Goal: Information Seeking & Learning: Learn about a topic

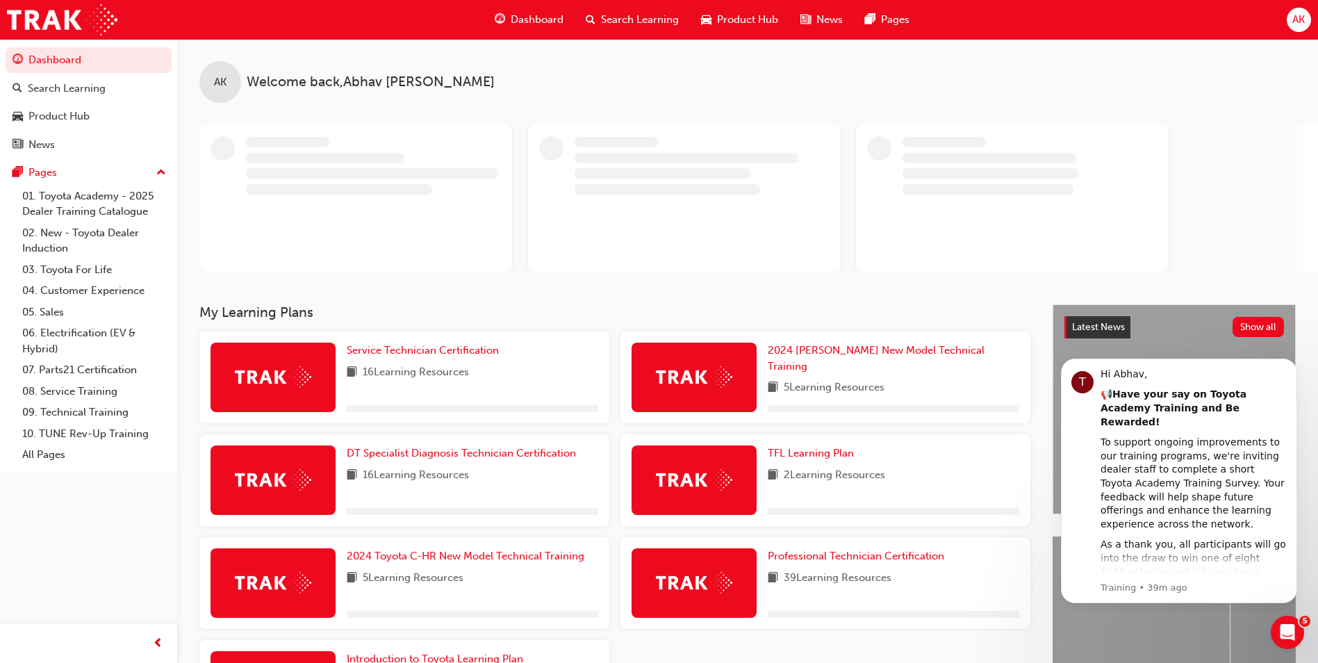
click at [637, 13] on span "Search Learning" at bounding box center [640, 20] width 78 height 16
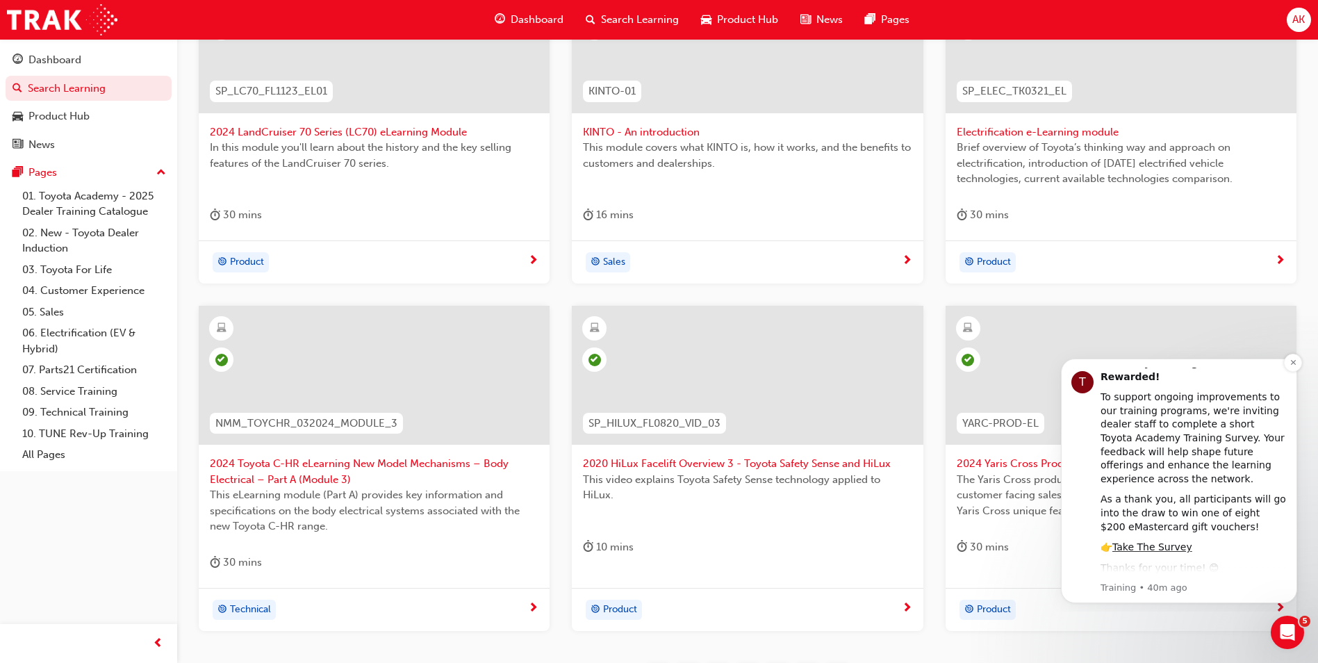
scroll to position [69, 0]
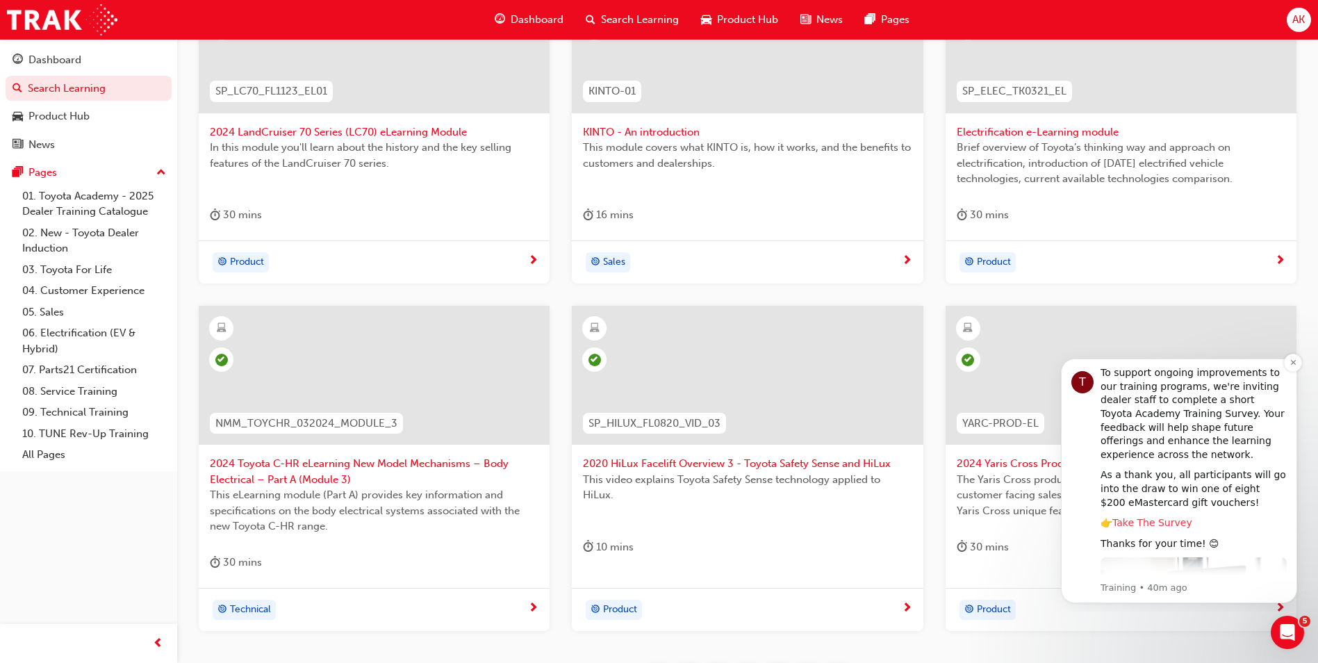
click at [1152, 517] on link "Take The Survey" at bounding box center [1153, 522] width 80 height 11
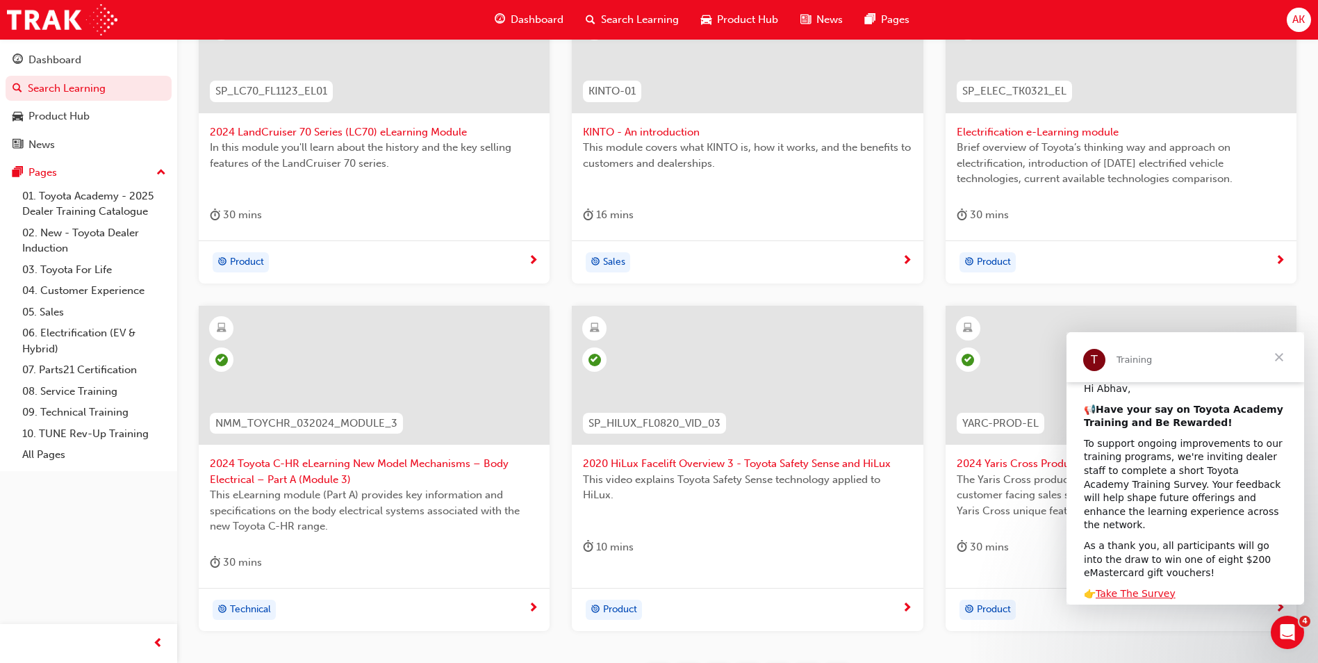
scroll to position [148, 0]
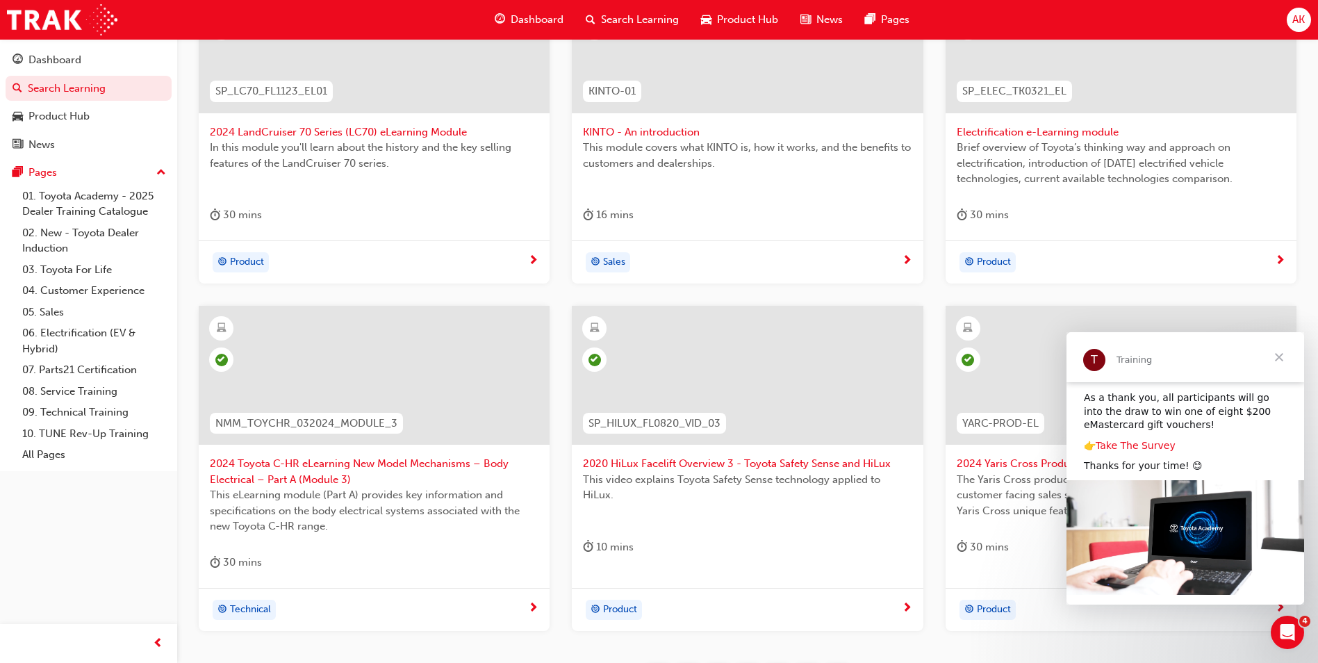
click at [1140, 440] on link "Take The Survey" at bounding box center [1136, 445] width 80 height 11
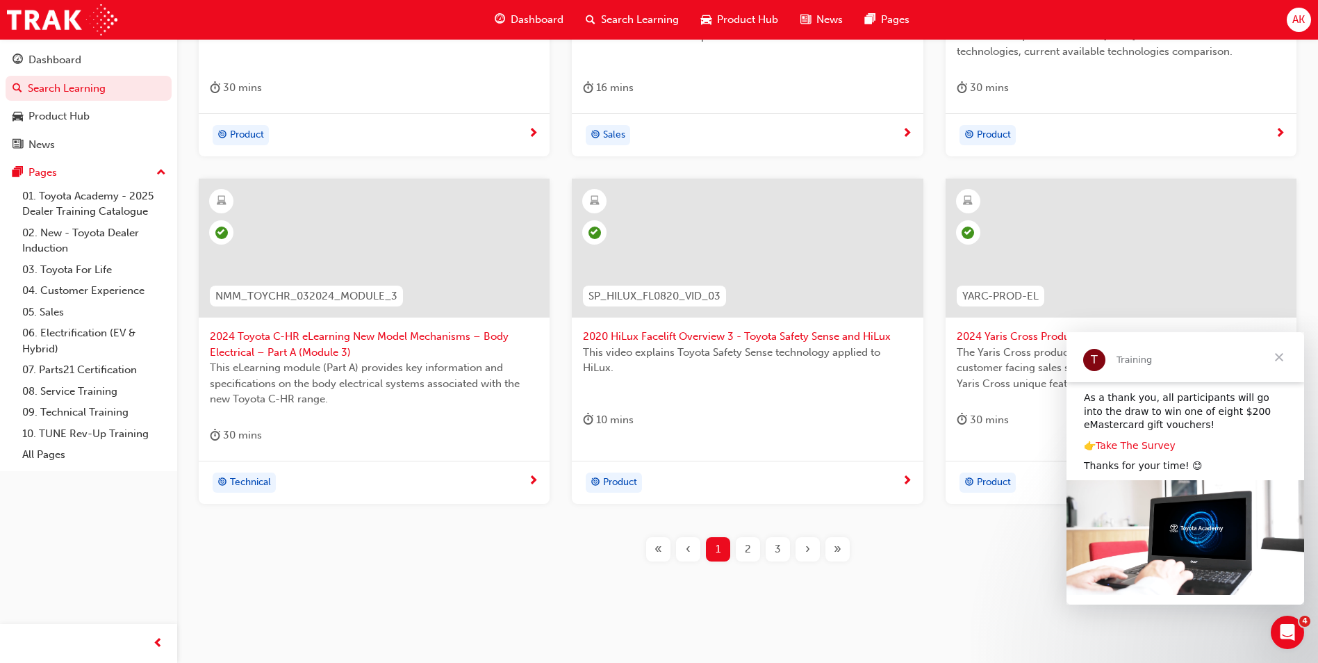
scroll to position [486, 0]
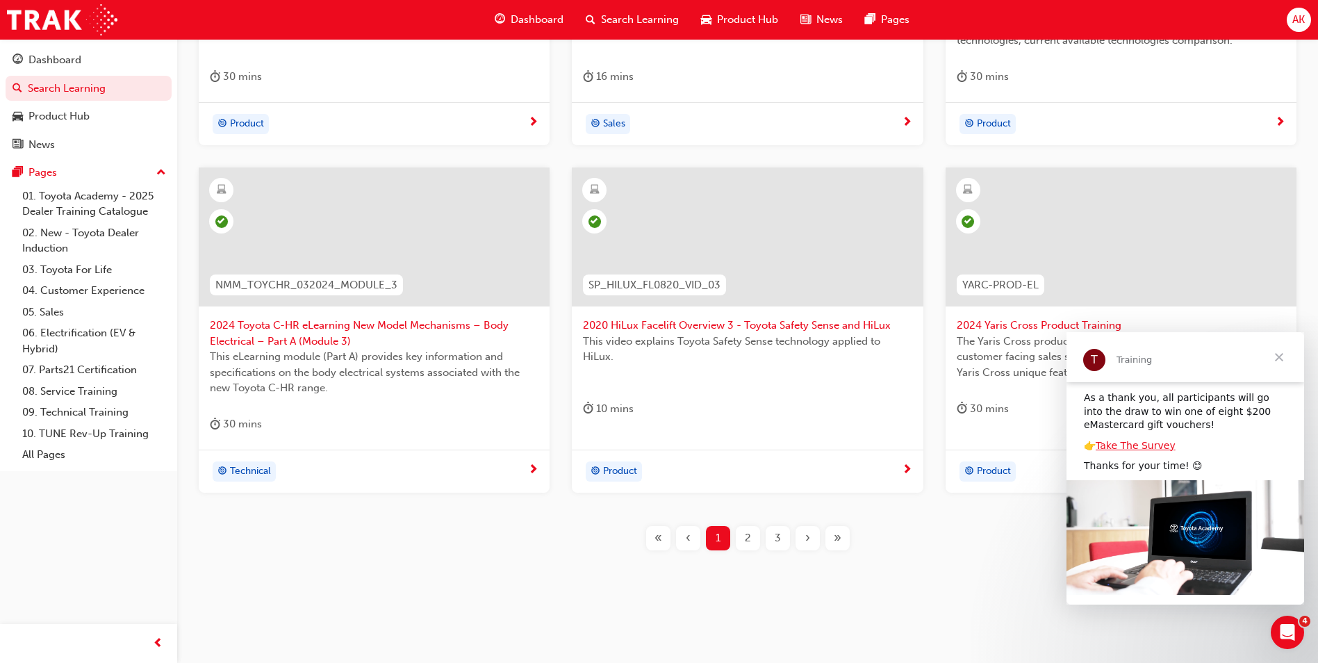
click at [744, 537] on div "2" at bounding box center [748, 538] width 24 height 24
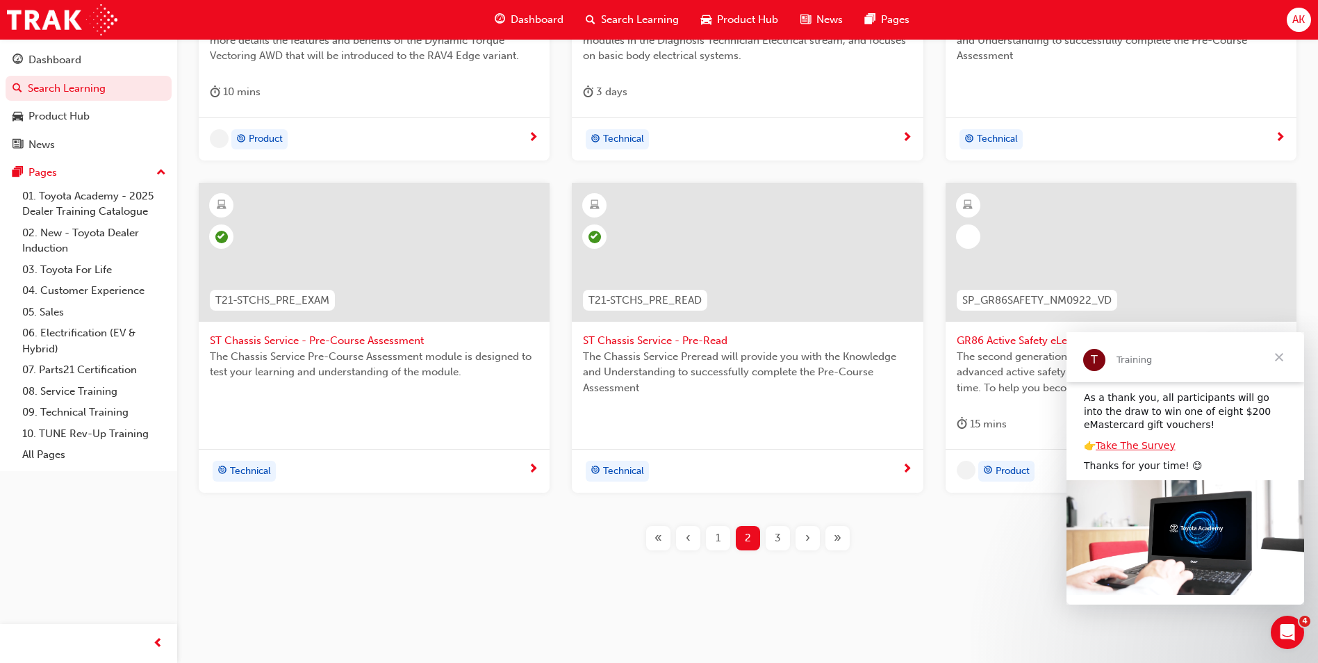
scroll to position [471, 0]
drag, startPoint x: 769, startPoint y: 534, endPoint x: 780, endPoint y: 536, distance: 10.6
click at [780, 536] on div "3" at bounding box center [778, 538] width 24 height 24
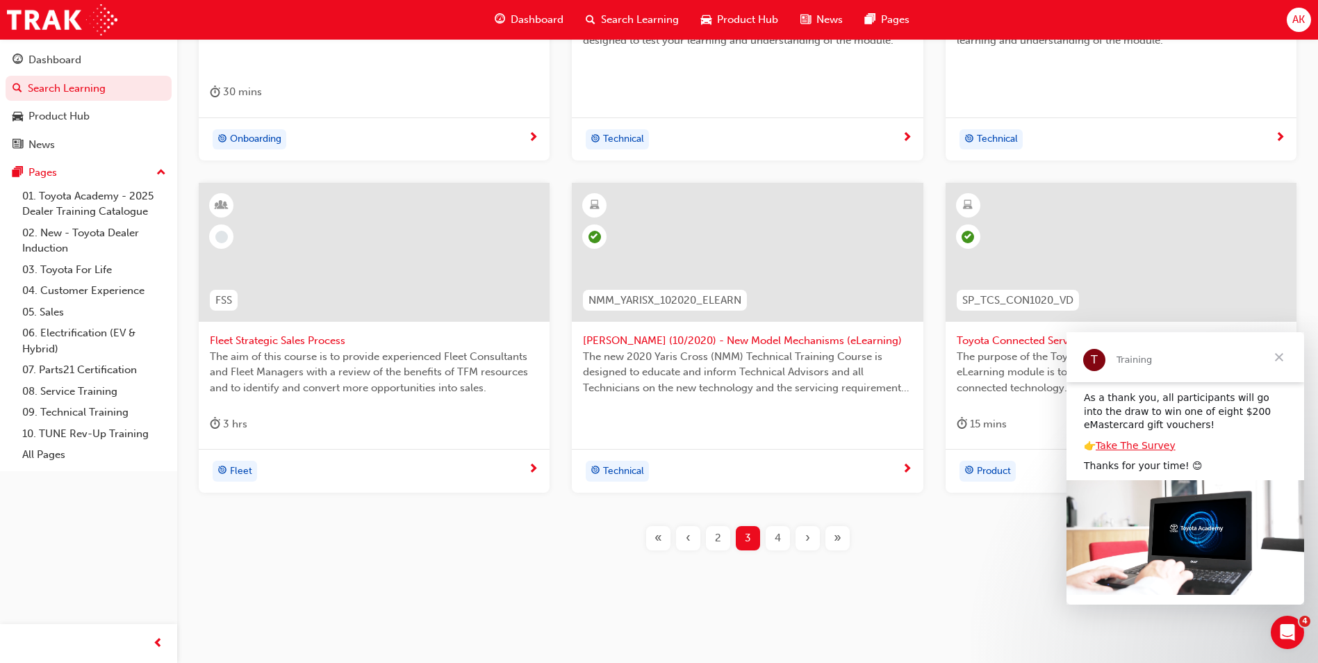
click at [803, 540] on div "›" at bounding box center [808, 538] width 24 height 24
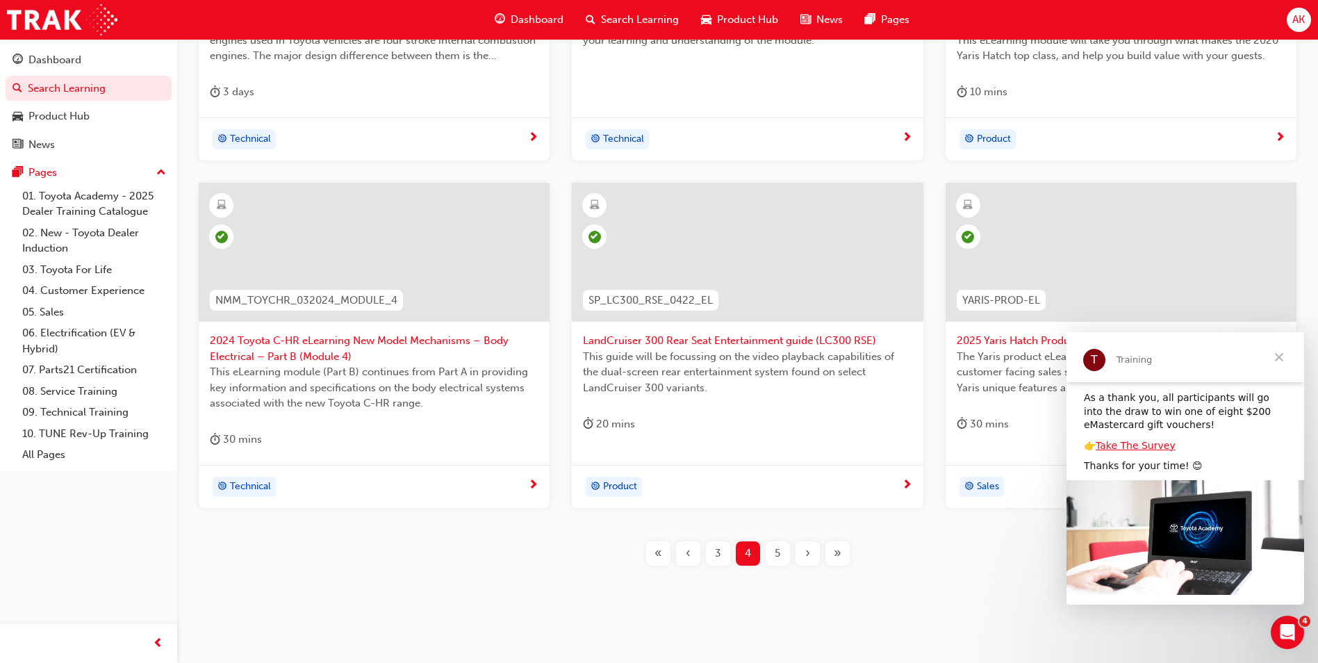
click at [803, 548] on div "›" at bounding box center [808, 553] width 24 height 24
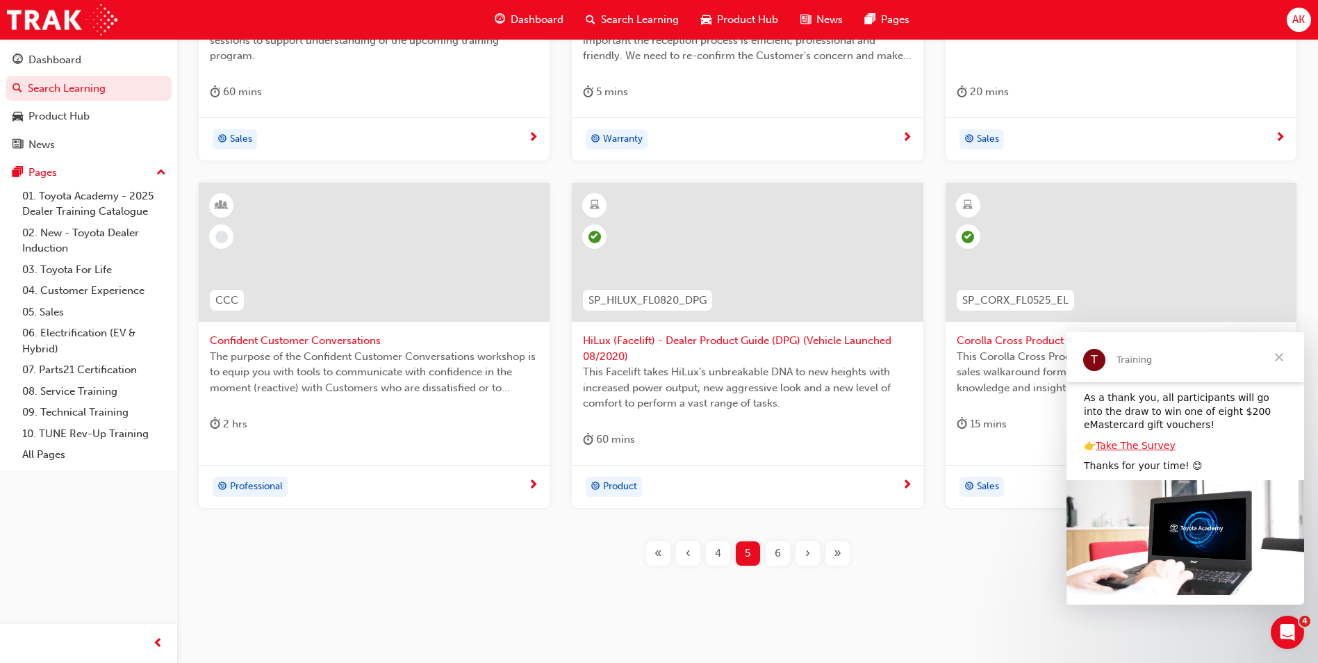
click at [1283, 357] on span "Close" at bounding box center [1279, 357] width 50 height 50
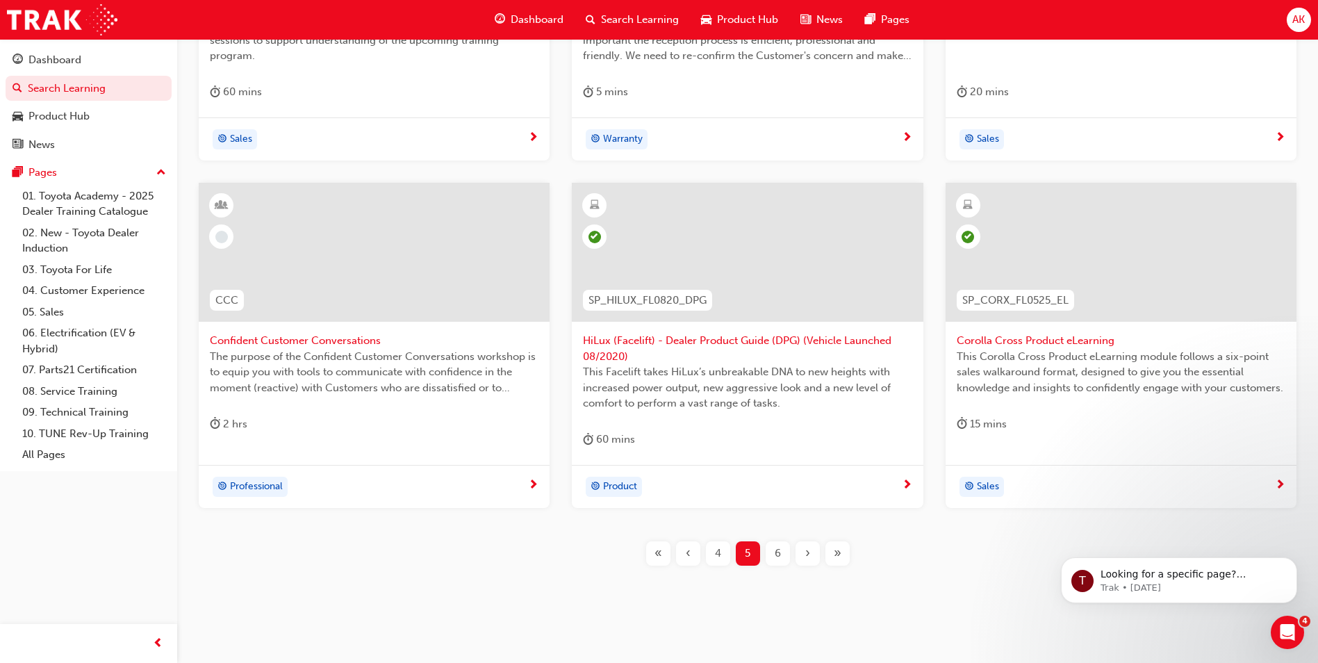
click at [801, 552] on div "›" at bounding box center [808, 553] width 24 height 24
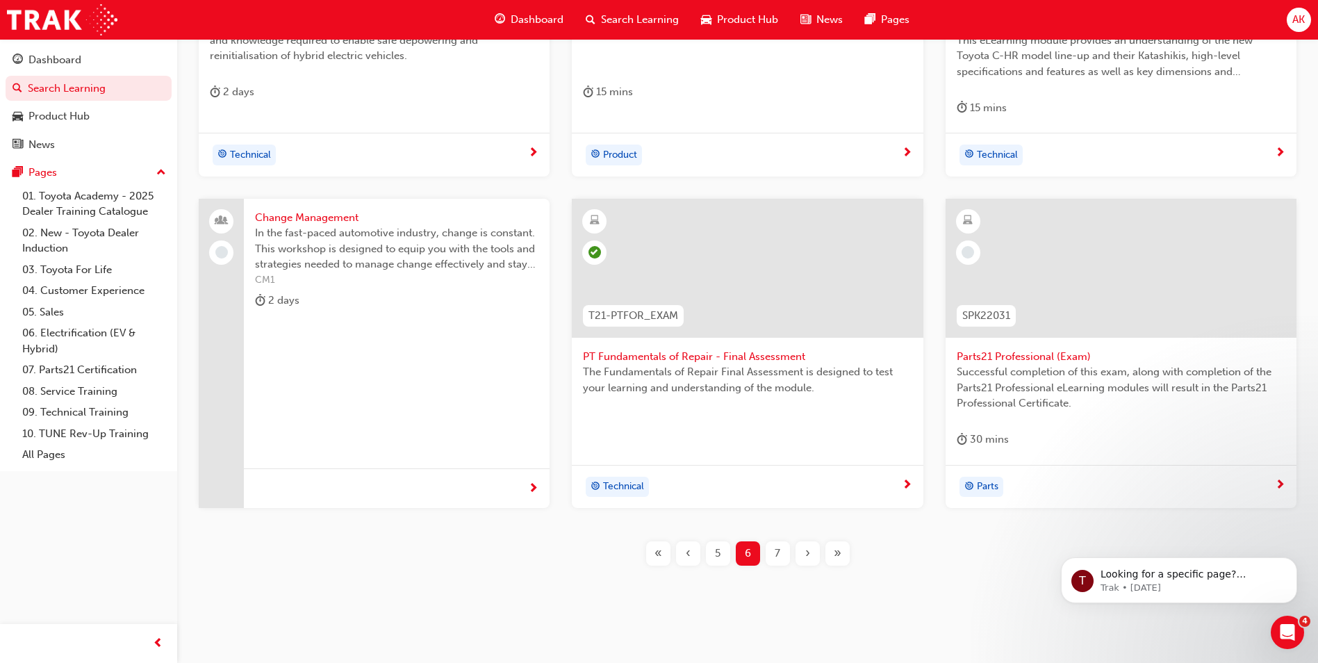
click at [815, 557] on div "›" at bounding box center [808, 553] width 24 height 24
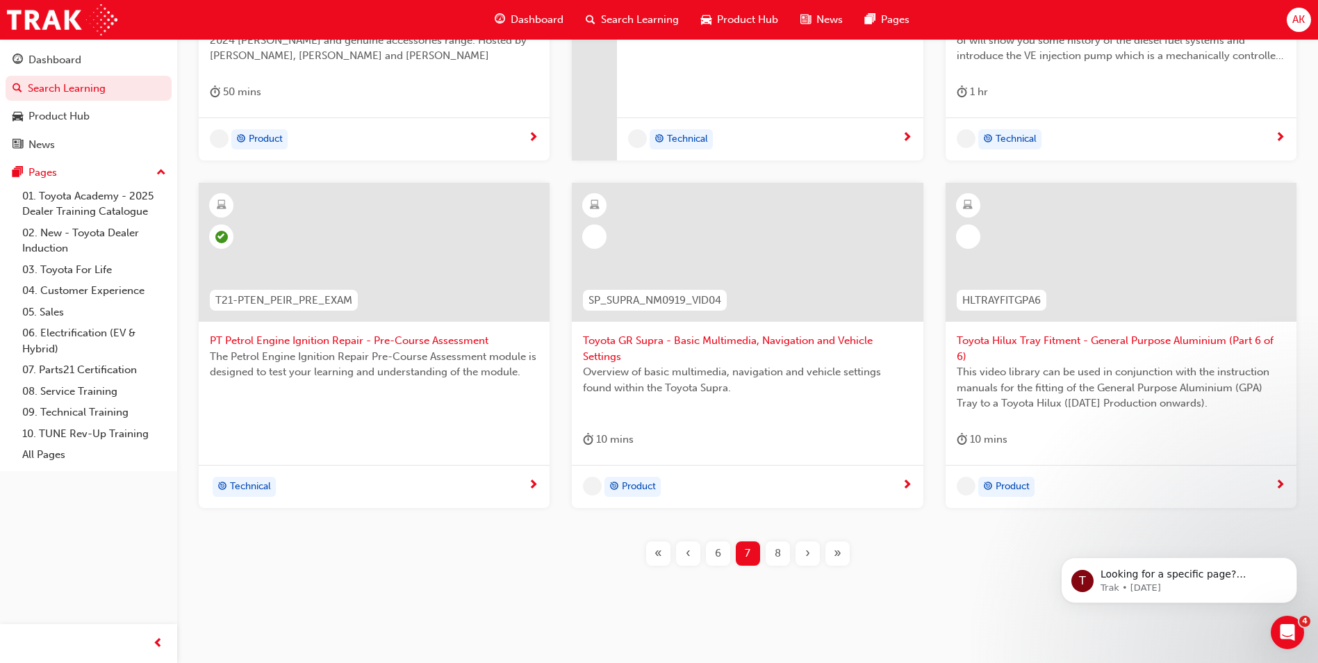
click at [813, 557] on div "›" at bounding box center [808, 553] width 24 height 24
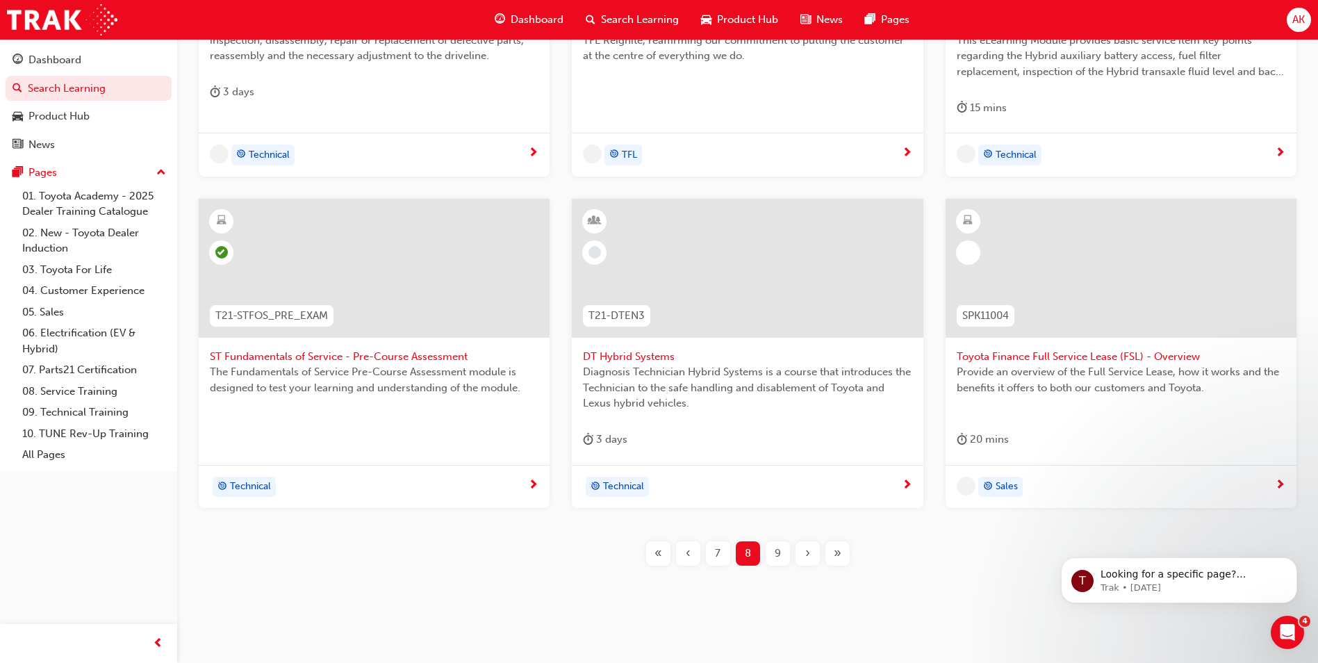
click at [815, 557] on div "›" at bounding box center [808, 553] width 24 height 24
click at [816, 557] on button "›" at bounding box center [808, 553] width 30 height 24
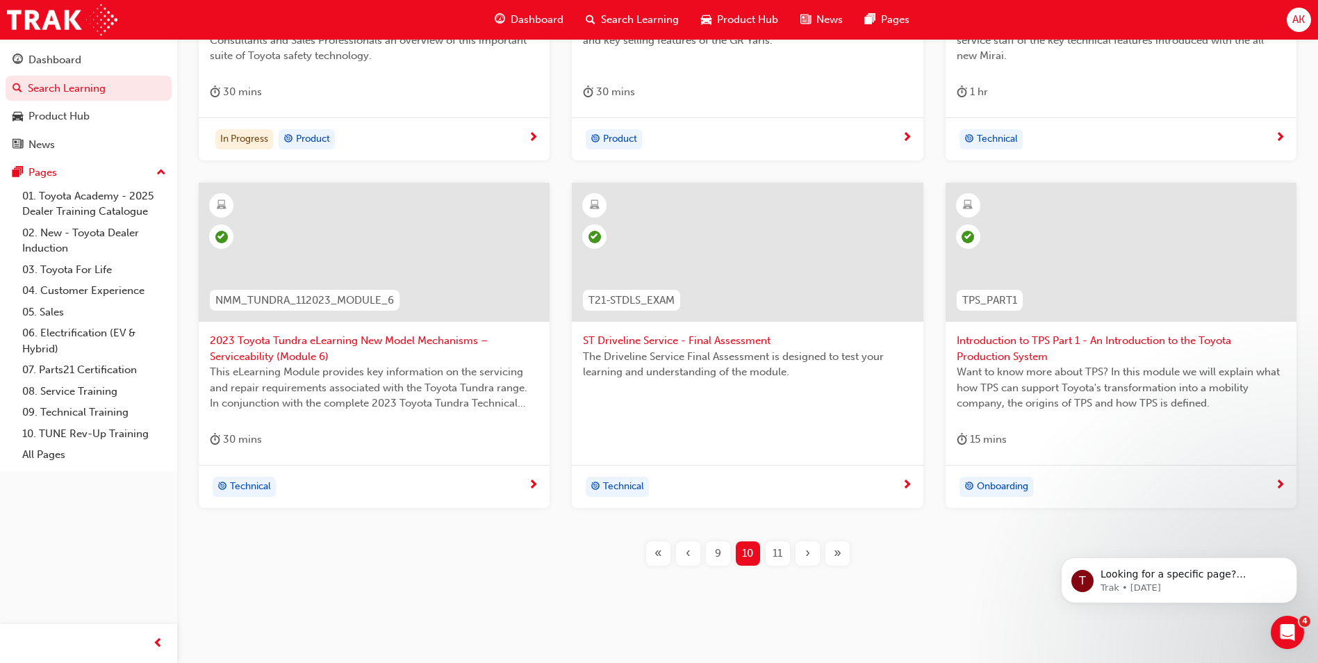
click at [814, 559] on div "›" at bounding box center [808, 553] width 24 height 24
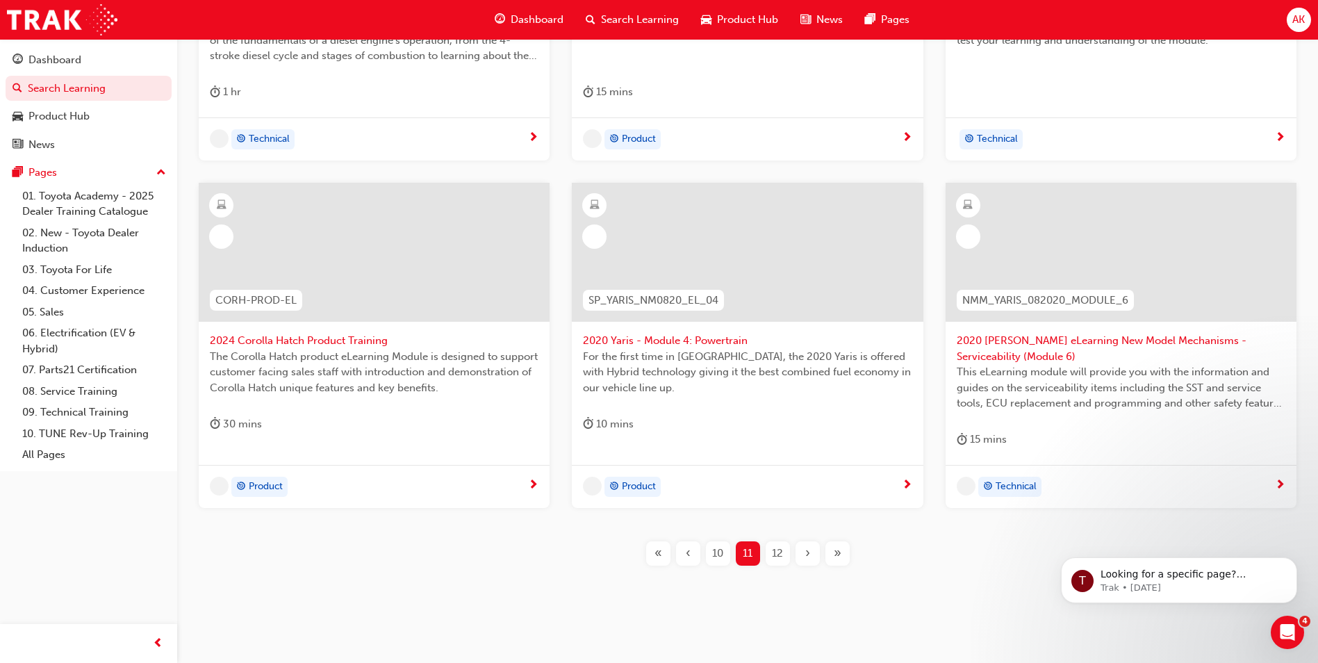
click at [813, 558] on div "›" at bounding box center [808, 553] width 24 height 24
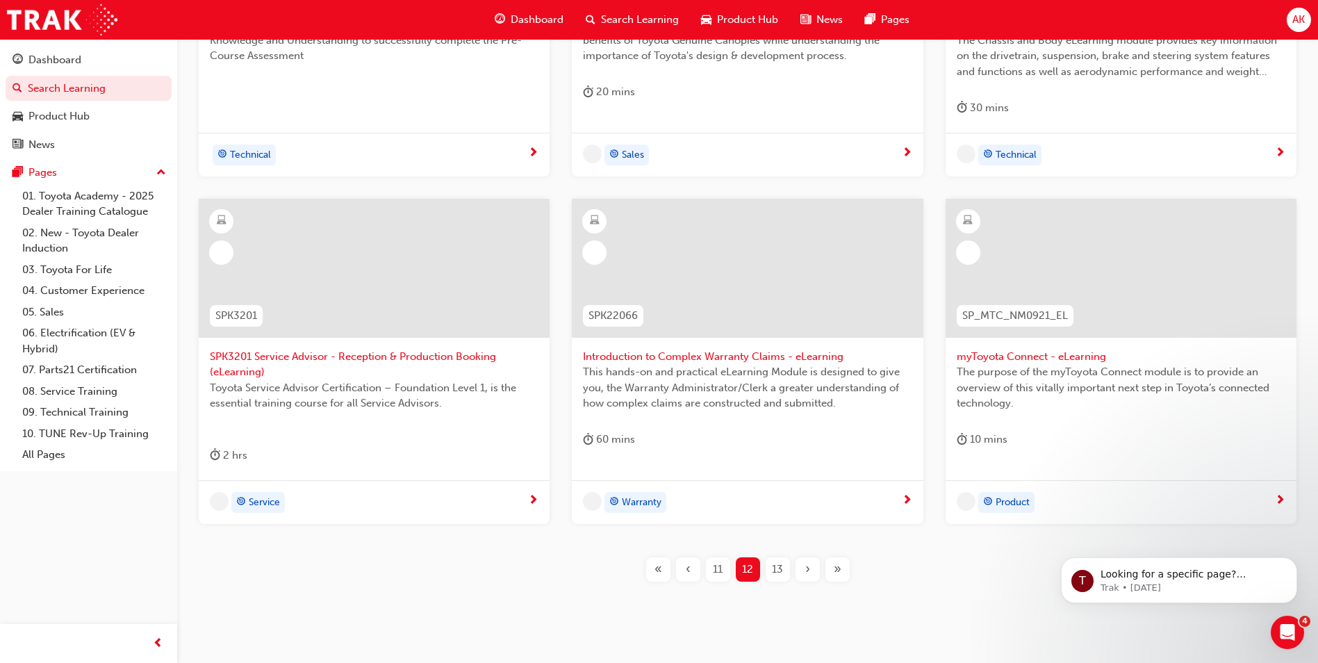
click at [813, 559] on div "›" at bounding box center [808, 569] width 24 height 24
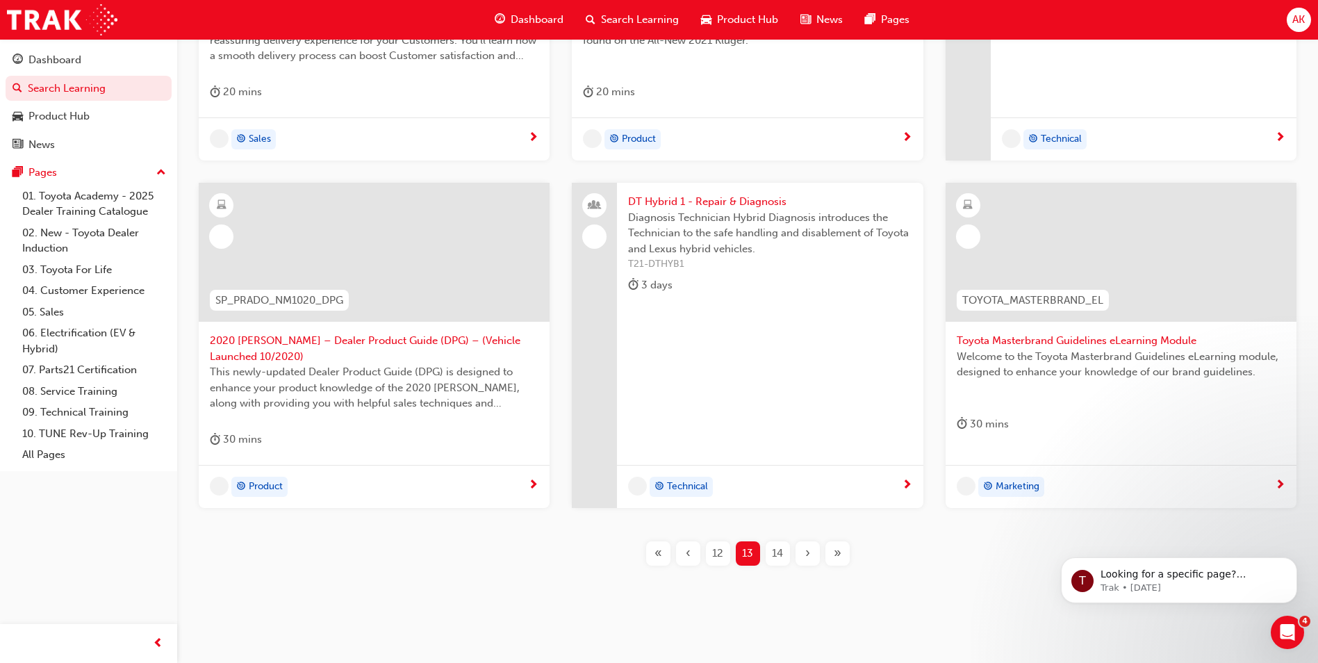
click at [813, 559] on div "›" at bounding box center [808, 553] width 24 height 24
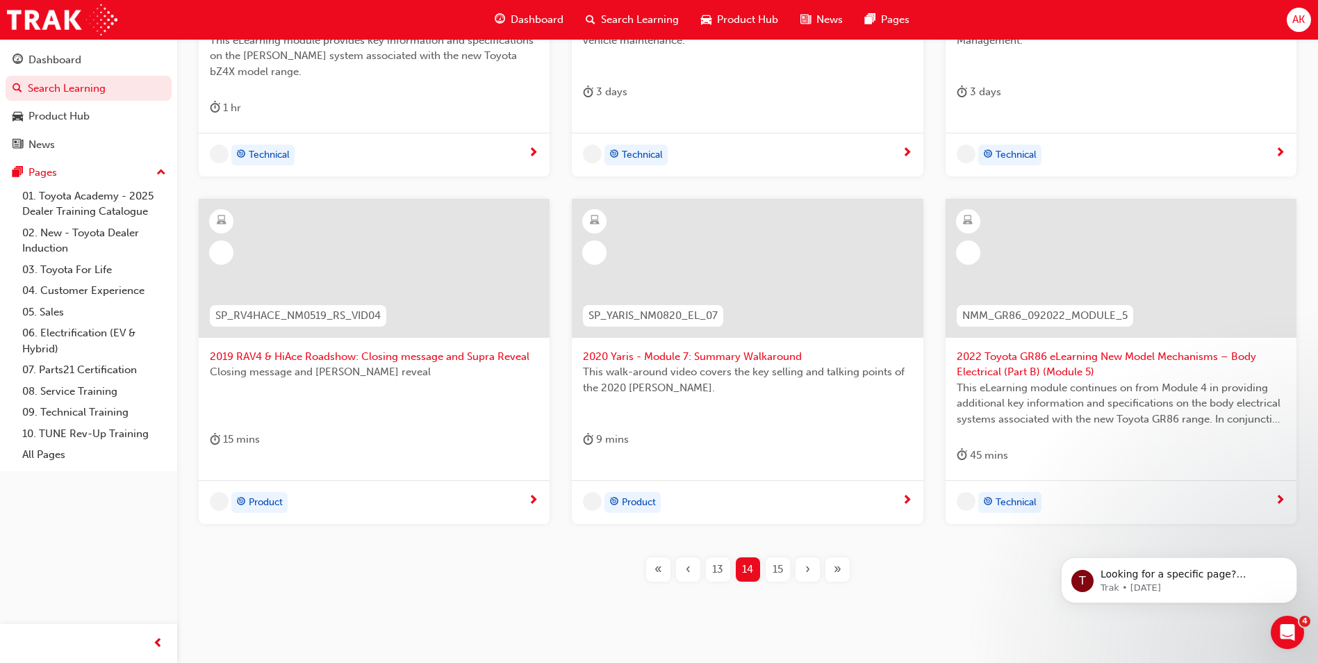
click at [813, 561] on div "›" at bounding box center [808, 569] width 24 height 24
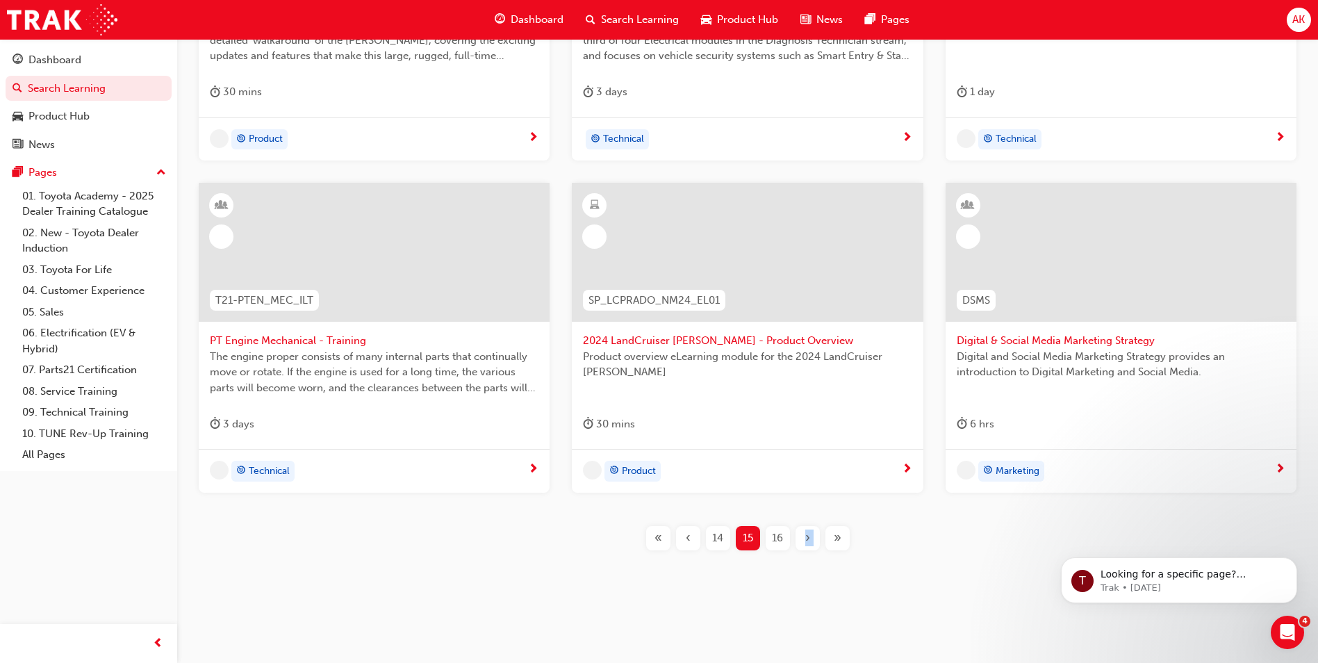
click at [813, 561] on div "SP_LCPRADO_NM24_EL02 2024 [PERSON_NAME] - Product eLearning This [PERSON_NAME] …" at bounding box center [747, 211] width 1097 height 721
click at [811, 555] on div "SP_LCPRADO_NM24_EL02 2024 [PERSON_NAME] - Product eLearning This [PERSON_NAME] …" at bounding box center [747, 211] width 1097 height 721
click at [805, 541] on span "›" at bounding box center [807, 538] width 5 height 16
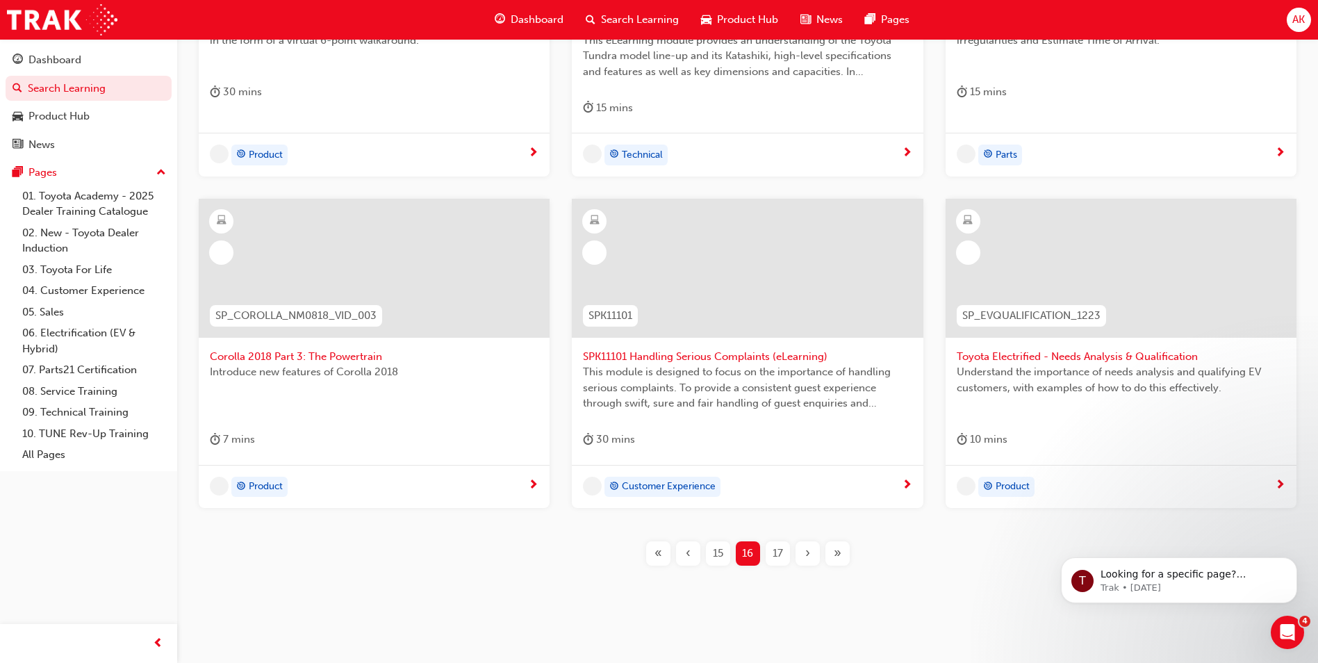
click at [805, 537] on div "SP_BZ4X_NM_0224_EL01 2024 bZ4X Product eLearning Here you will learn the key se…" at bounding box center [747, 219] width 1097 height 737
click at [805, 544] on div "›" at bounding box center [808, 553] width 24 height 24
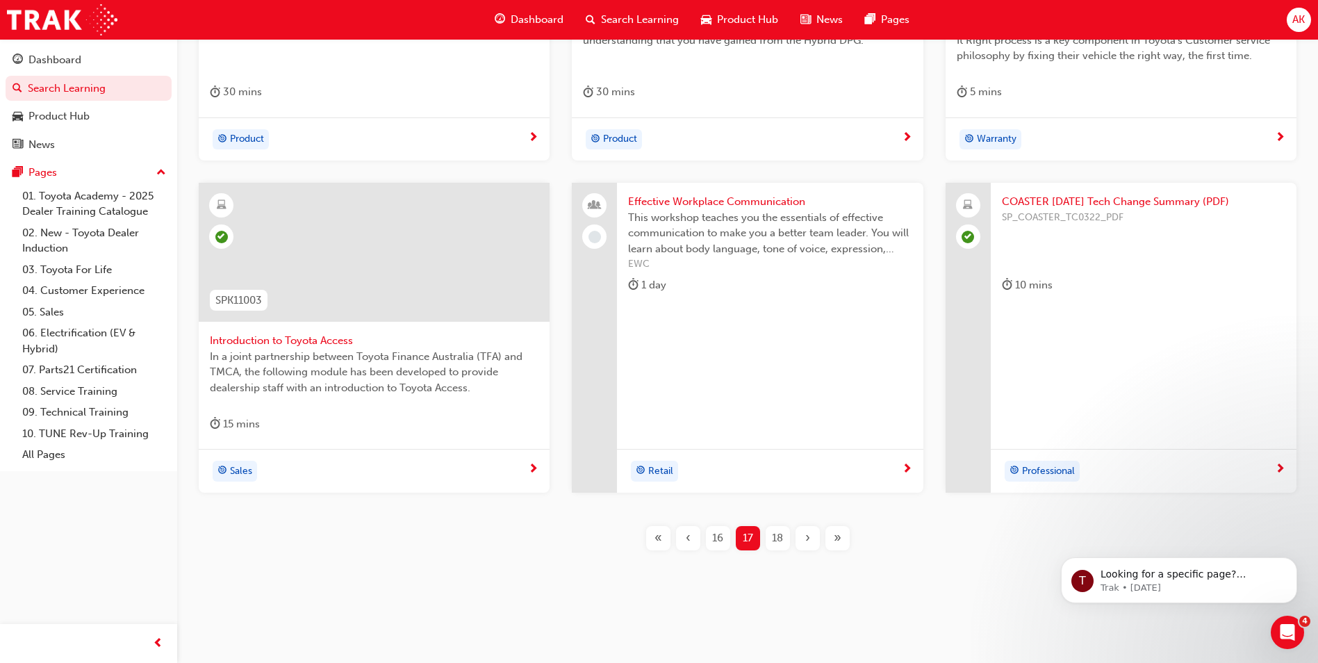
click at [807, 538] on span "›" at bounding box center [807, 538] width 5 height 16
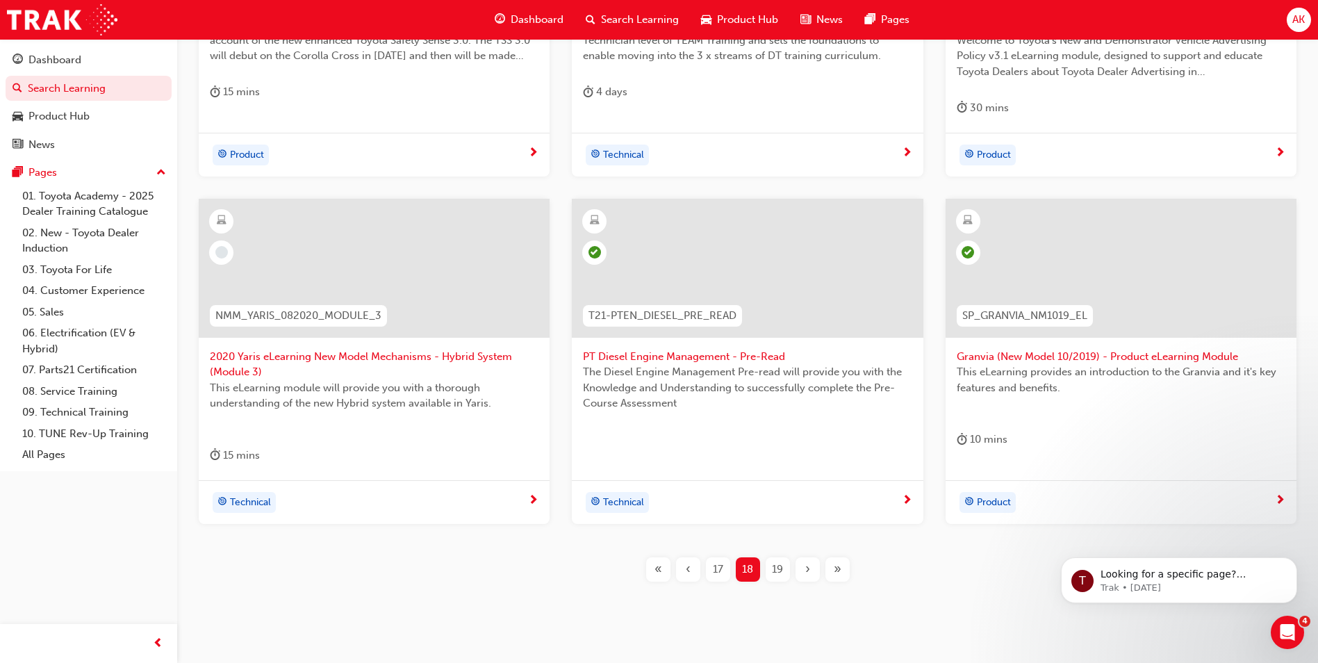
click at [807, 538] on div "SP_TSSV3_NM1022_EL Toyota Safety Sense Version 3.0 eLearning Module This module…" at bounding box center [748, 198] width 1120 height 695
click at [813, 564] on div "›" at bounding box center [808, 569] width 24 height 24
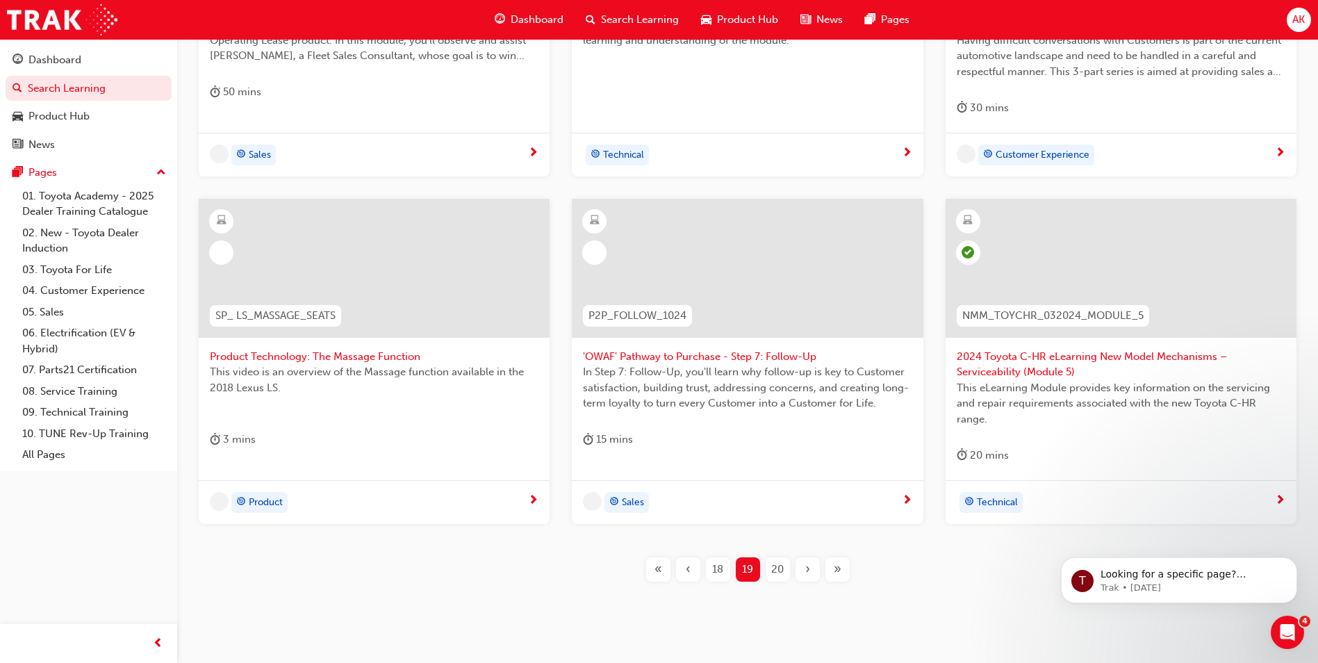
click at [813, 564] on div "›" at bounding box center [808, 569] width 24 height 24
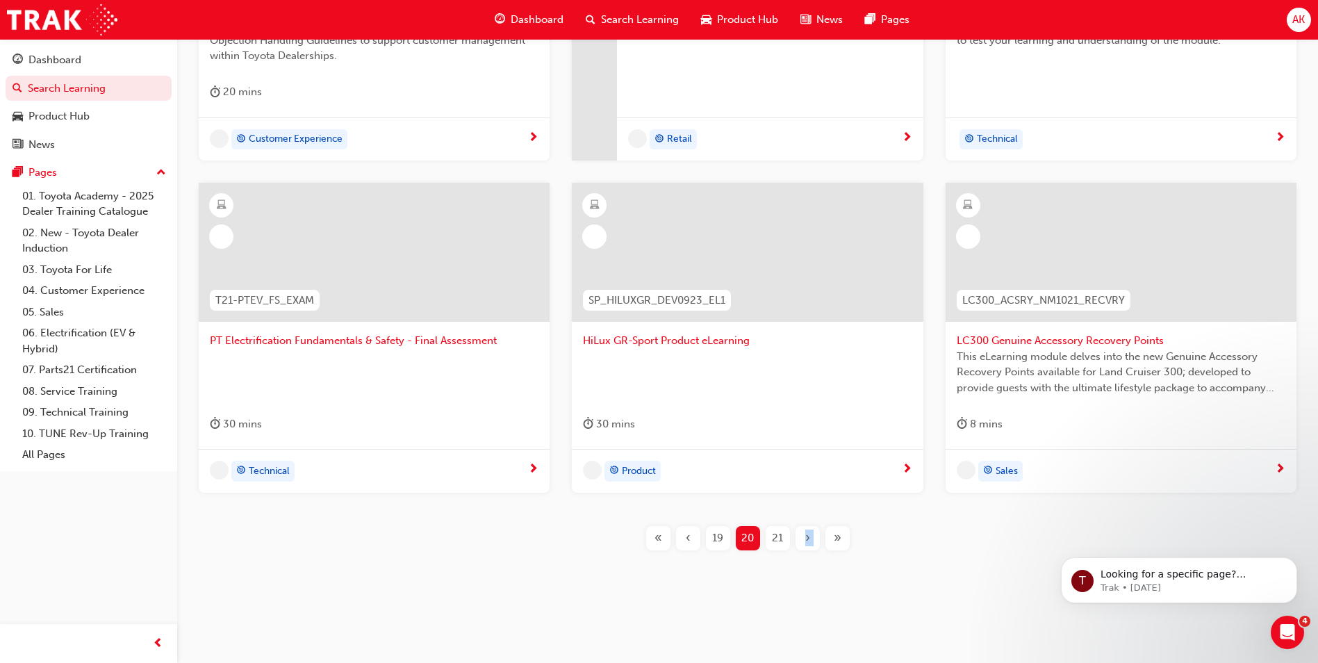
click at [813, 564] on div "CH2 Complaint Handling Module 2 - Guidelines Part 2 This course provides an und…" at bounding box center [747, 211] width 1097 height 721
drag, startPoint x: 813, startPoint y: 564, endPoint x: 808, endPoint y: 548, distance: 16.7
click at [808, 548] on div "›" at bounding box center [808, 538] width 24 height 24
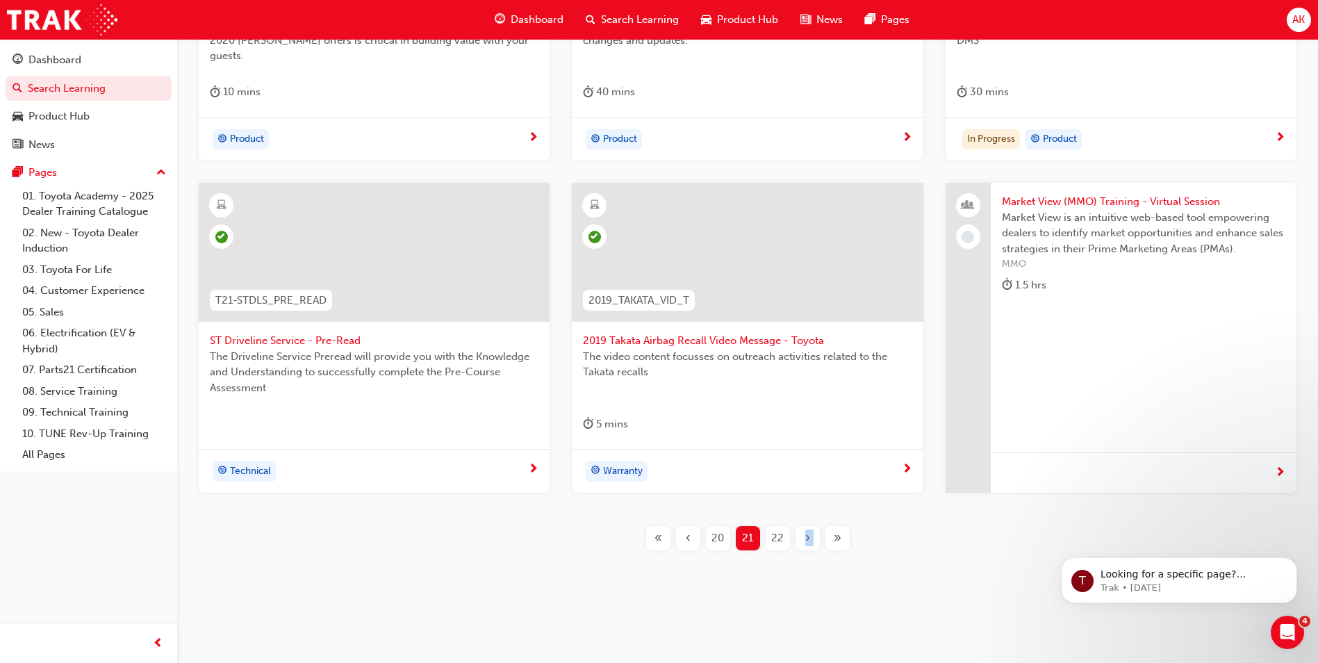
click at [808, 546] on div "›" at bounding box center [808, 538] width 24 height 24
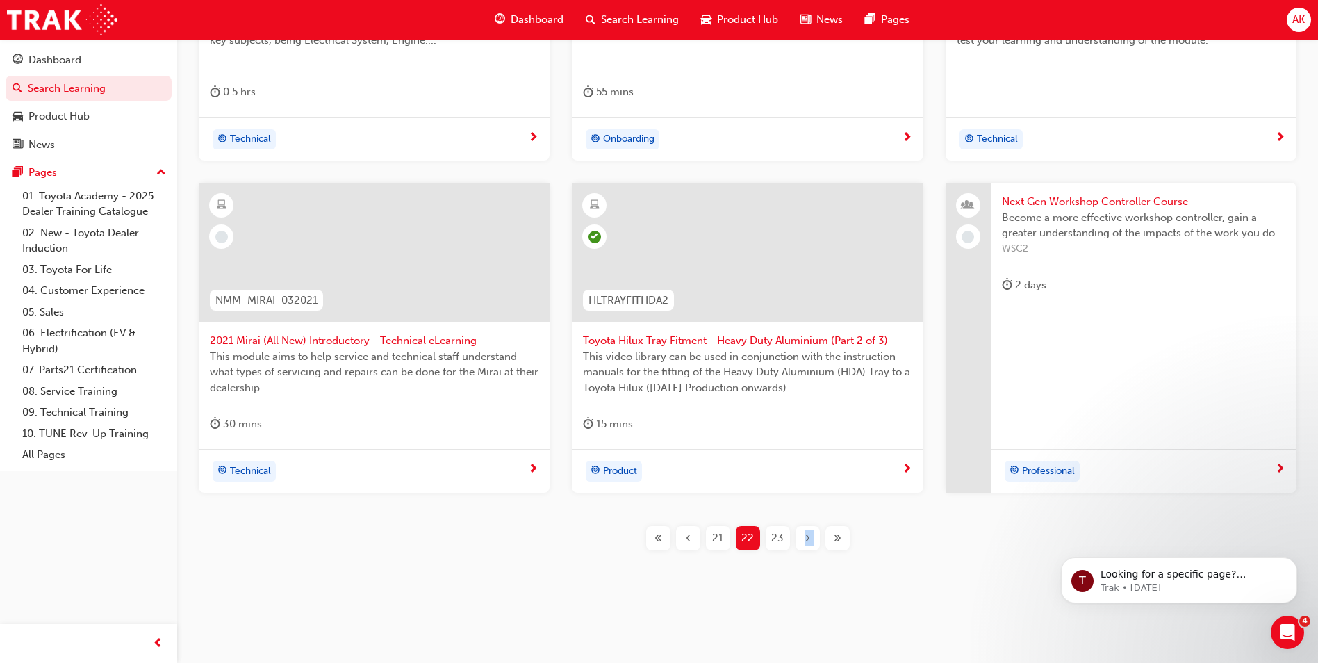
click at [808, 546] on div "›" at bounding box center [808, 538] width 24 height 24
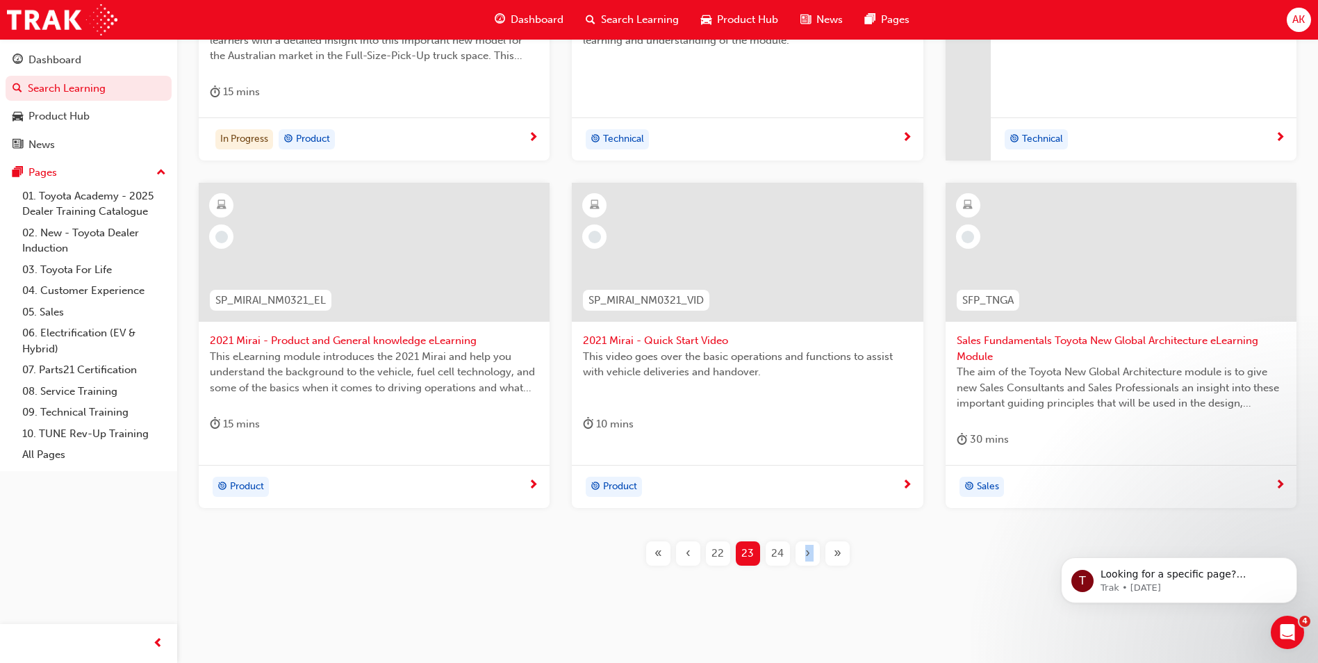
click at [808, 546] on span "›" at bounding box center [807, 554] width 5 height 16
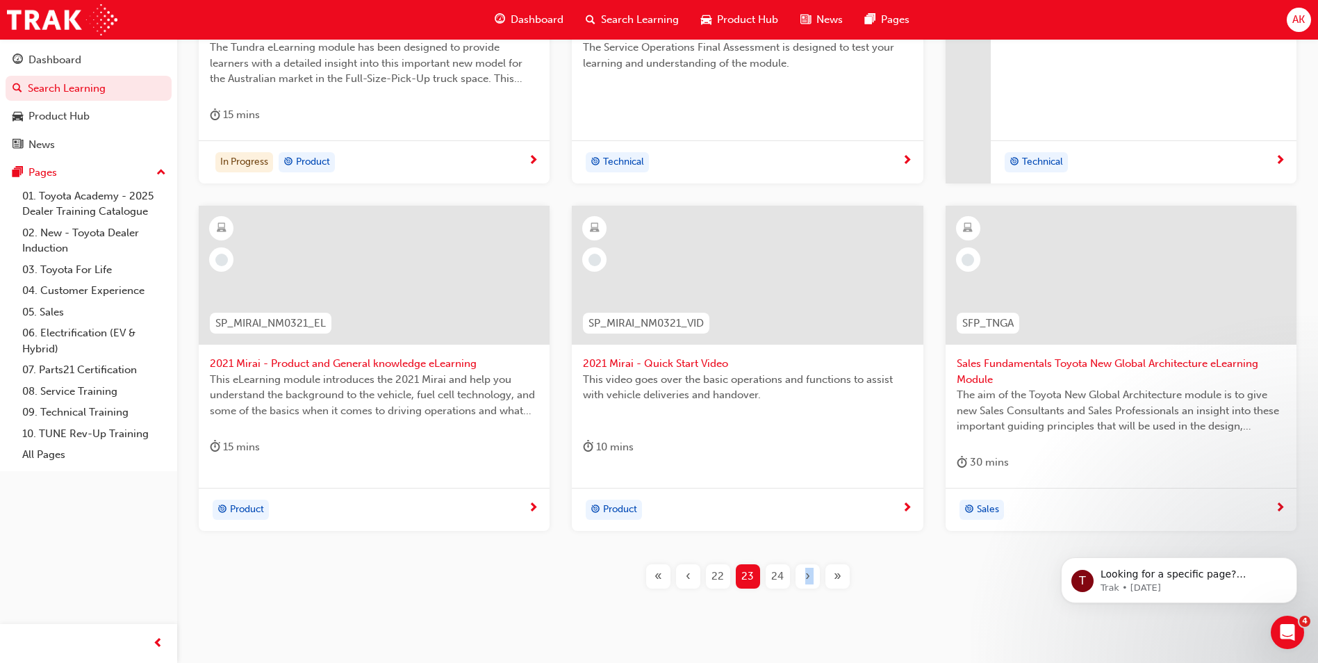
click at [808, 564] on div "›" at bounding box center [808, 576] width 24 height 24
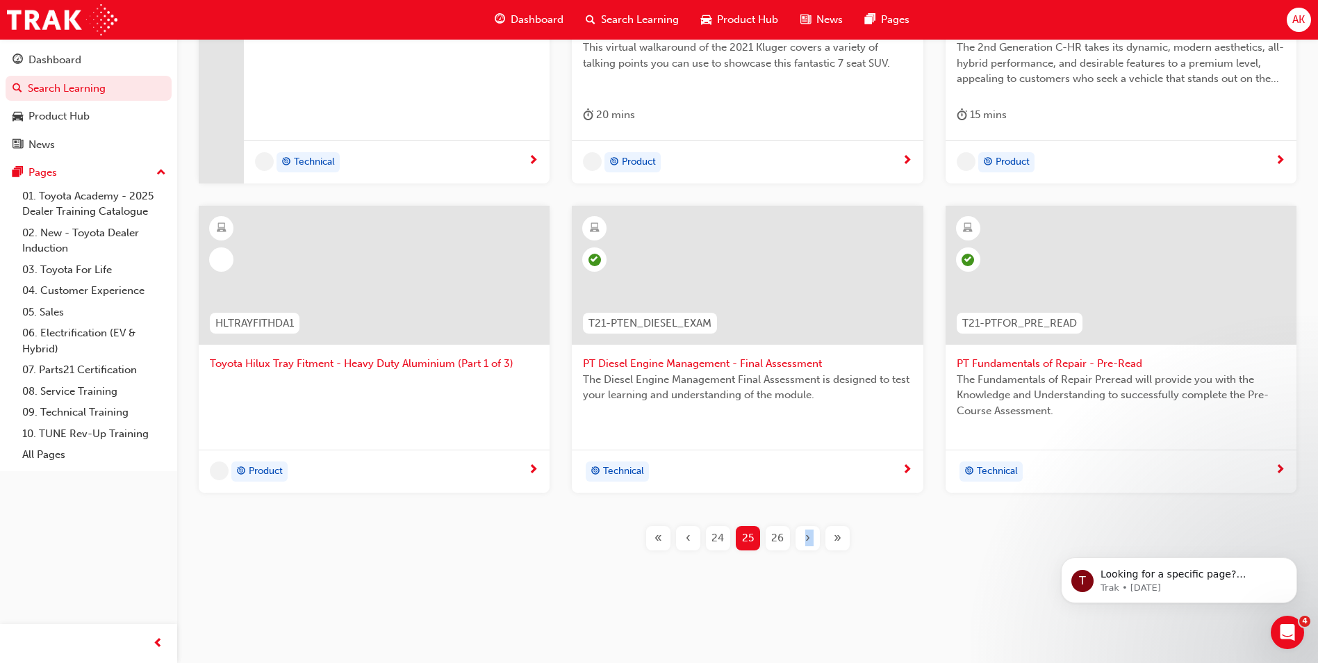
click at [808, 543] on span "›" at bounding box center [807, 538] width 5 height 16
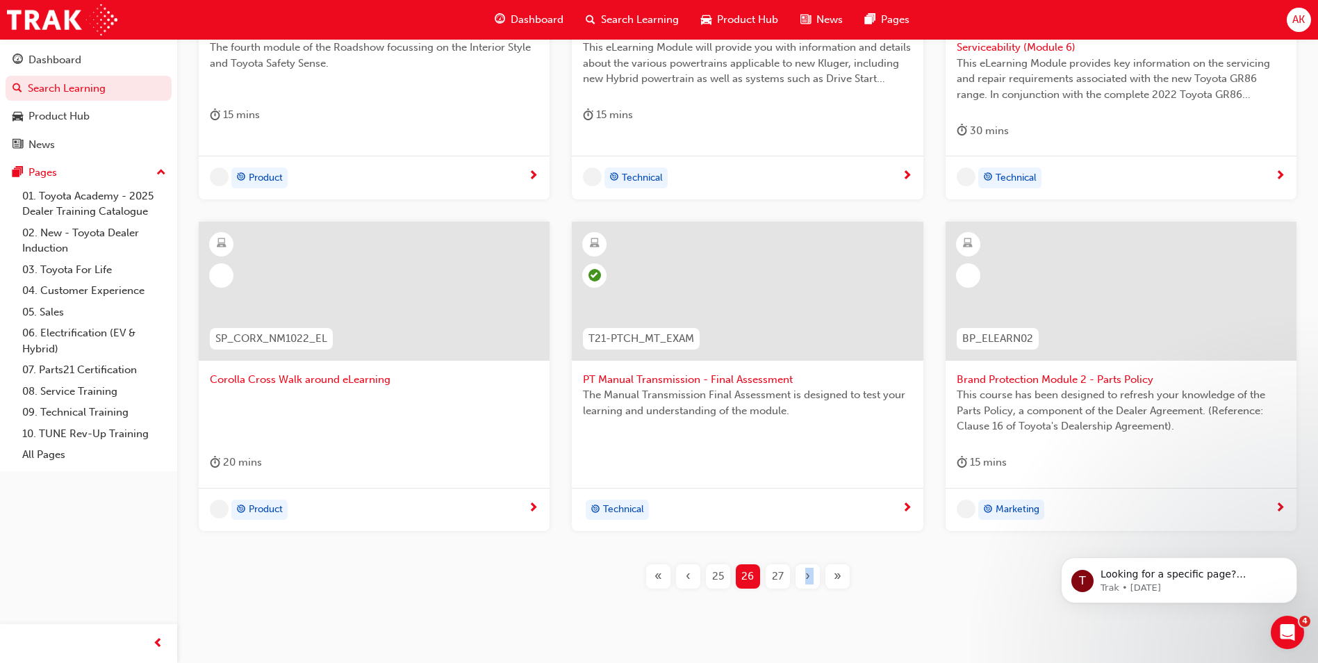
scroll to position [471, 0]
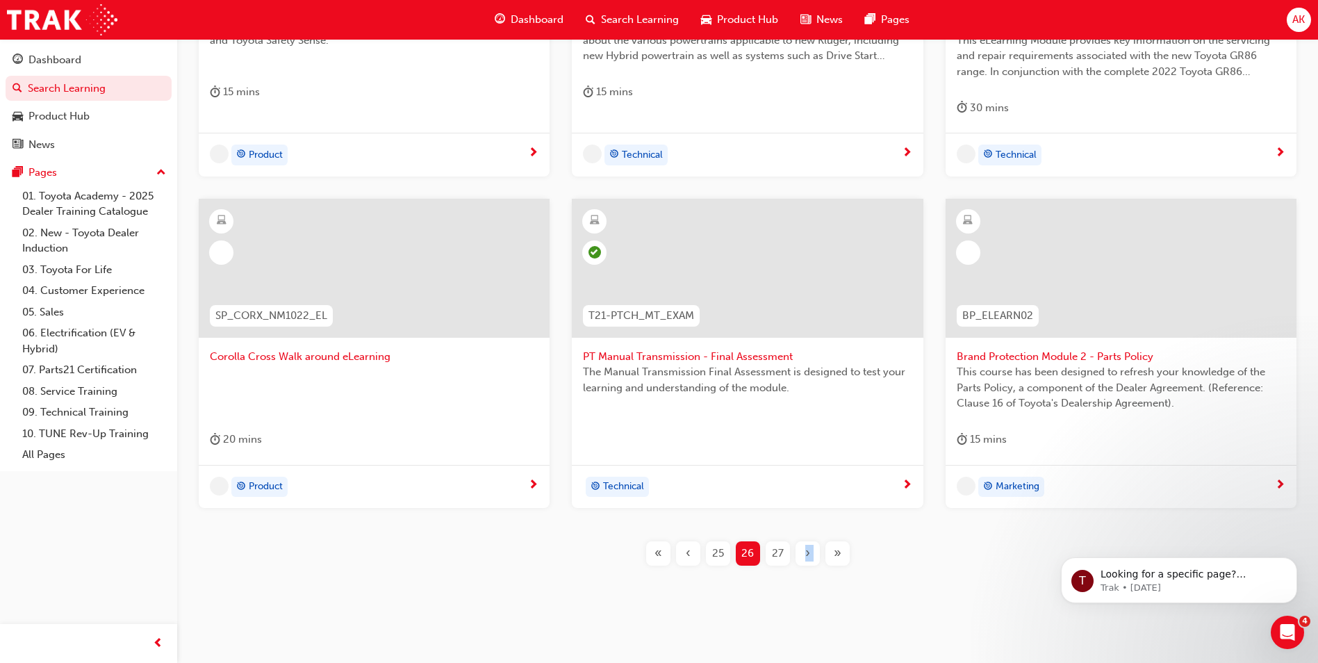
click at [808, 543] on div "›" at bounding box center [808, 553] width 24 height 24
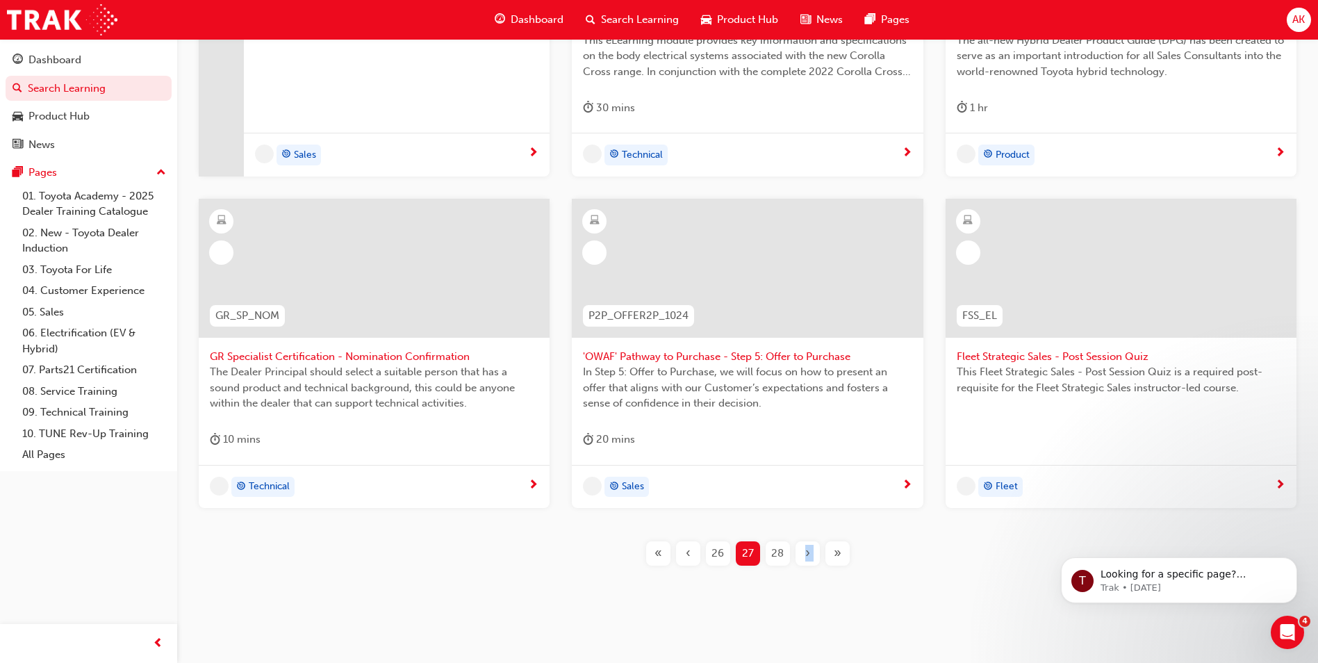
click at [808, 543] on div "›" at bounding box center [808, 553] width 24 height 24
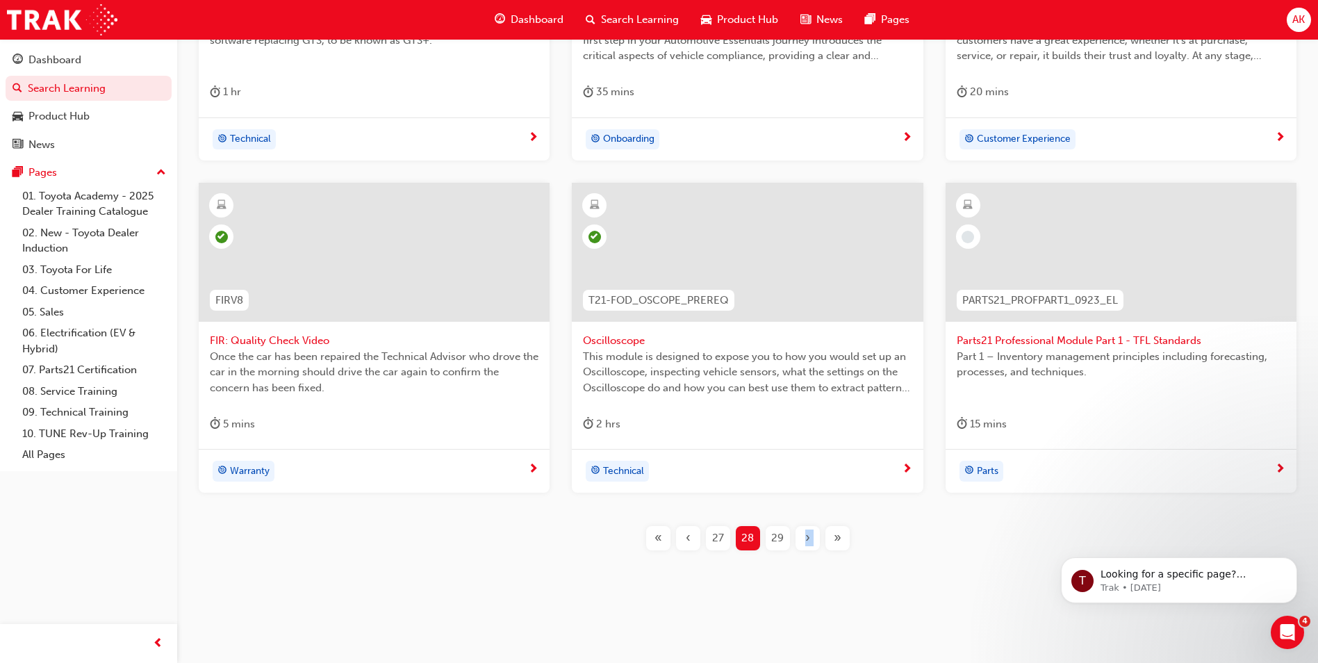
click at [803, 534] on div "›" at bounding box center [808, 538] width 24 height 24
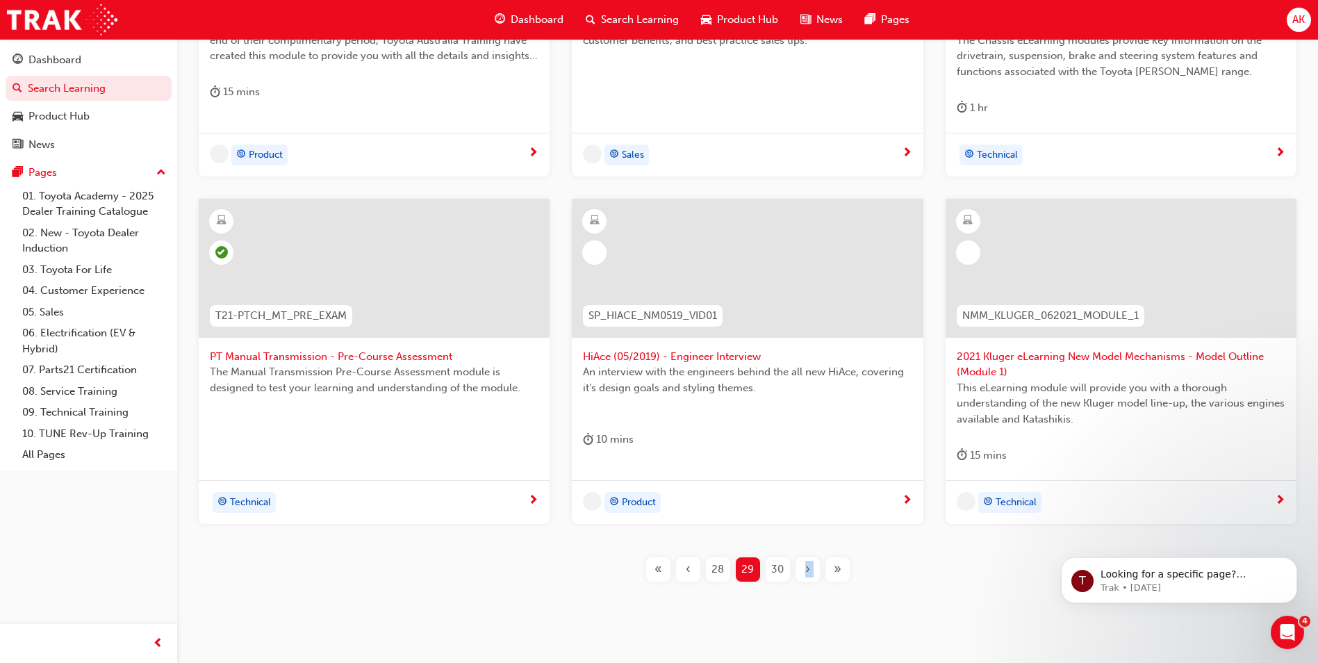
click at [808, 539] on div "SP_SUBSCON0823_EL Subscription eLearning for Connected Services With the first …" at bounding box center [747, 227] width 1097 height 753
click at [803, 557] on div "›" at bounding box center [808, 569] width 24 height 24
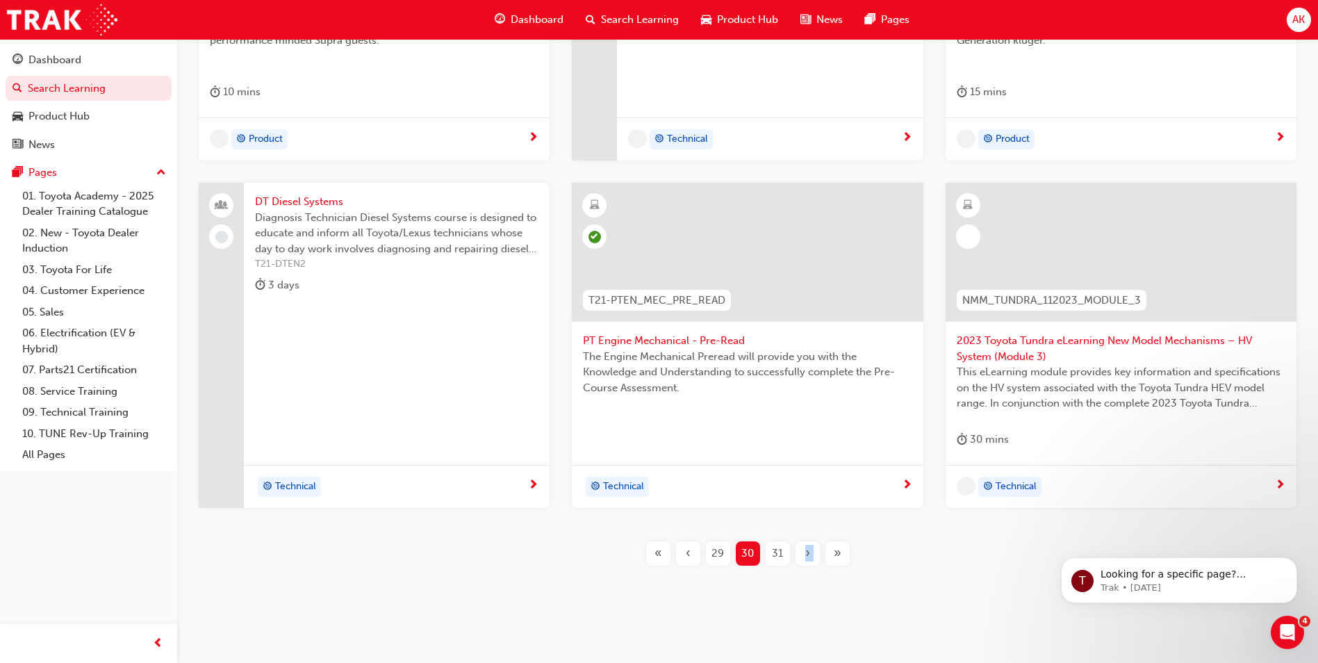
click at [803, 550] on div "›" at bounding box center [808, 553] width 24 height 24
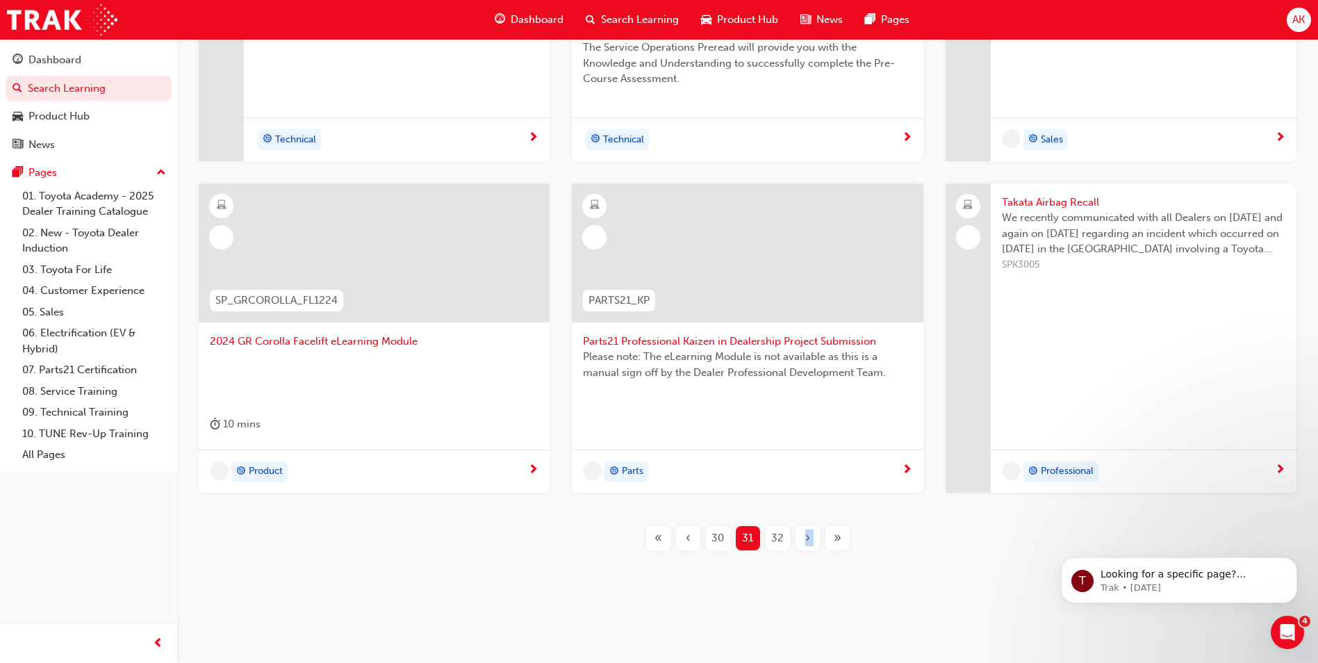
click at [803, 550] on div "DT Petrol Systems Diagnosis Technician Petrol Systems course is designed to edu…" at bounding box center [747, 223] width 1097 height 699
click at [806, 544] on span "›" at bounding box center [807, 538] width 5 height 16
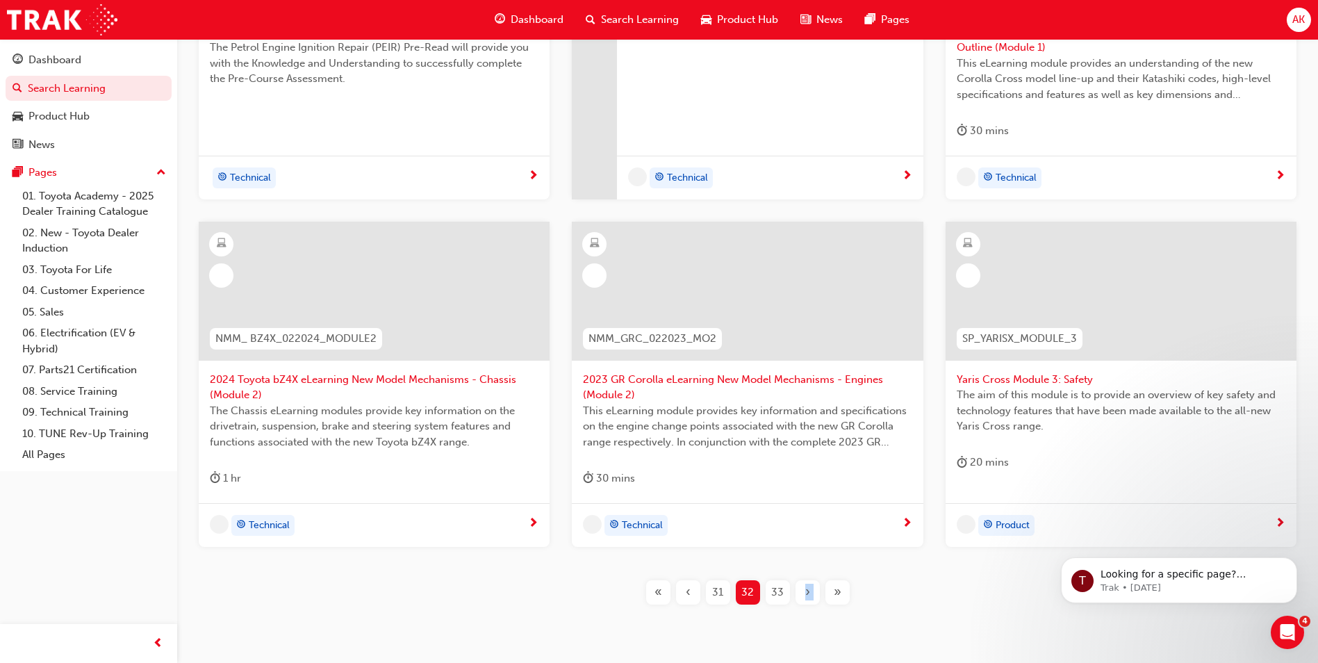
click at [806, 544] on div "Technical" at bounding box center [747, 525] width 351 height 44
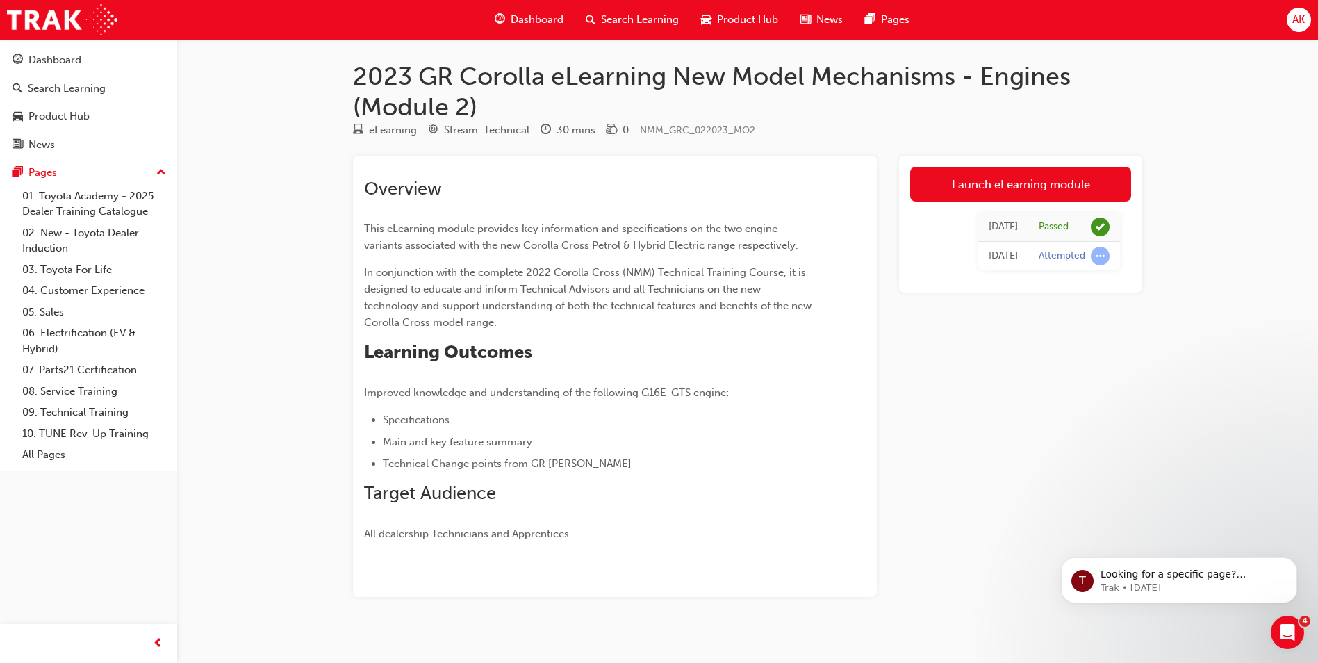
click at [648, 15] on span "Search Learning" at bounding box center [640, 20] width 78 height 16
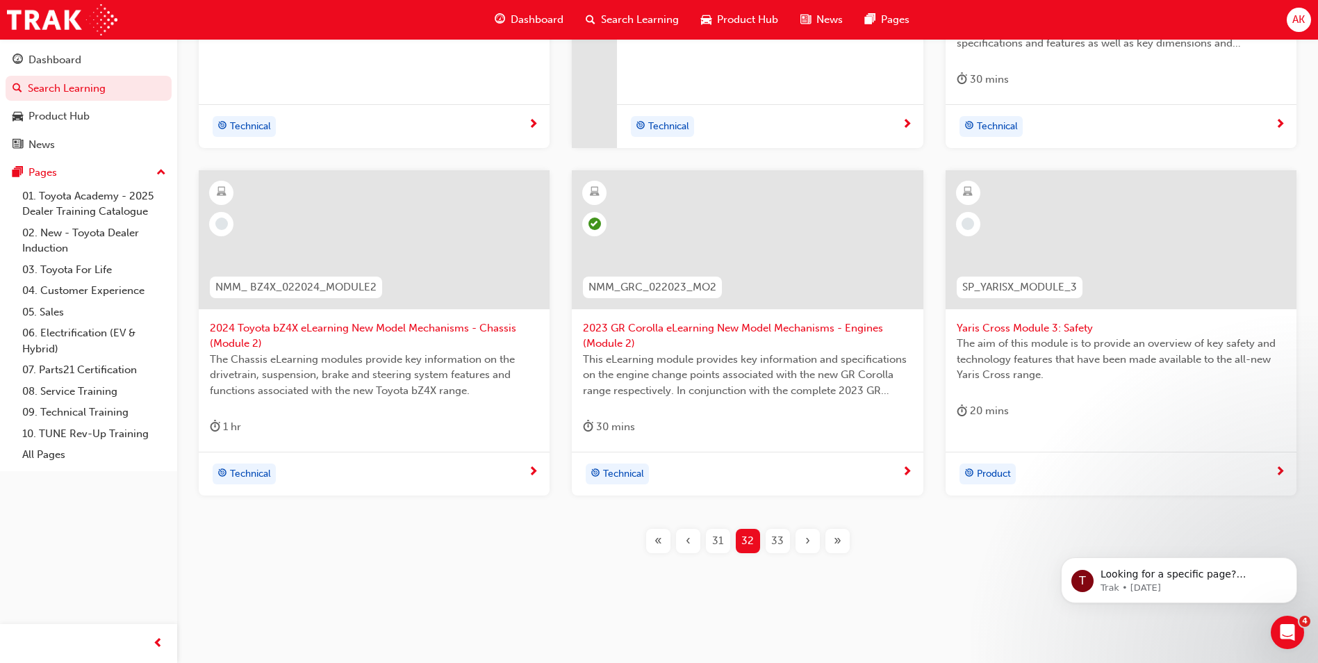
scroll to position [502, 0]
click at [802, 540] on div "›" at bounding box center [808, 538] width 24 height 24
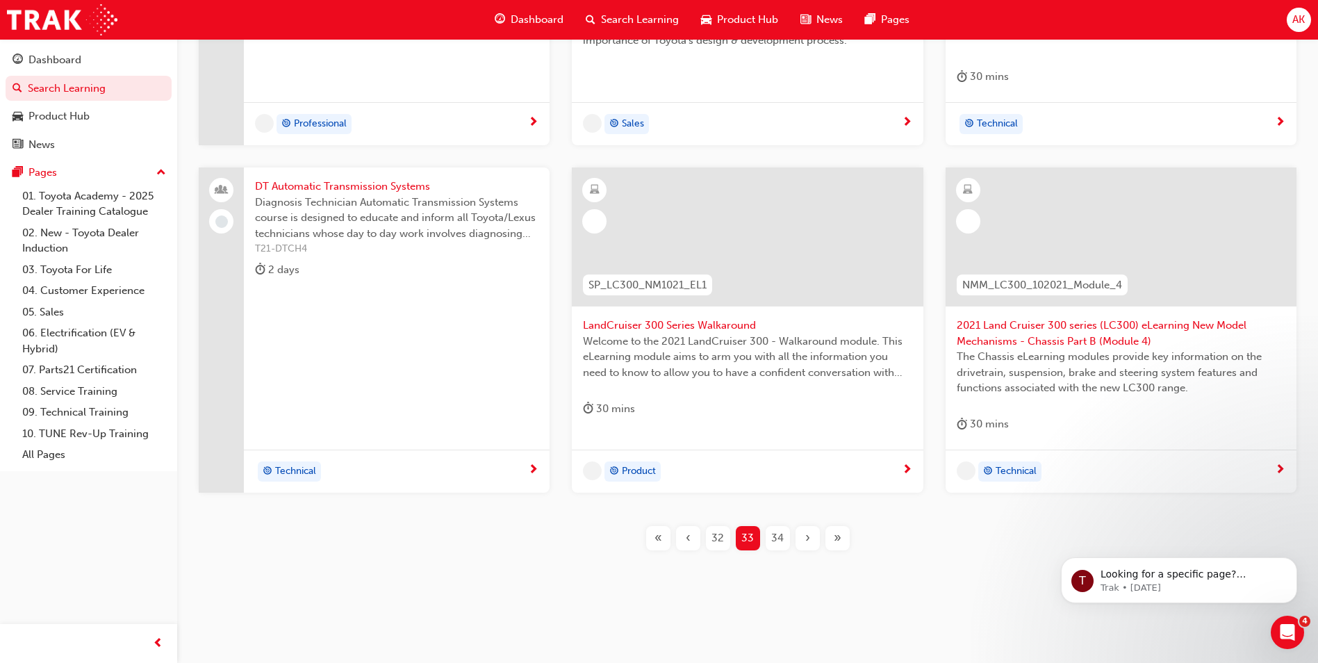
click at [802, 541] on div "›" at bounding box center [808, 538] width 24 height 24
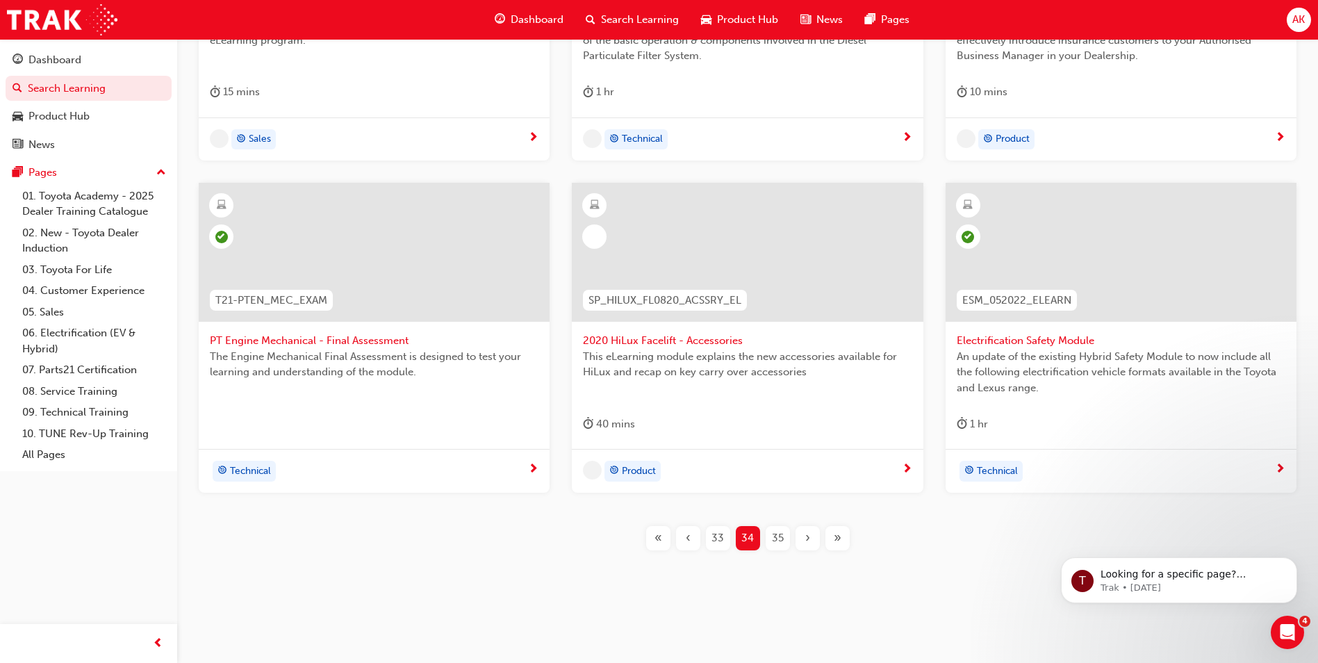
click at [803, 541] on div "›" at bounding box center [808, 538] width 24 height 24
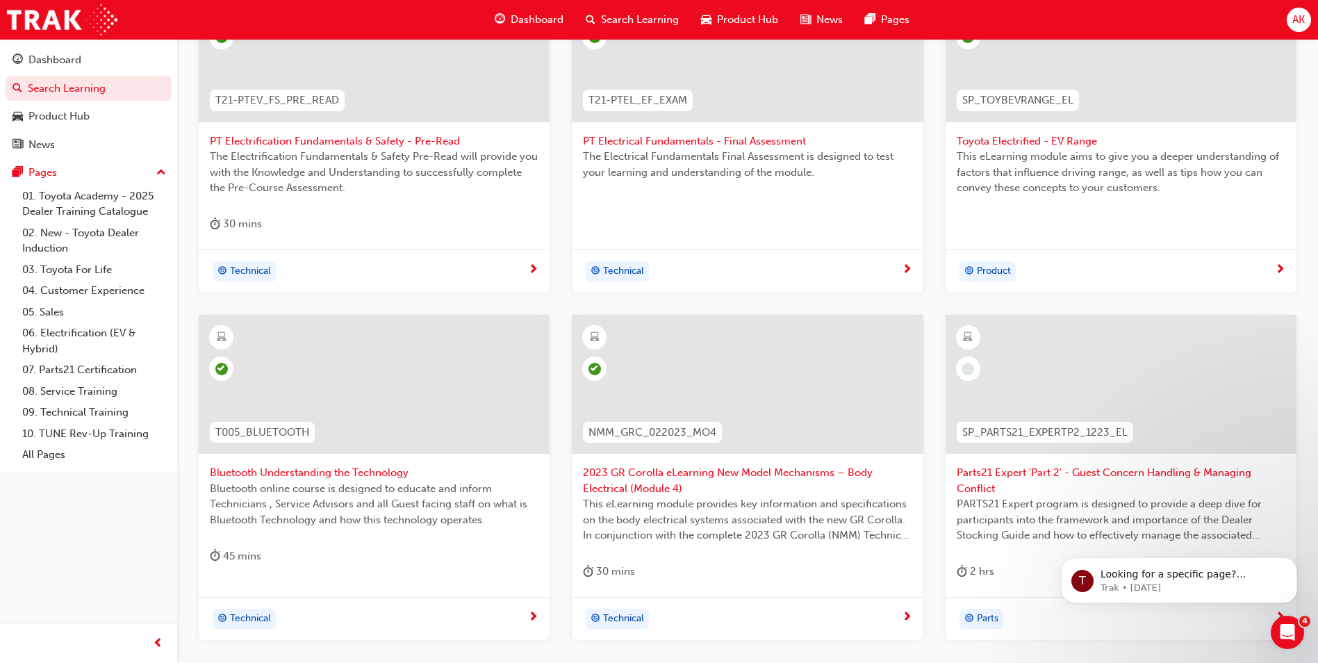
scroll to position [486, 0]
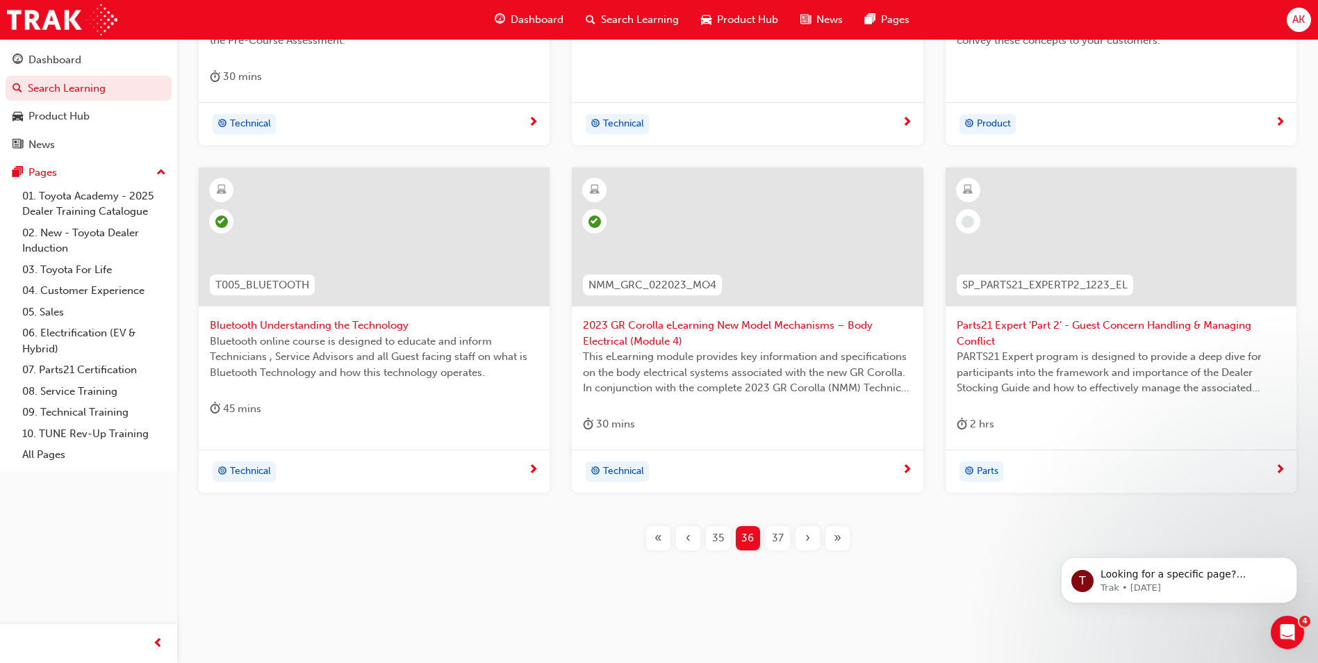
click at [797, 537] on div "›" at bounding box center [808, 538] width 24 height 24
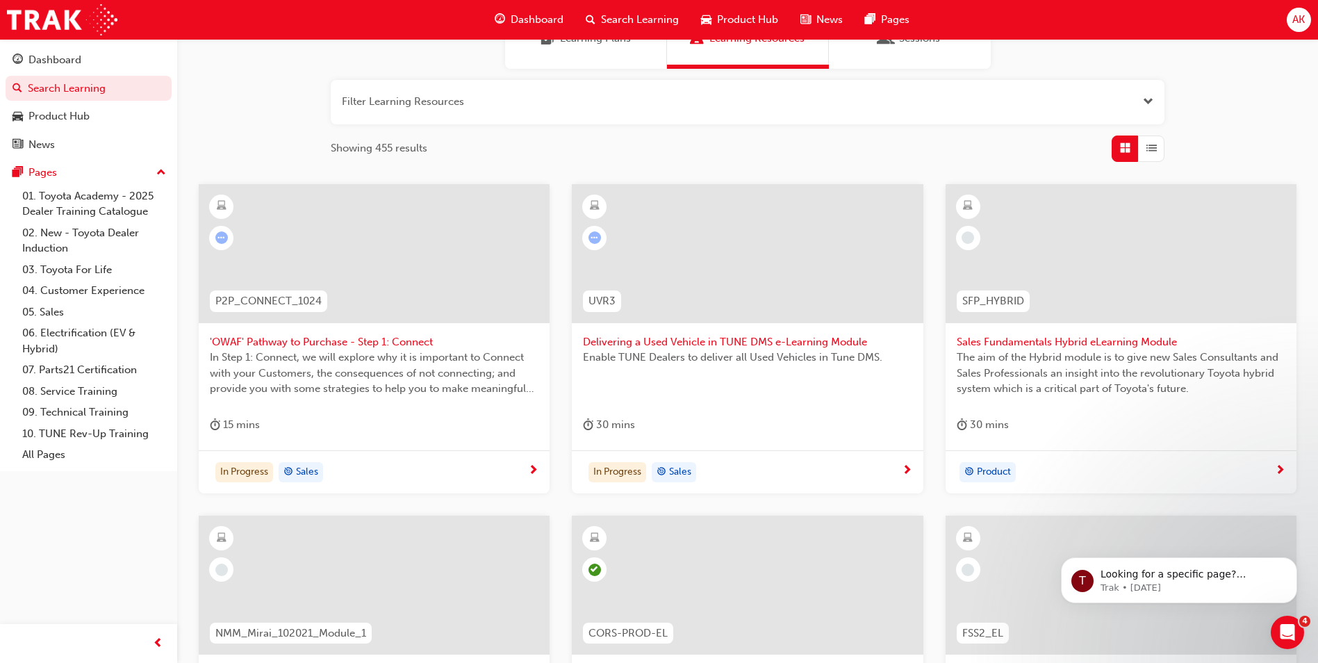
scroll to position [123, 0]
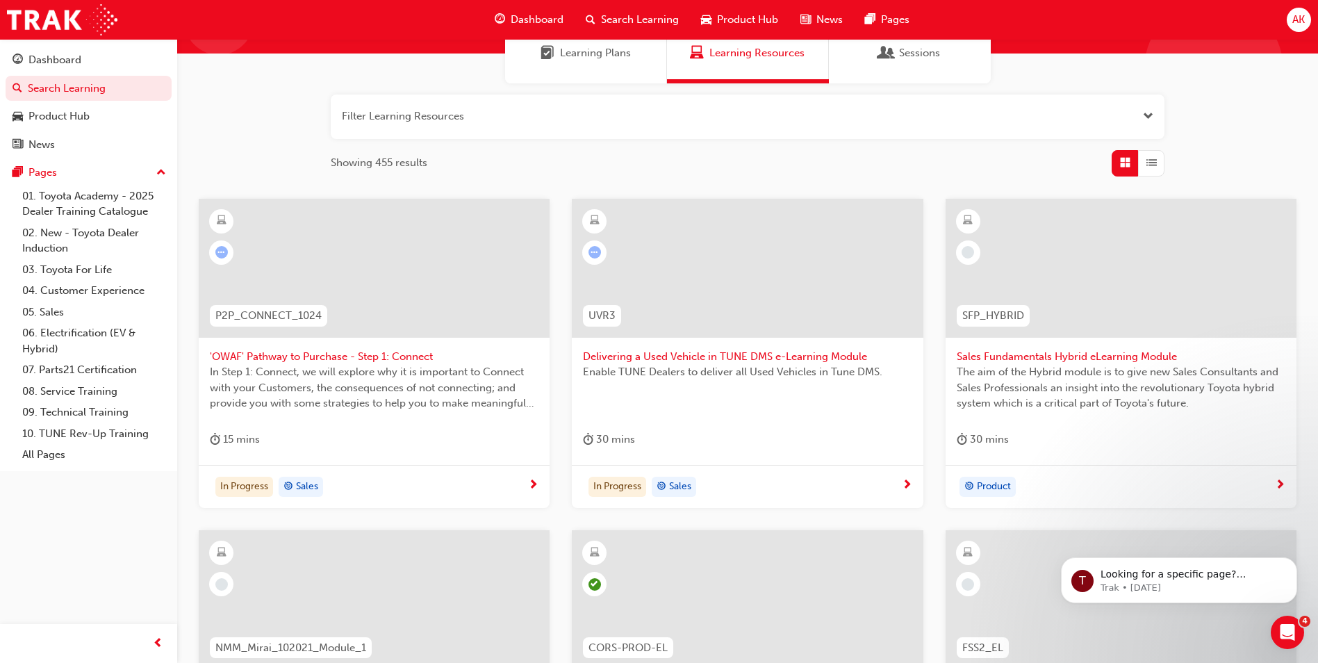
click at [1054, 355] on span "Sales Fundamentals Hybrid eLearning Module" at bounding box center [1121, 357] width 329 height 16
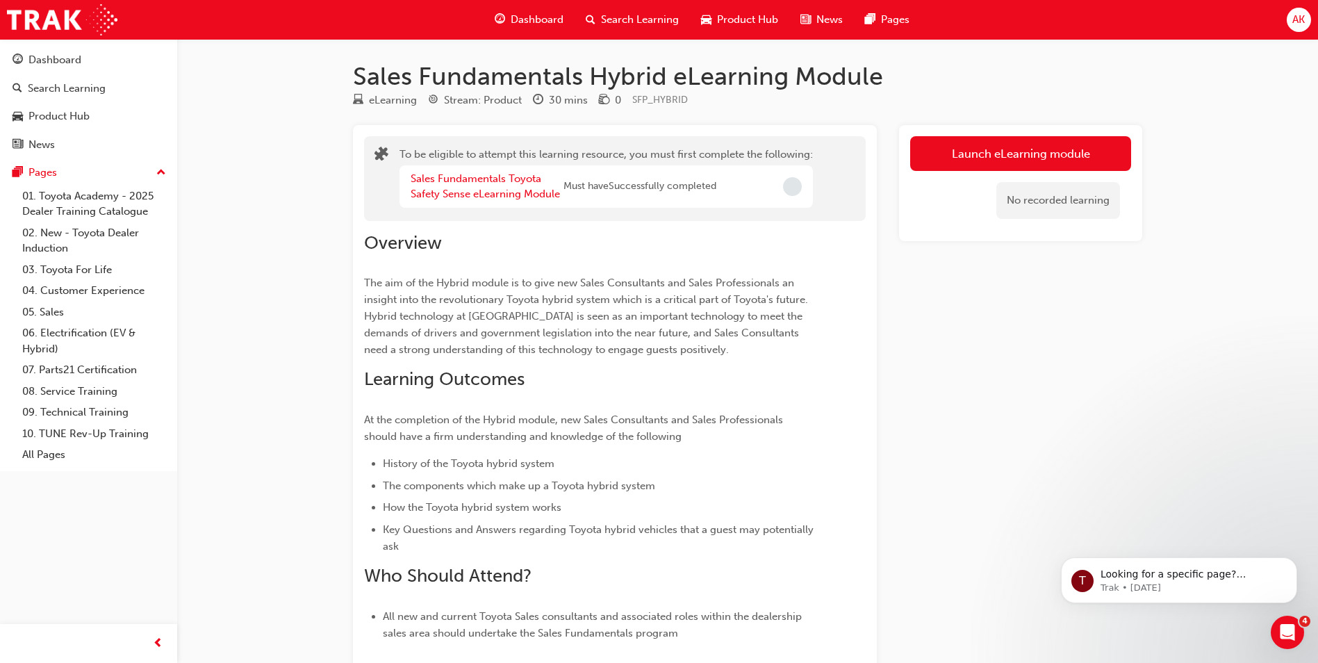
click at [625, 33] on div "Search Learning" at bounding box center [632, 20] width 115 height 28
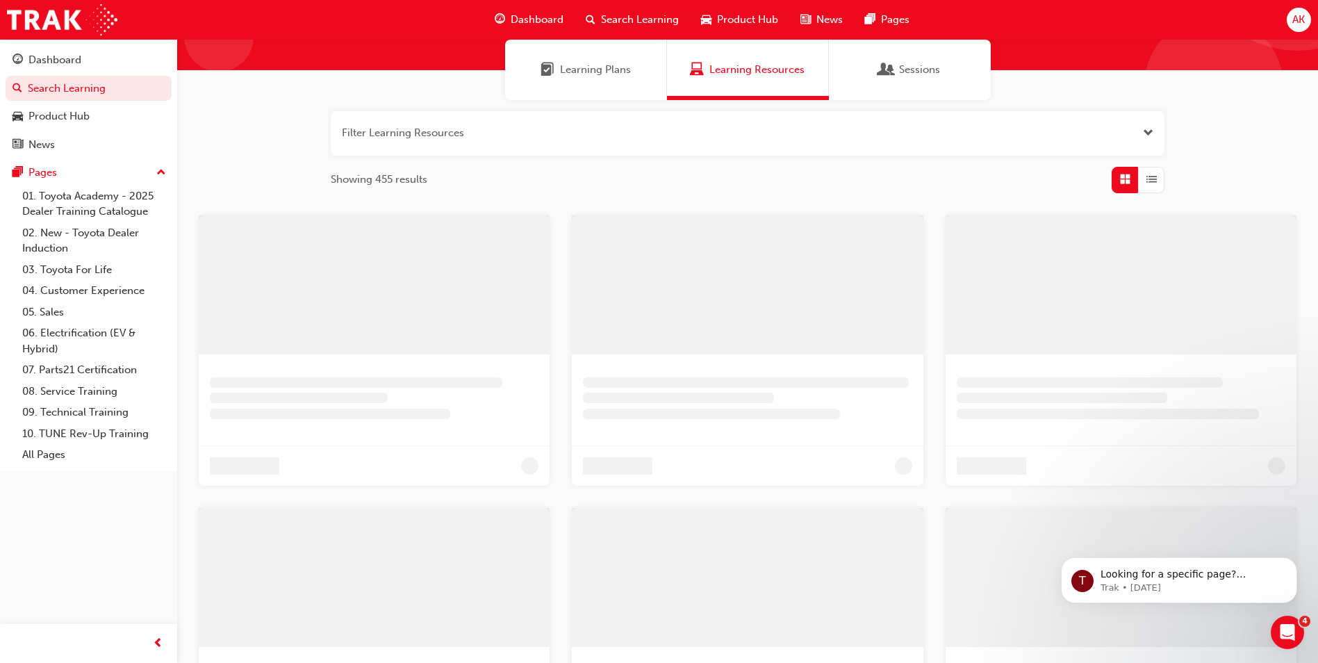
scroll to position [335, 0]
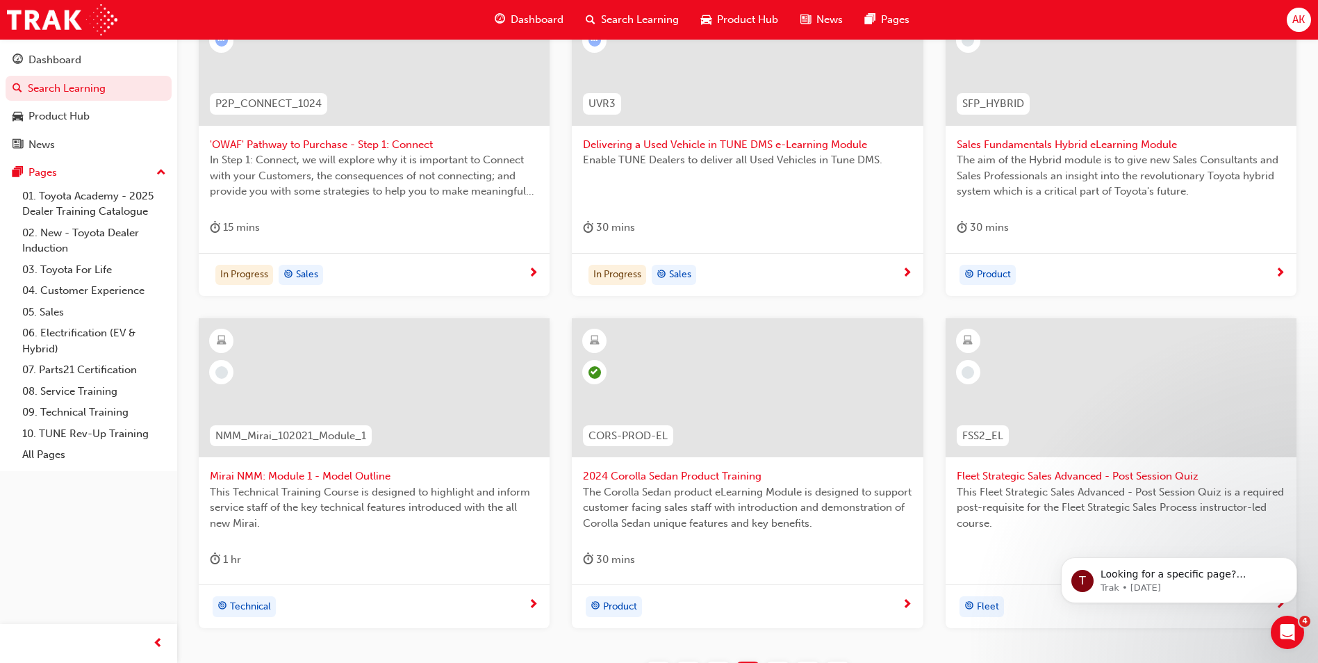
click at [1147, 471] on span "Fleet Strategic Sales Advanced - Post Session Quiz" at bounding box center [1121, 476] width 329 height 16
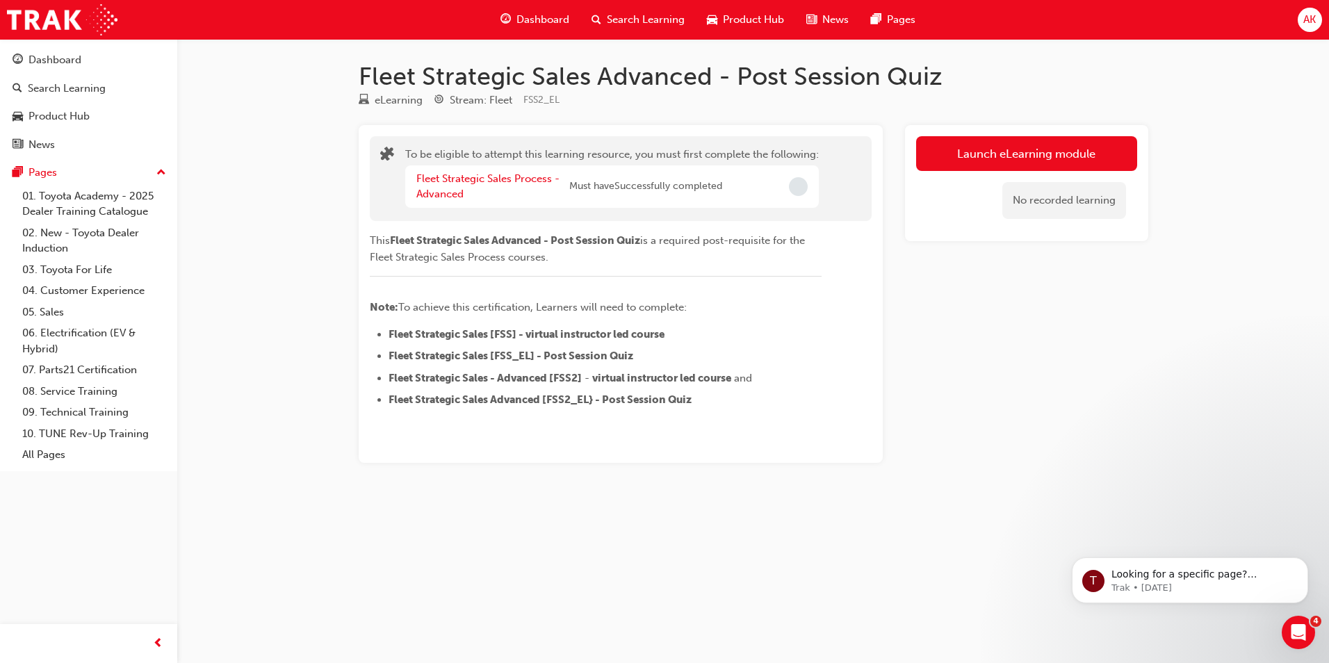
click at [666, 31] on div "Search Learning" at bounding box center [637, 20] width 115 height 28
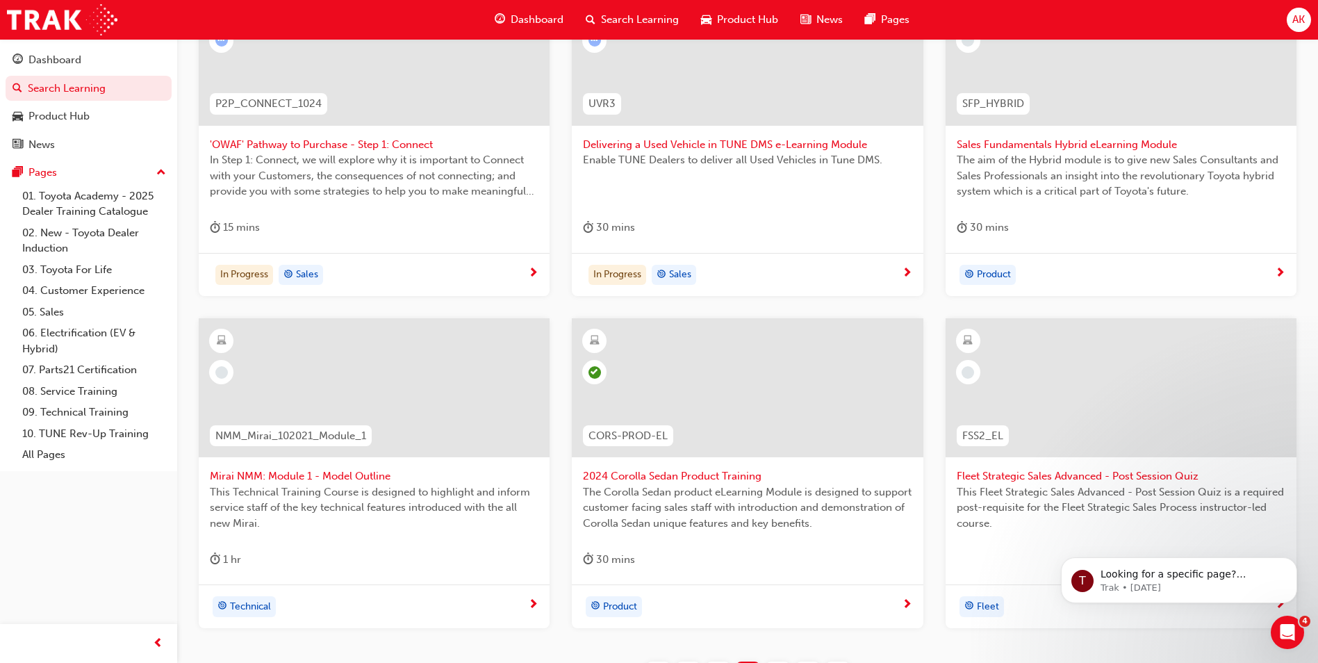
scroll to position [471, 0]
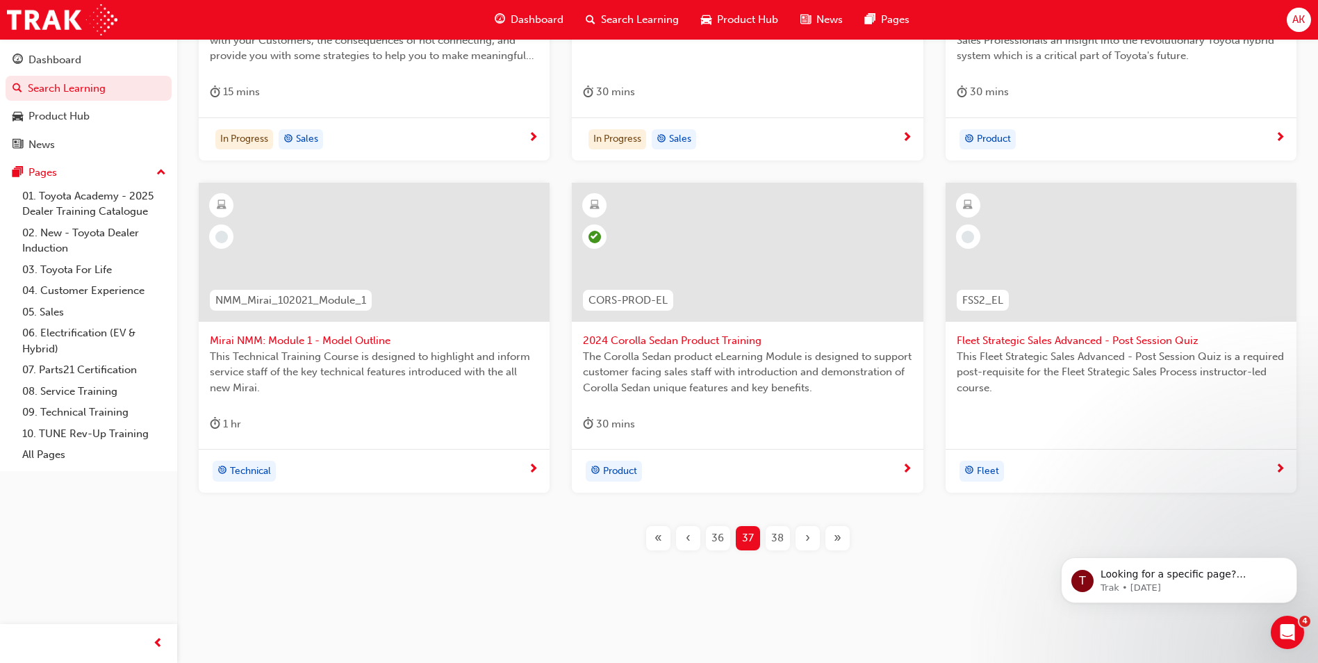
click at [776, 537] on span "38" at bounding box center [777, 538] width 13 height 16
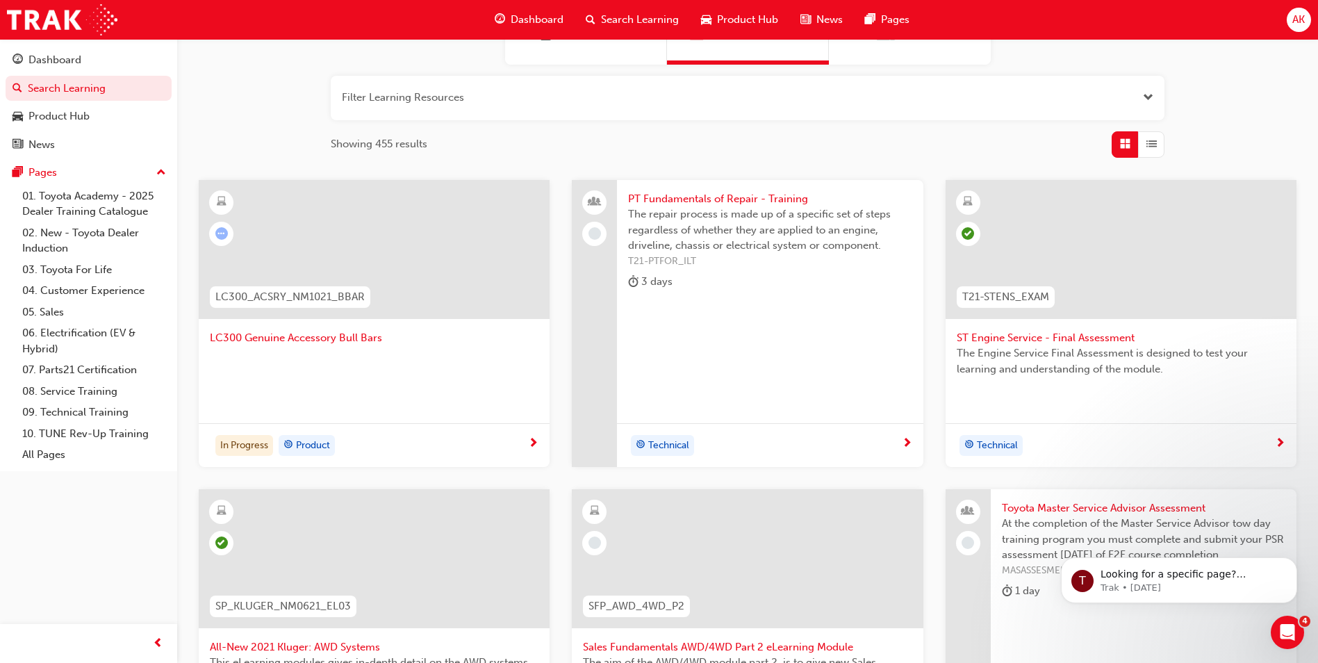
scroll to position [100, 0]
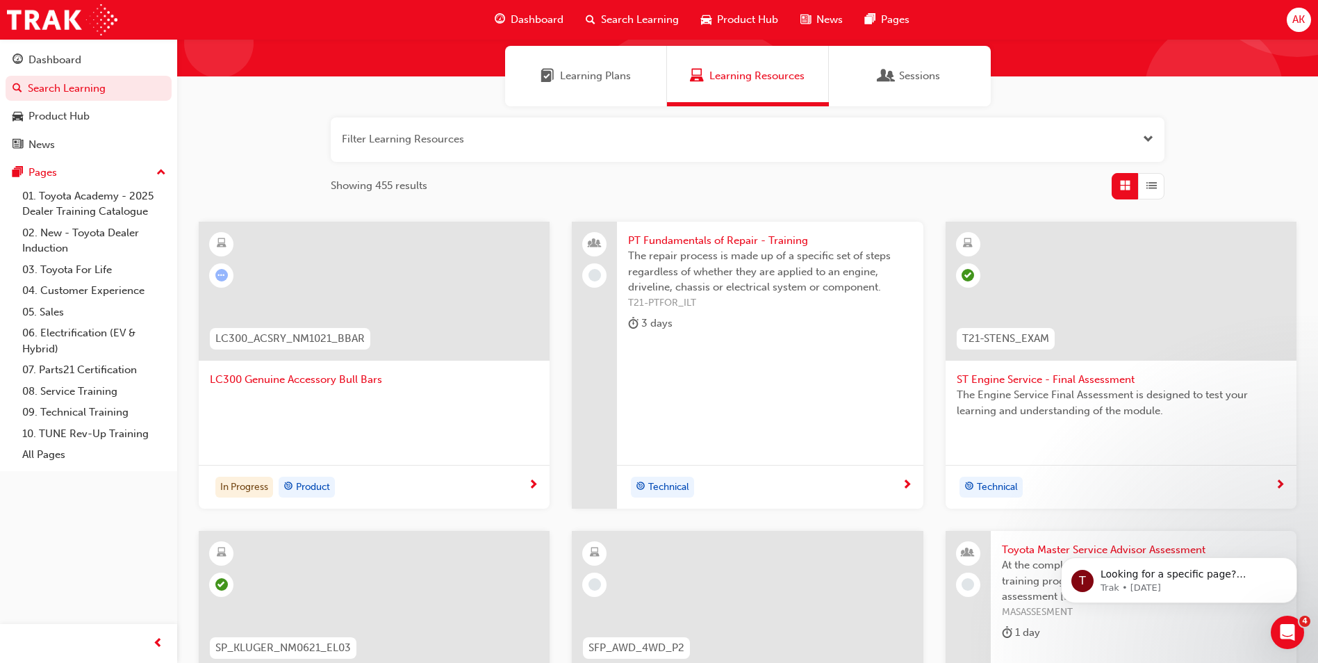
click at [303, 375] on span "LC300 Genuine Accessory Bull Bars" at bounding box center [374, 380] width 329 height 16
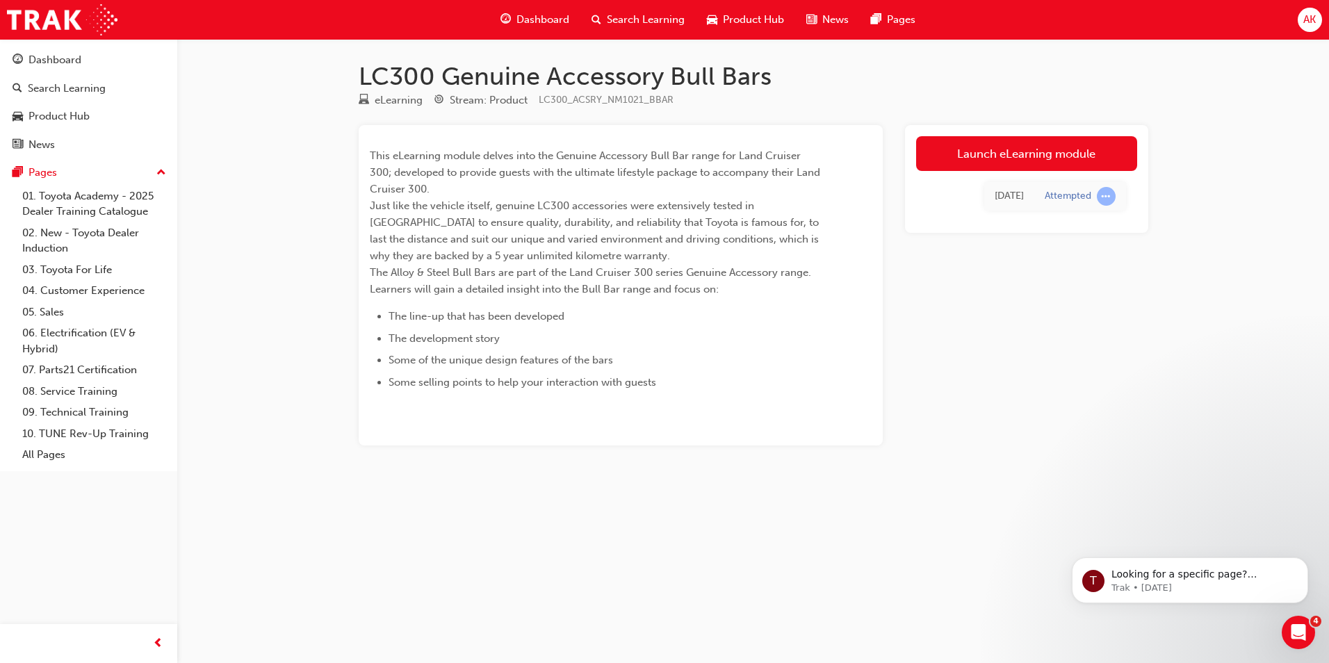
click at [1041, 154] on link "Launch eLearning module" at bounding box center [1026, 153] width 221 height 35
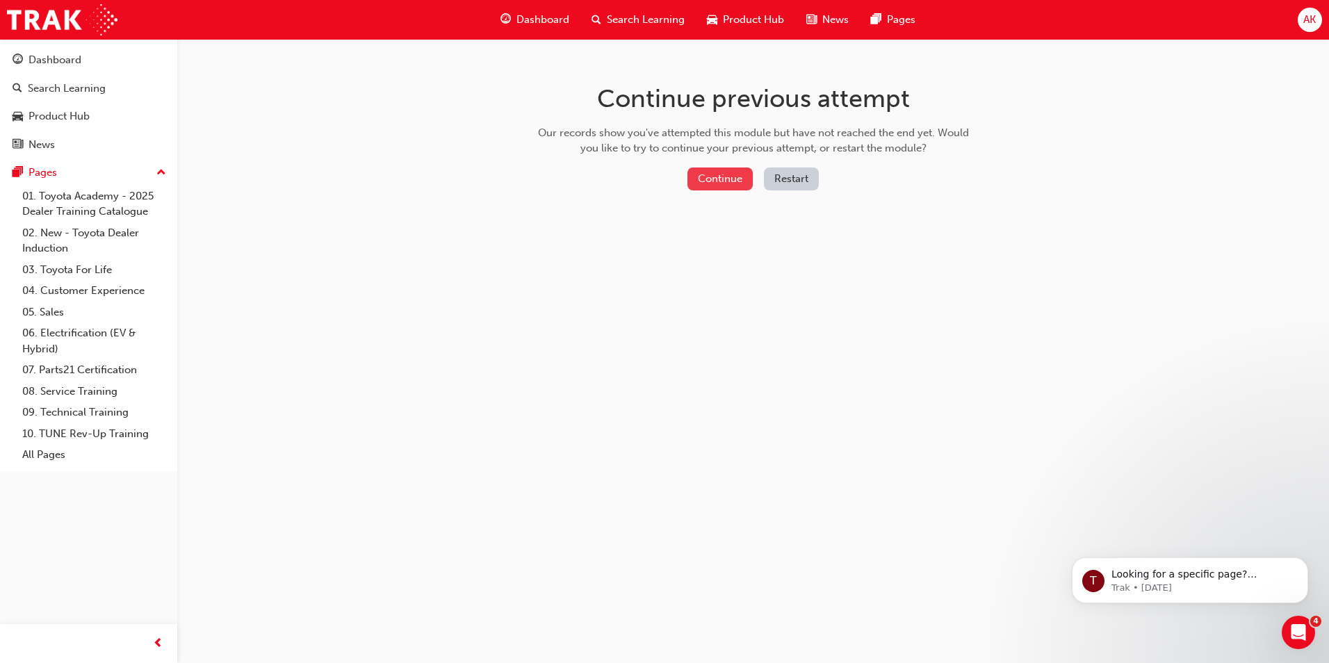
click at [714, 177] on button "Continue" at bounding box center [719, 178] width 65 height 23
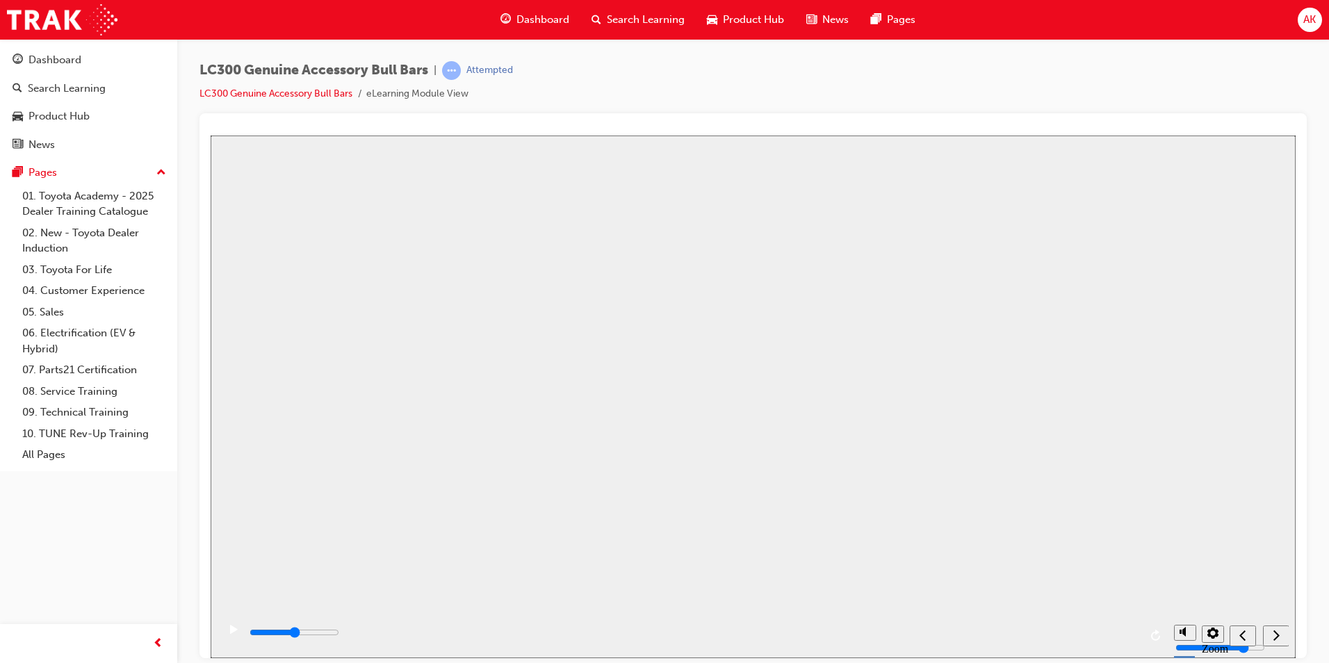
click at [263, 645] on button "Resume" at bounding box center [237, 653] width 53 height 17
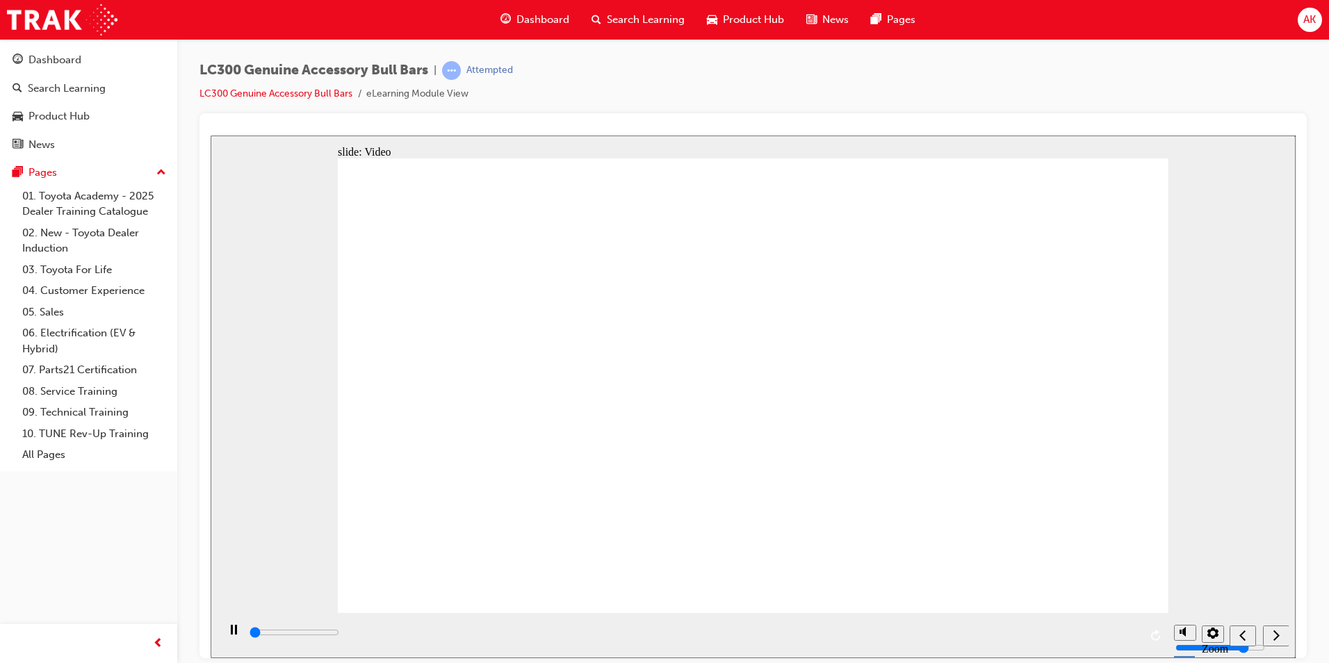
click at [1142, 634] on div "playback controls" at bounding box center [692, 634] width 949 height 45
click at [1136, 630] on div "playback controls" at bounding box center [693, 632] width 891 height 15
click at [1281, 635] on div "next" at bounding box center [1275, 635] width 15 height 15
click at [1275, 635] on icon "next" at bounding box center [1276, 634] width 7 height 13
click at [1277, 616] on nav "slide navigation" at bounding box center [1258, 634] width 59 height 45
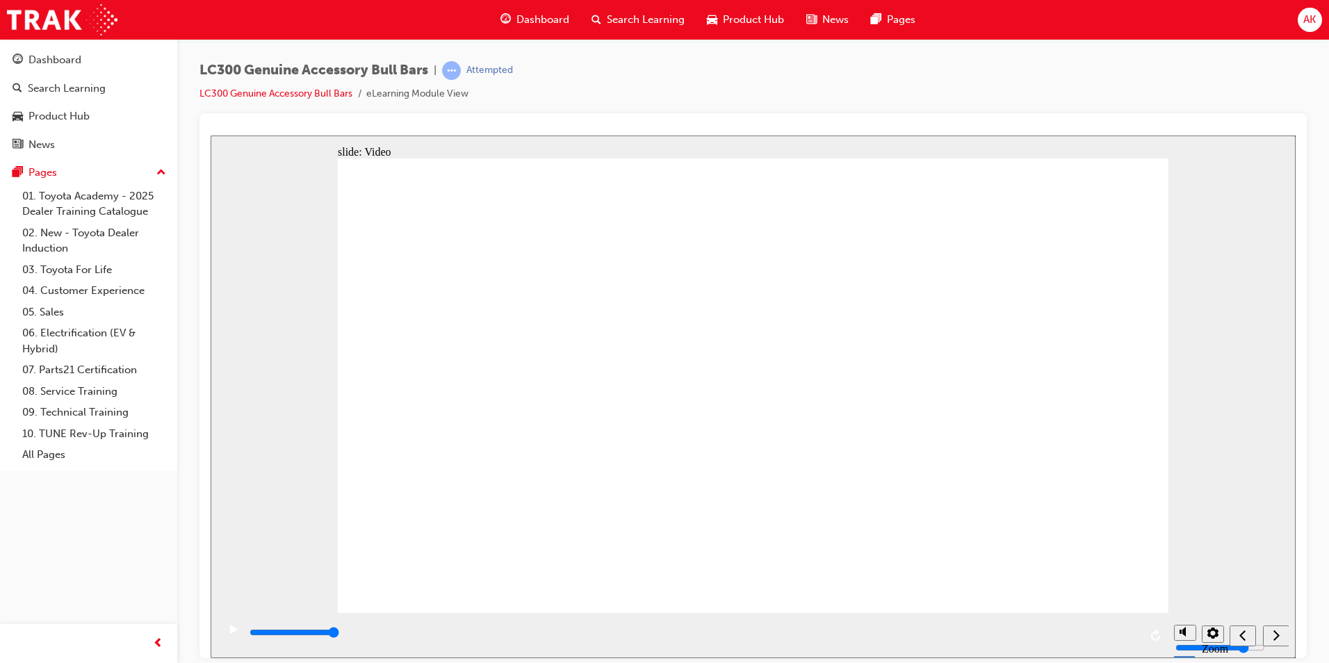
click at [1277, 626] on nav "slide navigation" at bounding box center [1258, 634] width 59 height 45
click at [1277, 634] on icon "next" at bounding box center [1276, 634] width 6 height 10
click at [227, 639] on div "Close navigation" at bounding box center [219, 644] width 76 height 24
drag, startPoint x: 437, startPoint y: 774, endPoint x: 229, endPoint y: 635, distance: 250.6
click at [230, 633] on icon "play/pause" at bounding box center [234, 628] width 8 height 9
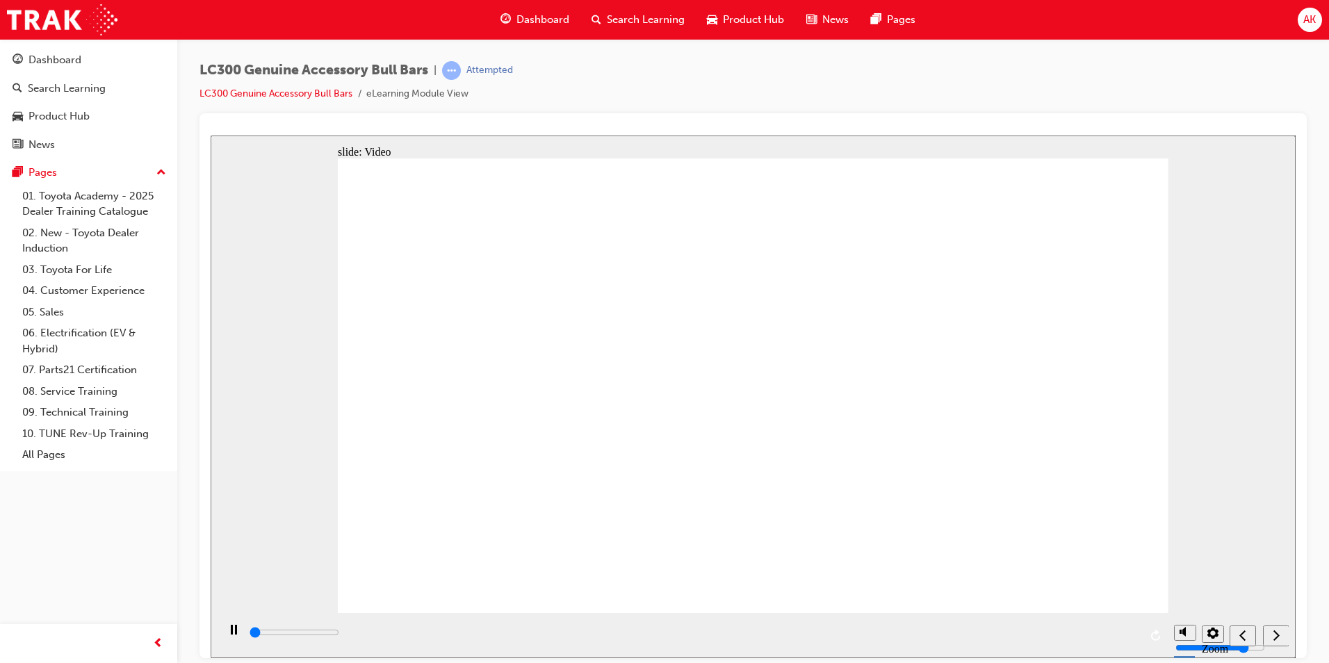
drag, startPoint x: 409, startPoint y: 644, endPoint x: 956, endPoint y: 624, distance: 546.6
click at [956, 625] on div "playback controls" at bounding box center [693, 635] width 891 height 21
drag, startPoint x: 970, startPoint y: 637, endPoint x: 1067, endPoint y: 640, distance: 97.4
click at [1067, 640] on div "playback controls" at bounding box center [693, 632] width 891 height 15
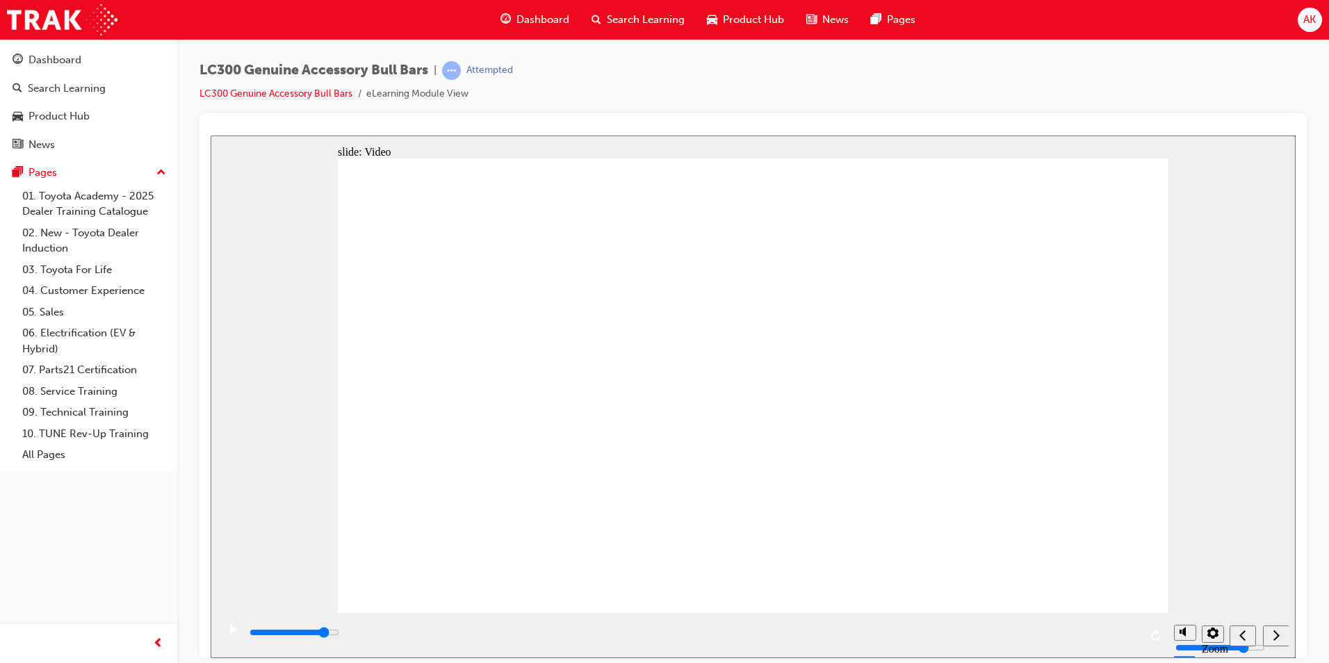
drag, startPoint x: 1068, startPoint y: 632, endPoint x: 1029, endPoint y: 632, distance: 38.9
click at [1029, 632] on div "playback controls" at bounding box center [693, 632] width 891 height 15
click at [1279, 634] on icon "next" at bounding box center [1276, 634] width 7 height 13
click at [1277, 636] on icon "next" at bounding box center [1276, 634] width 6 height 10
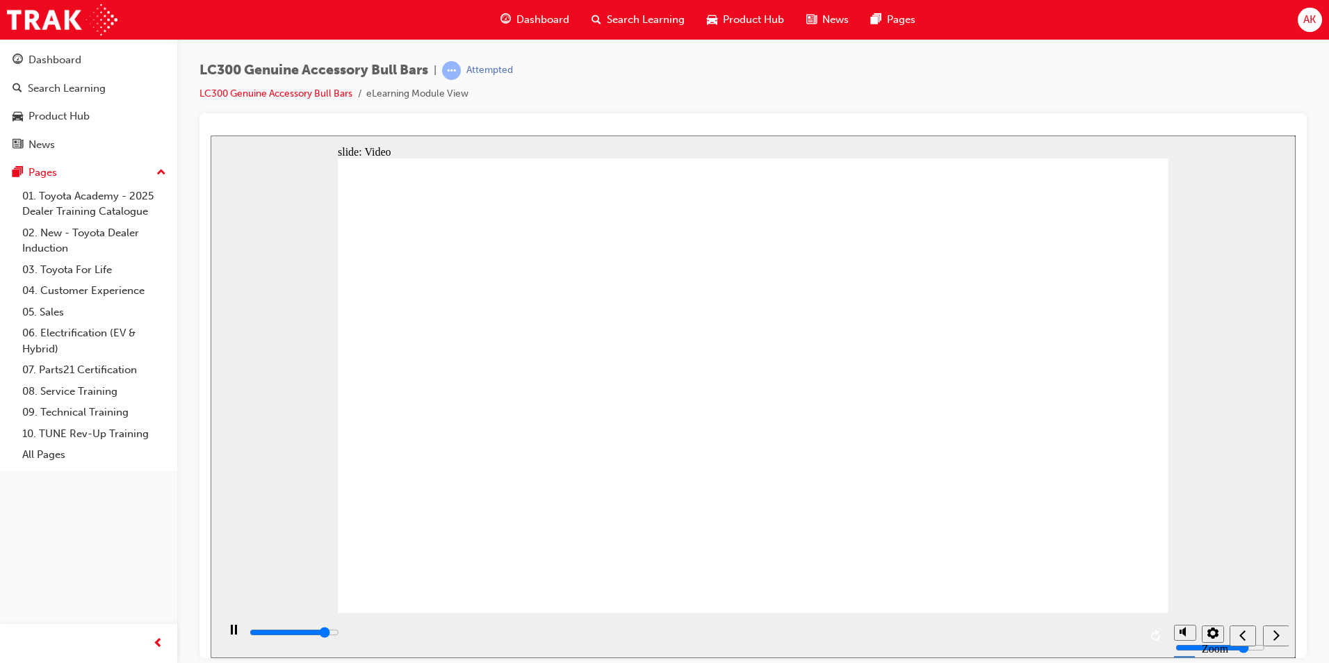
click at [1276, 636] on icon "next" at bounding box center [1276, 634] width 7 height 13
click at [1275, 634] on icon "next" at bounding box center [1276, 634] width 7 height 13
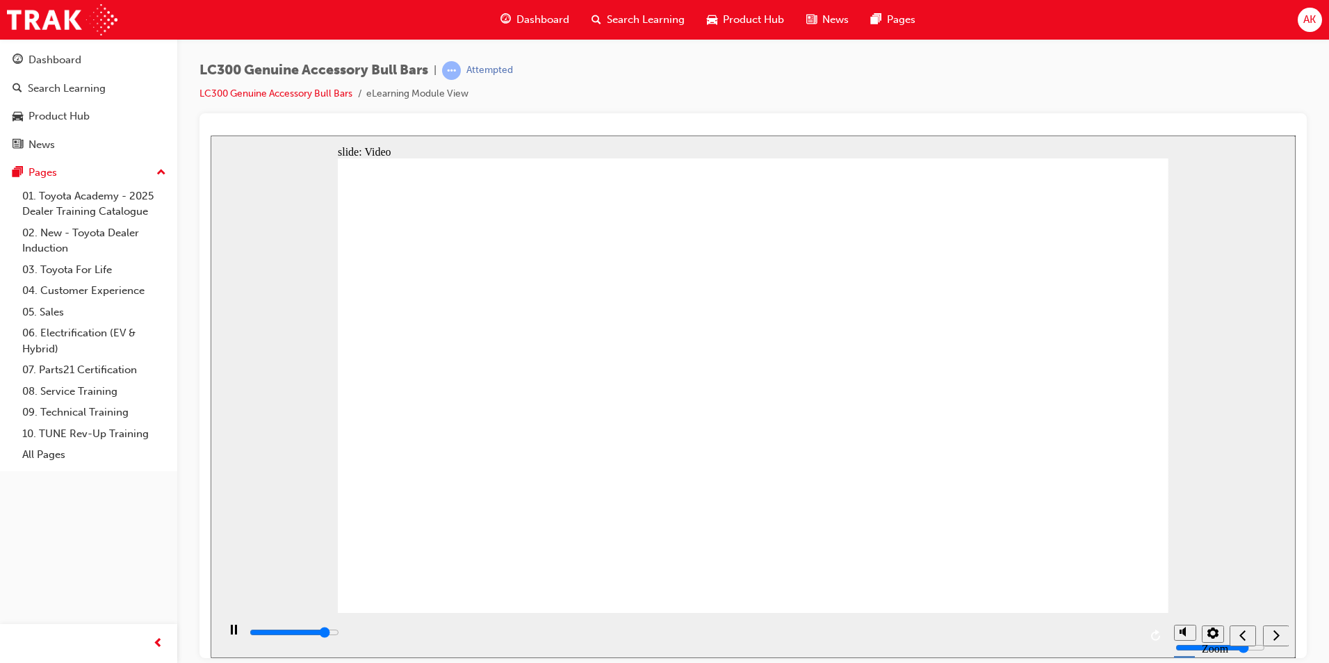
click at [1275, 634] on icon "next" at bounding box center [1276, 634] width 7 height 13
click at [1272, 632] on div "next" at bounding box center [1275, 635] width 15 height 15
click at [339, 635] on input "slide progress" at bounding box center [295, 631] width 90 height 11
type input "640000"
click at [1273, 639] on icon "next" at bounding box center [1276, 634] width 7 height 13
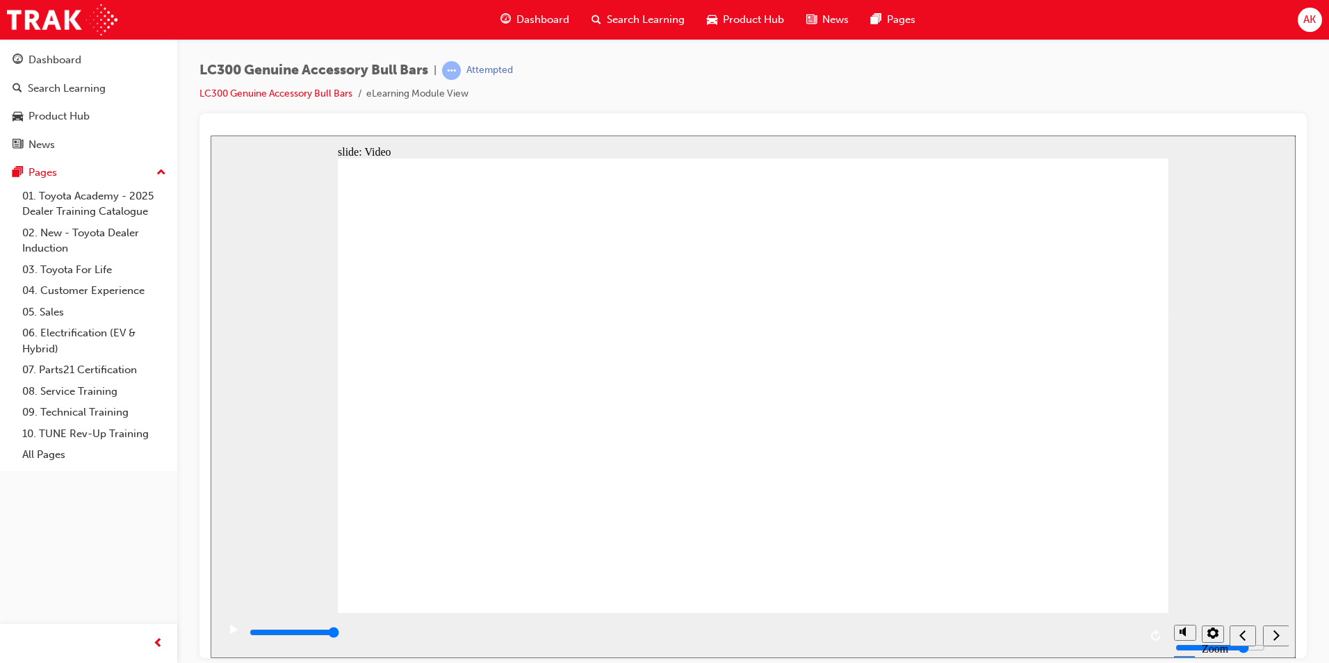
click at [1274, 637] on icon "next" at bounding box center [1276, 634] width 7 height 13
click at [1274, 634] on icon "next" at bounding box center [1276, 634] width 7 height 13
click at [1276, 632] on icon "next" at bounding box center [1276, 634] width 7 height 13
drag, startPoint x: 1277, startPoint y: 632, endPoint x: 1274, endPoint y: 620, distance: 12.8
click at [1281, 628] on div "next" at bounding box center [1275, 635] width 15 height 15
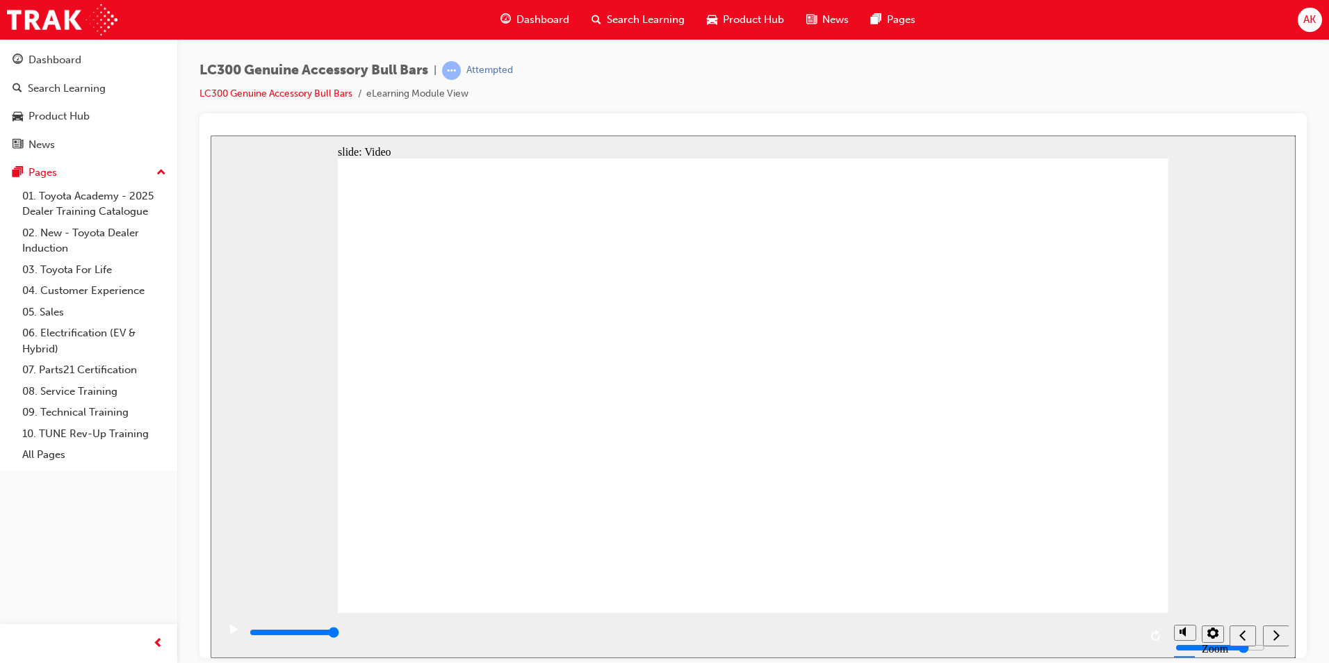
click at [616, 25] on span "Search Learning" at bounding box center [646, 20] width 78 height 16
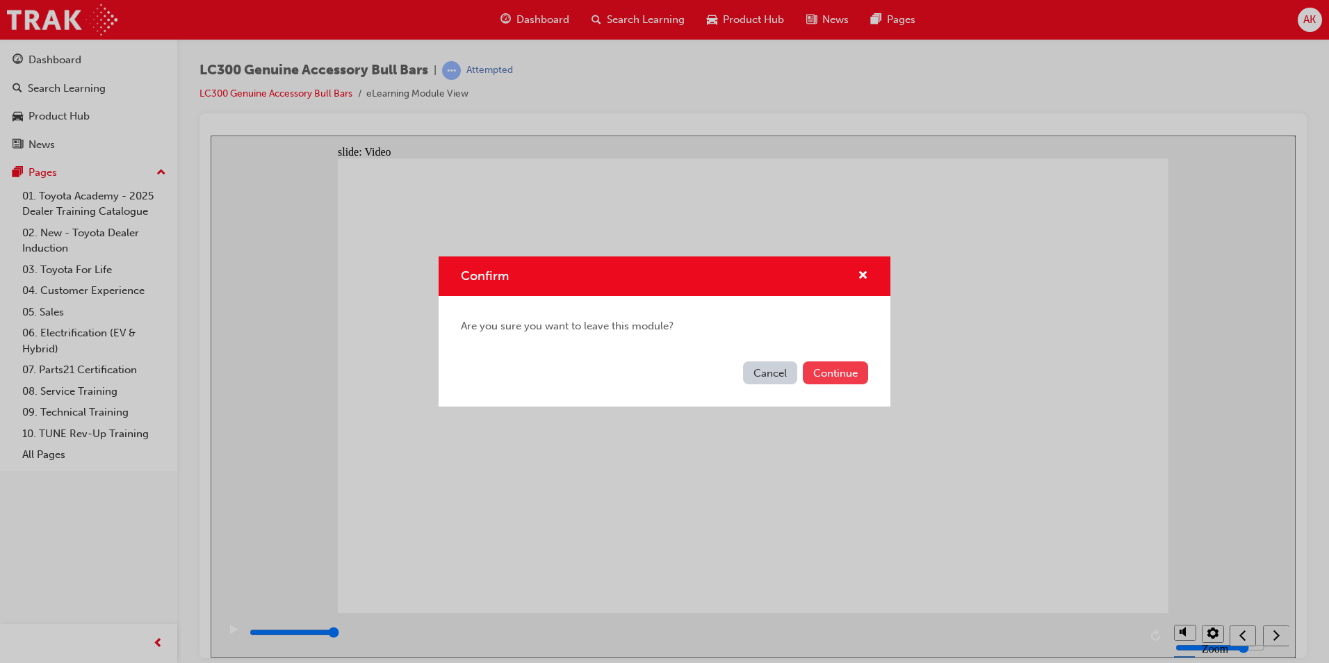
click at [849, 379] on button "Continue" at bounding box center [835, 372] width 65 height 23
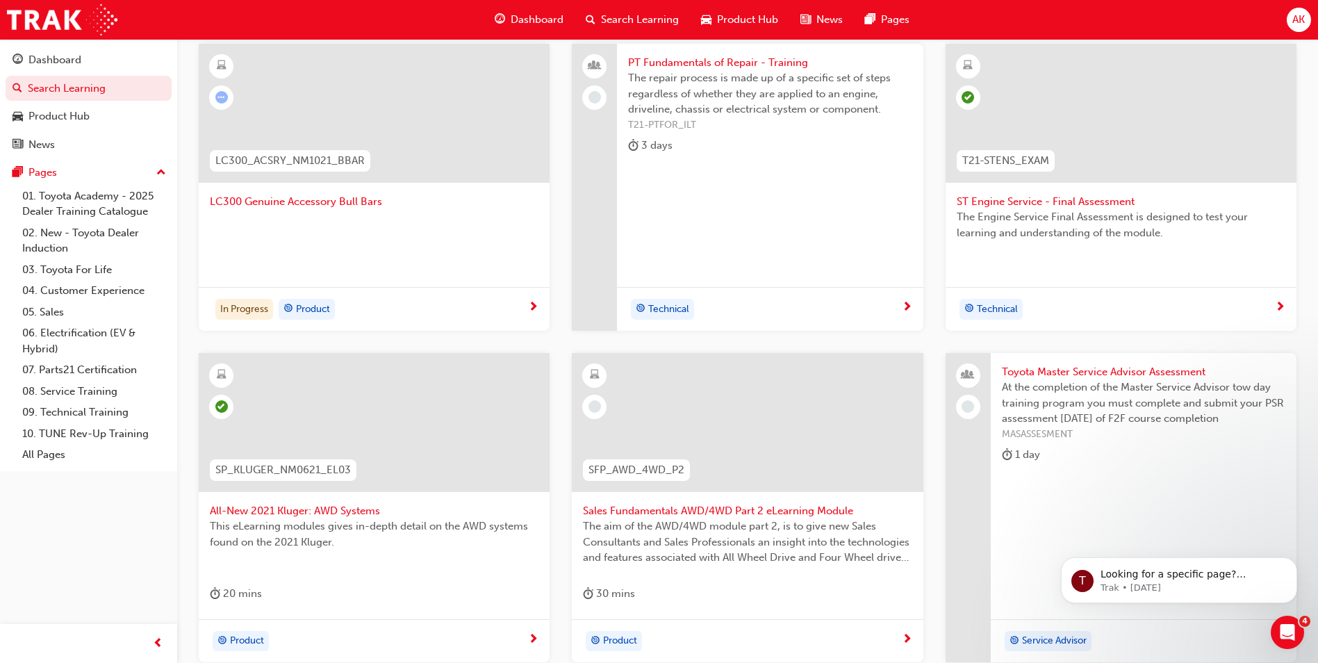
scroll to position [347, 0]
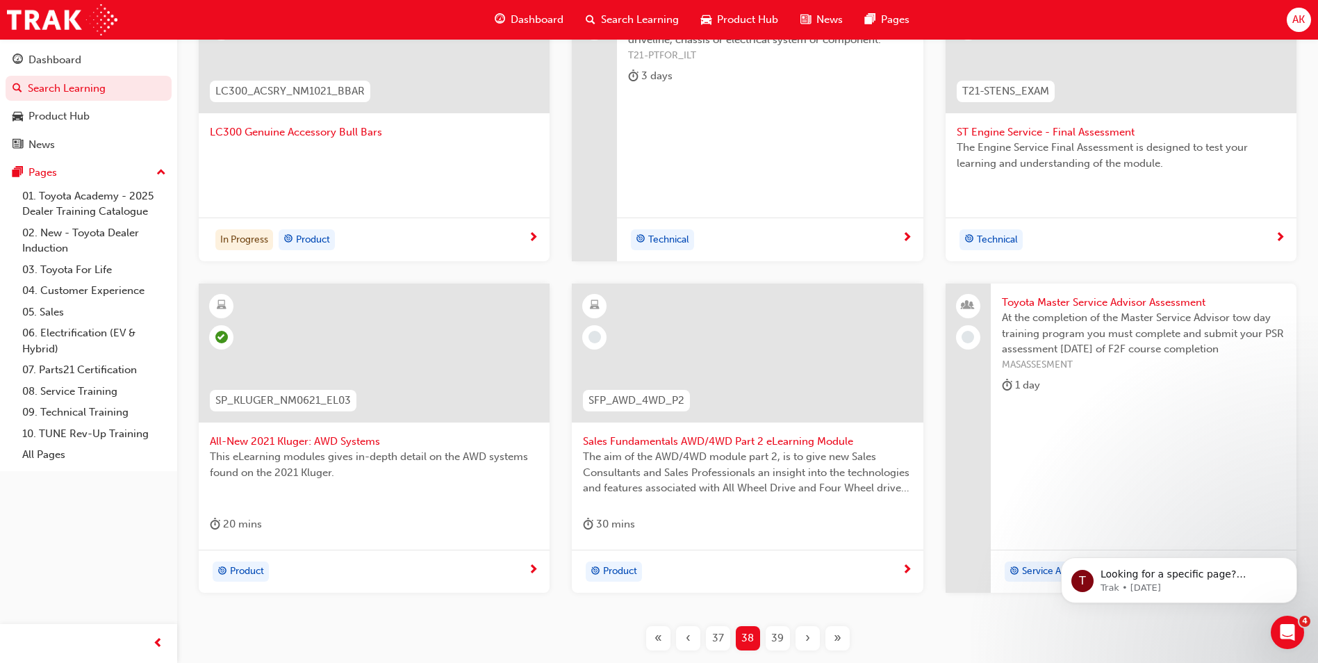
click at [783, 437] on span "Sales Fundamentals AWD/4WD Part 2 eLearning Module" at bounding box center [747, 442] width 329 height 16
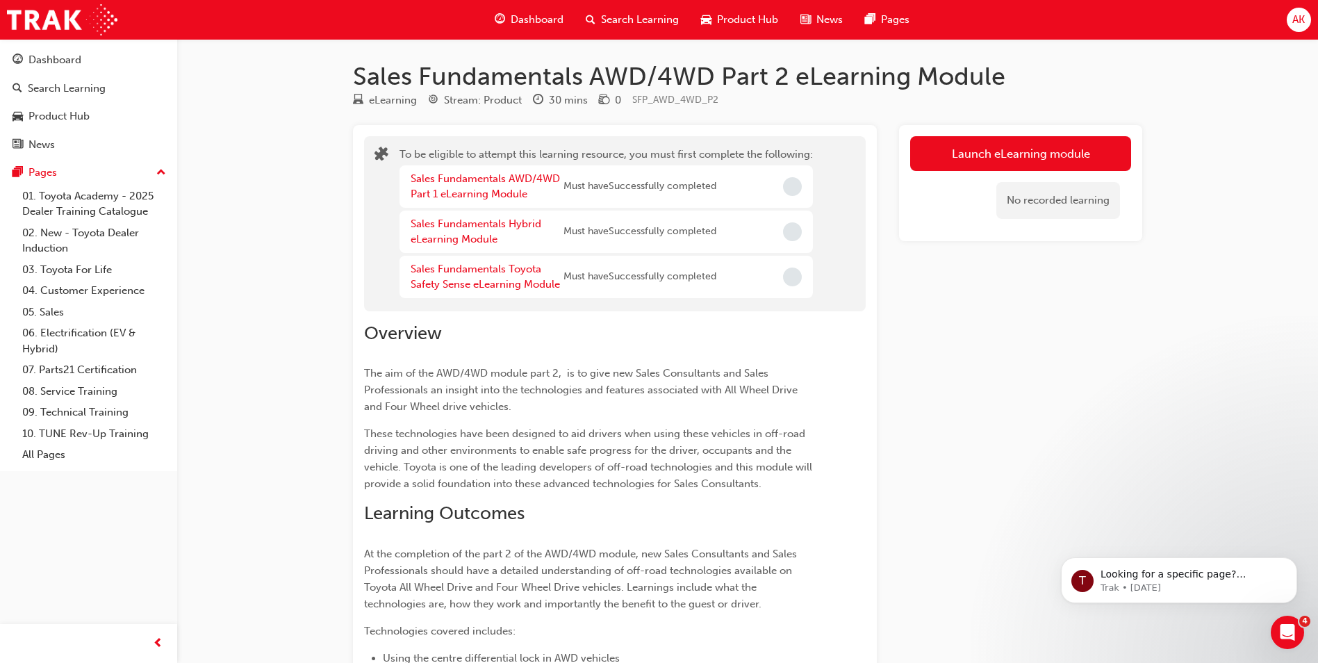
click at [651, 20] on span "Search Learning" at bounding box center [640, 20] width 78 height 16
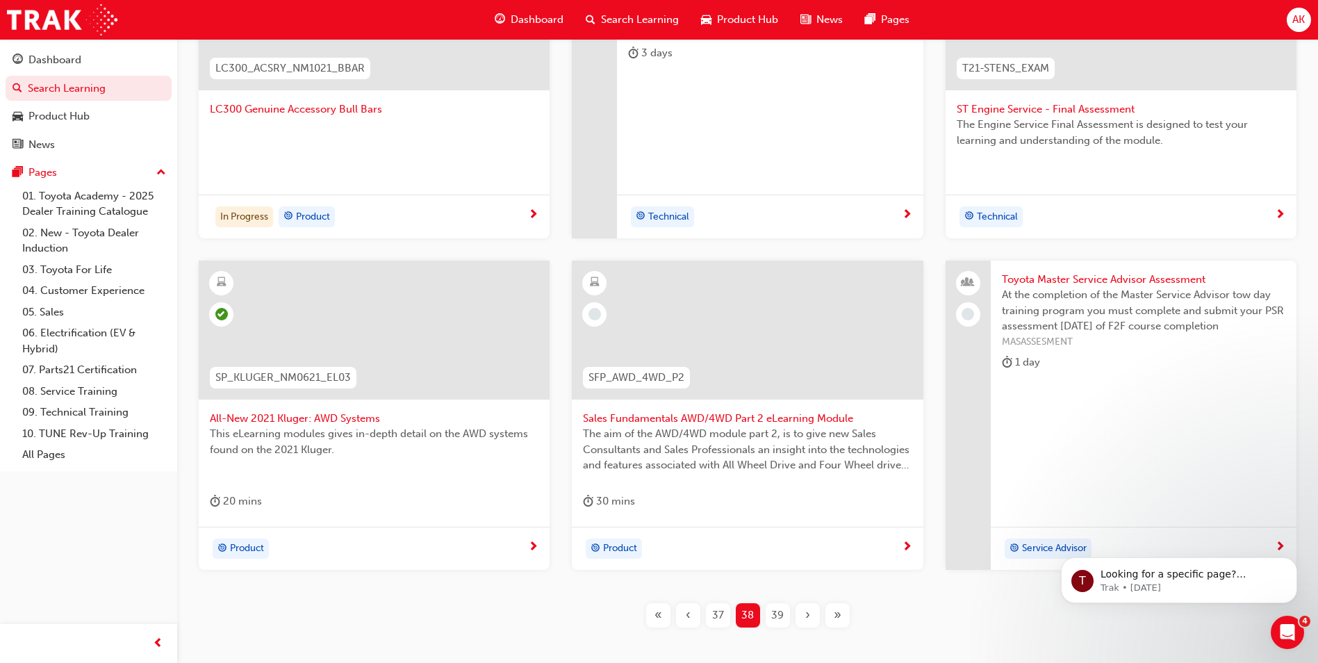
scroll to position [448, 0]
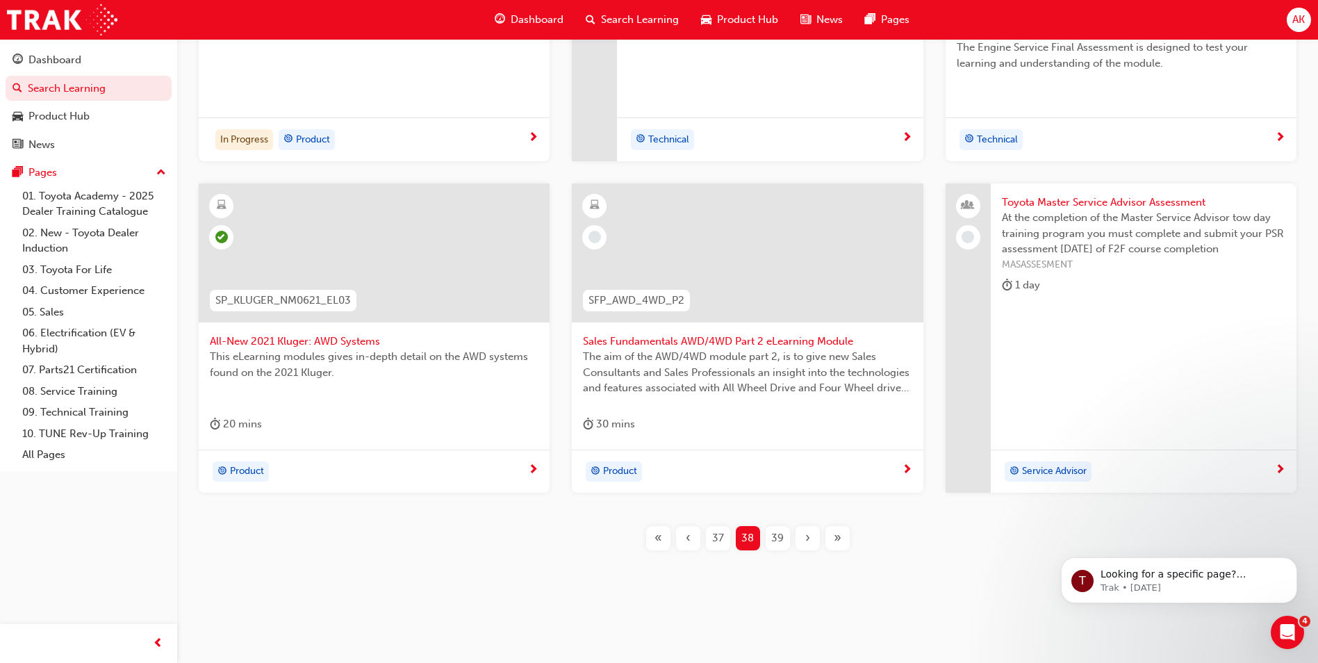
click at [775, 532] on span "39" at bounding box center [777, 538] width 13 height 16
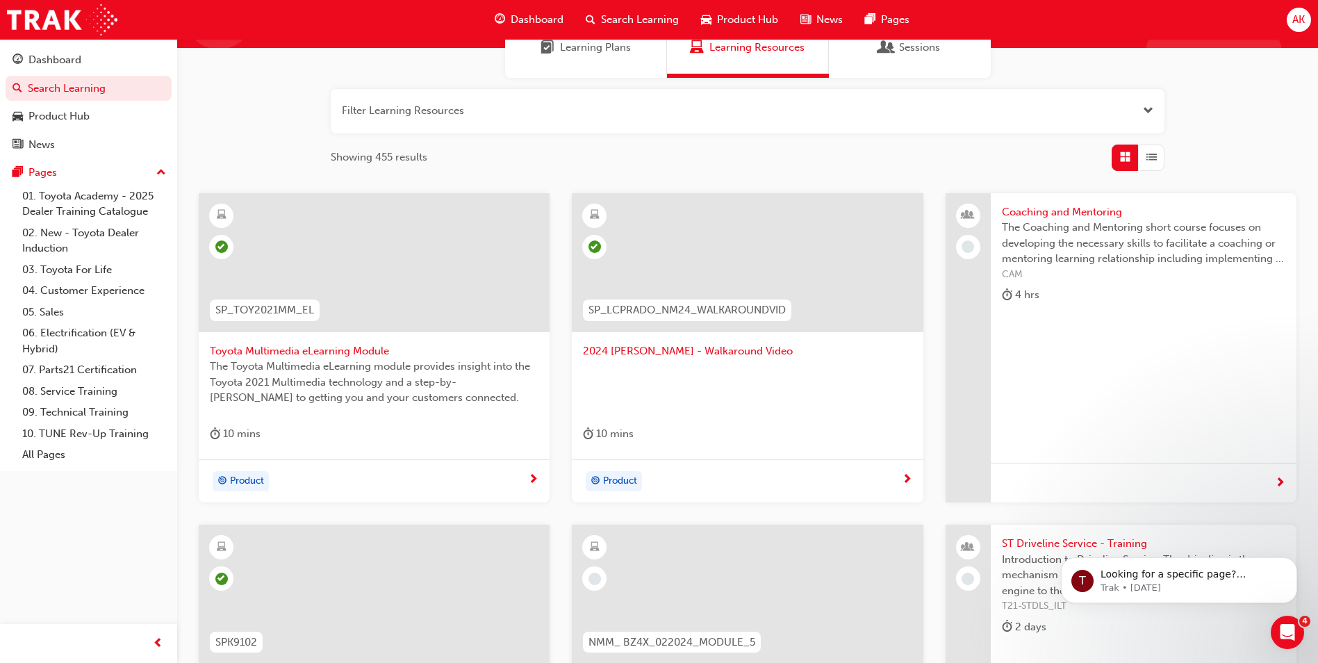
scroll to position [486, 0]
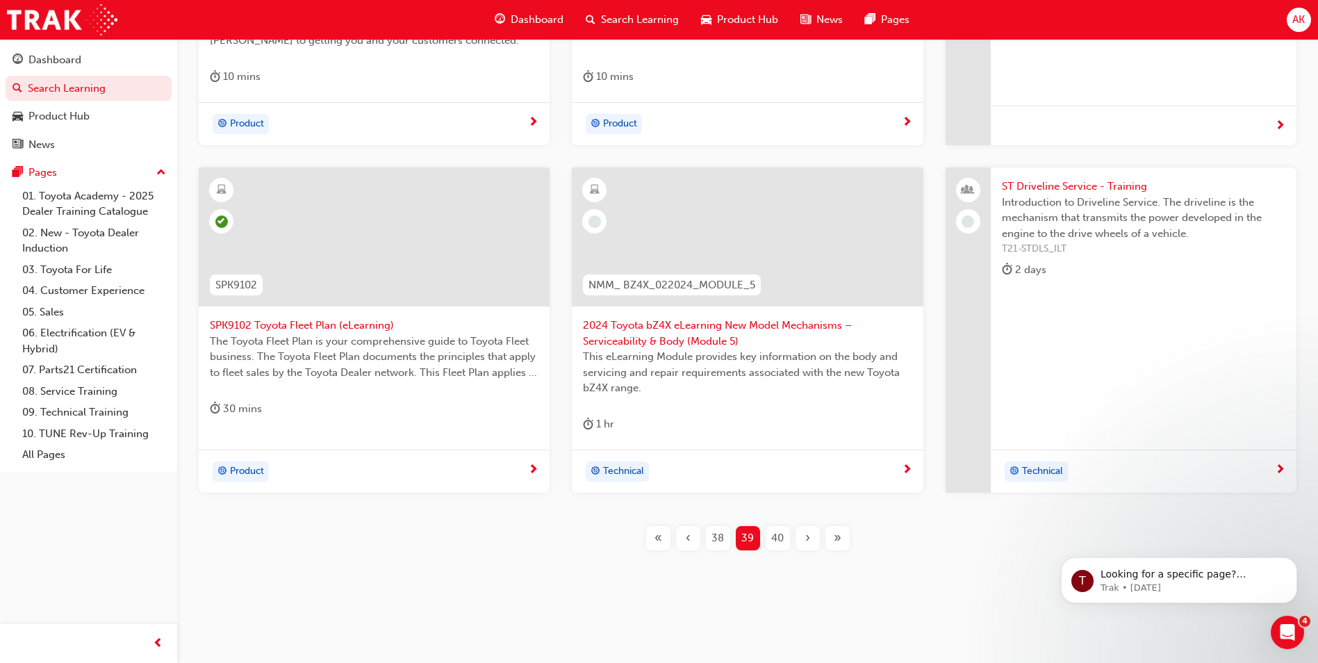
click at [783, 532] on span "40" at bounding box center [777, 538] width 13 height 16
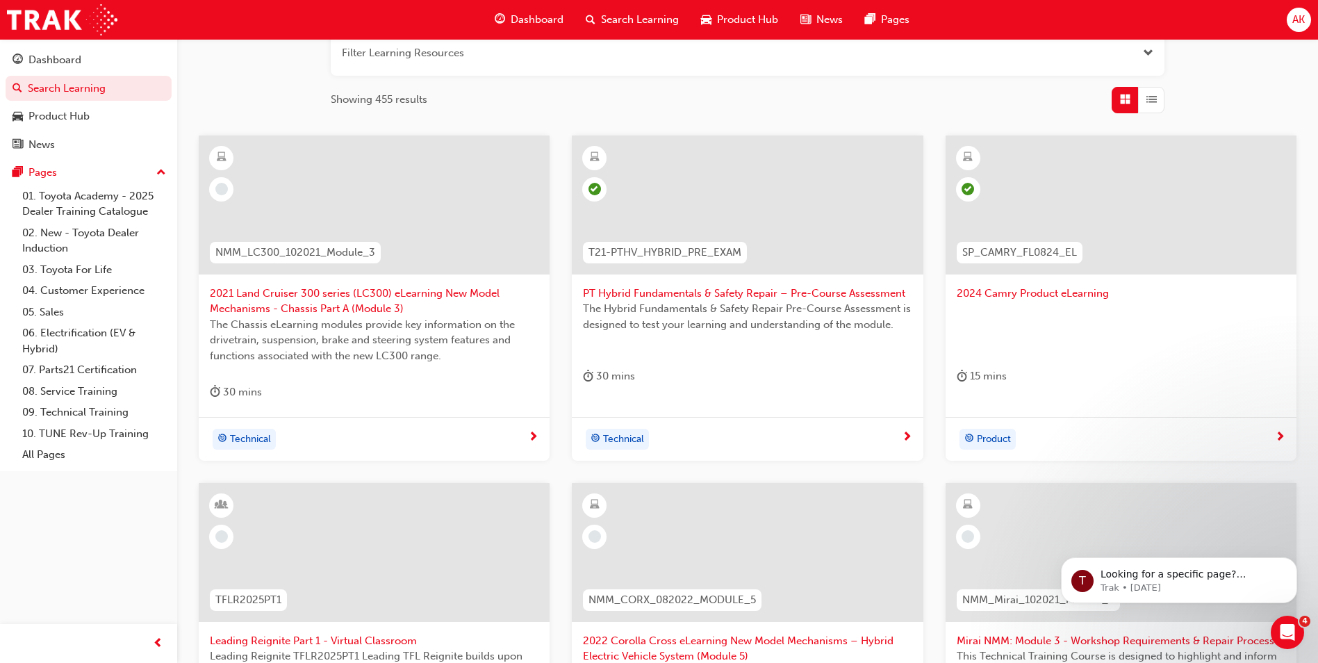
scroll to position [208, 0]
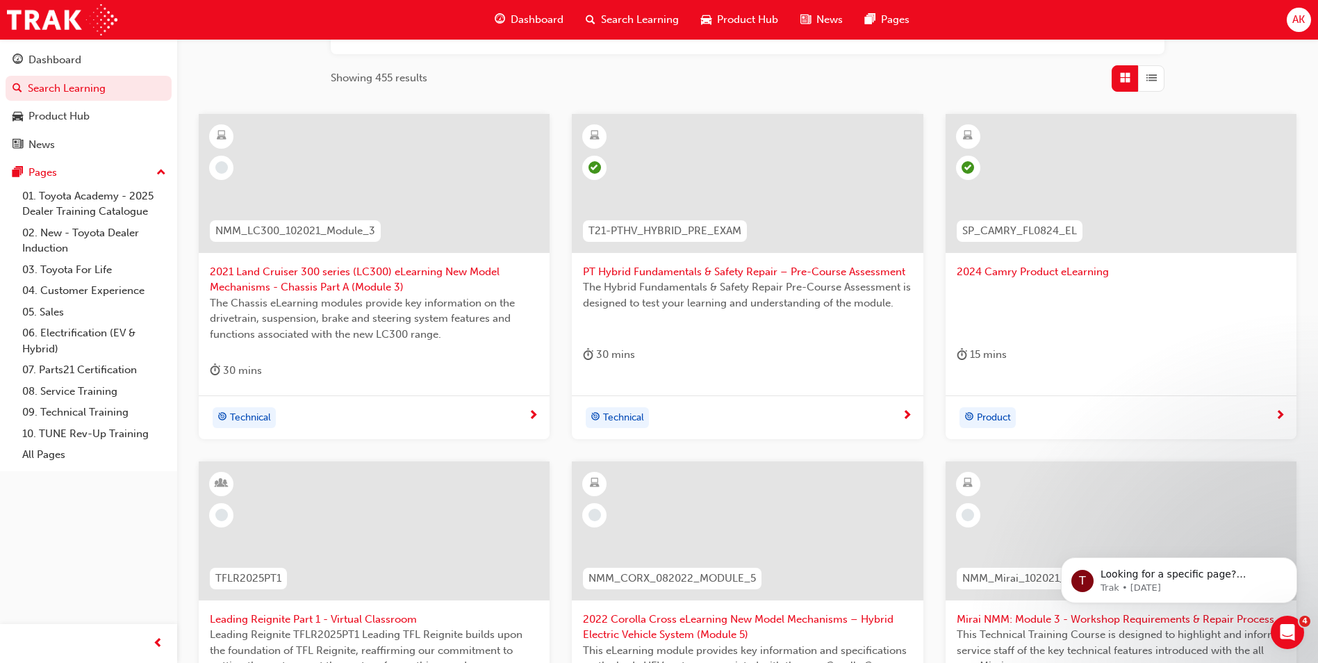
click at [311, 281] on span "2021 Land Cruiser 300 series (LC300) eLearning New Model Mechanisms - Chassis P…" at bounding box center [374, 279] width 329 height 31
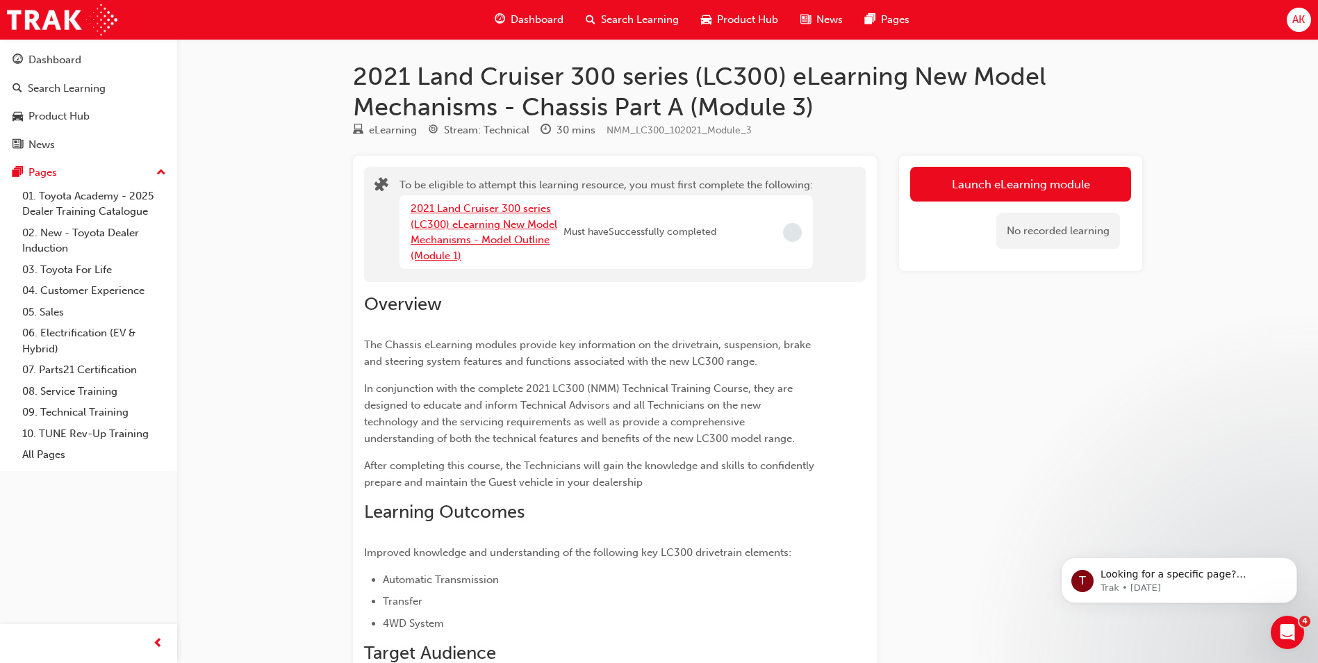
click at [471, 229] on link "2021 Land Cruiser 300 series (LC300) eLearning New Model Mechanisms - Model Out…" at bounding box center [484, 232] width 147 height 60
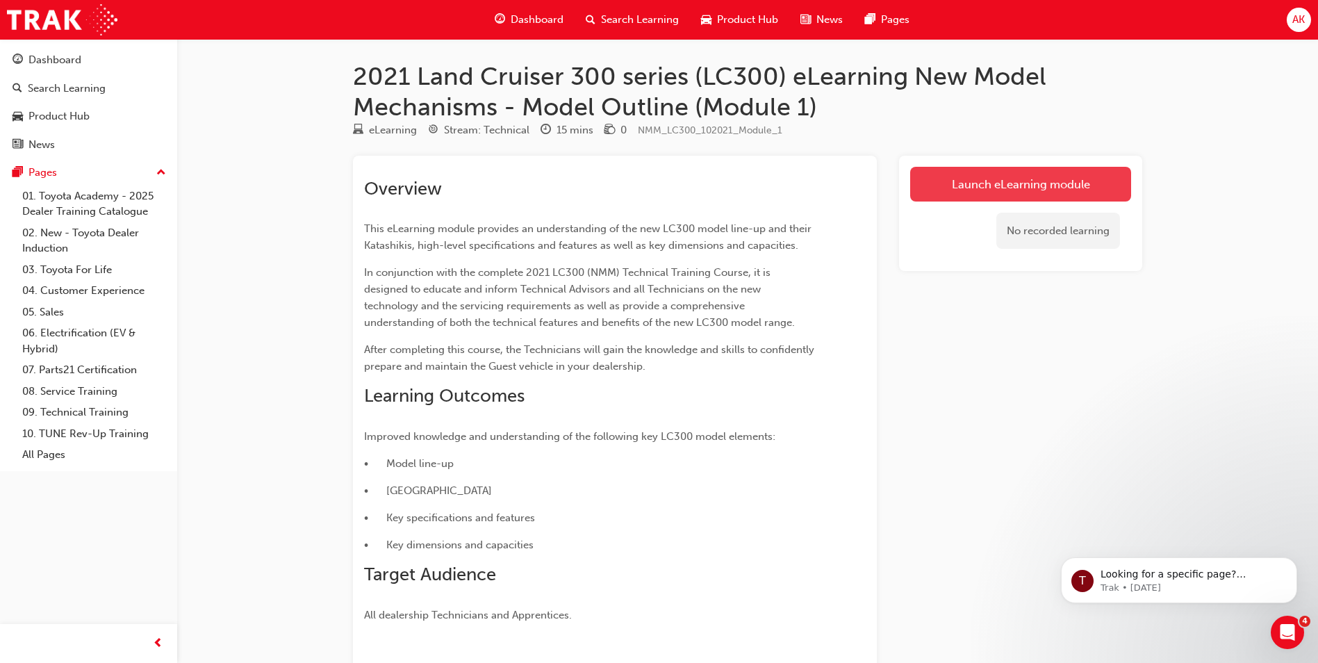
click at [992, 188] on link "Launch eLearning module" at bounding box center [1020, 184] width 221 height 35
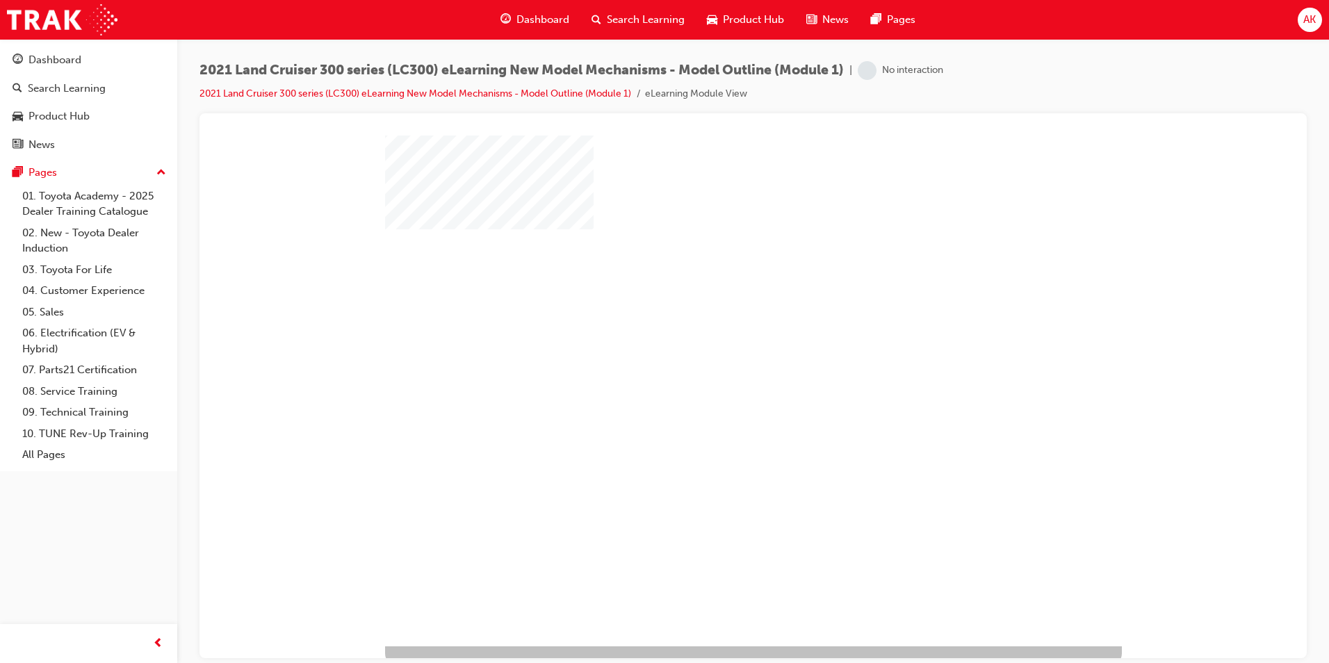
scroll to position [19, 0]
click at [713, 336] on div "play" at bounding box center [713, 336] width 0 height 0
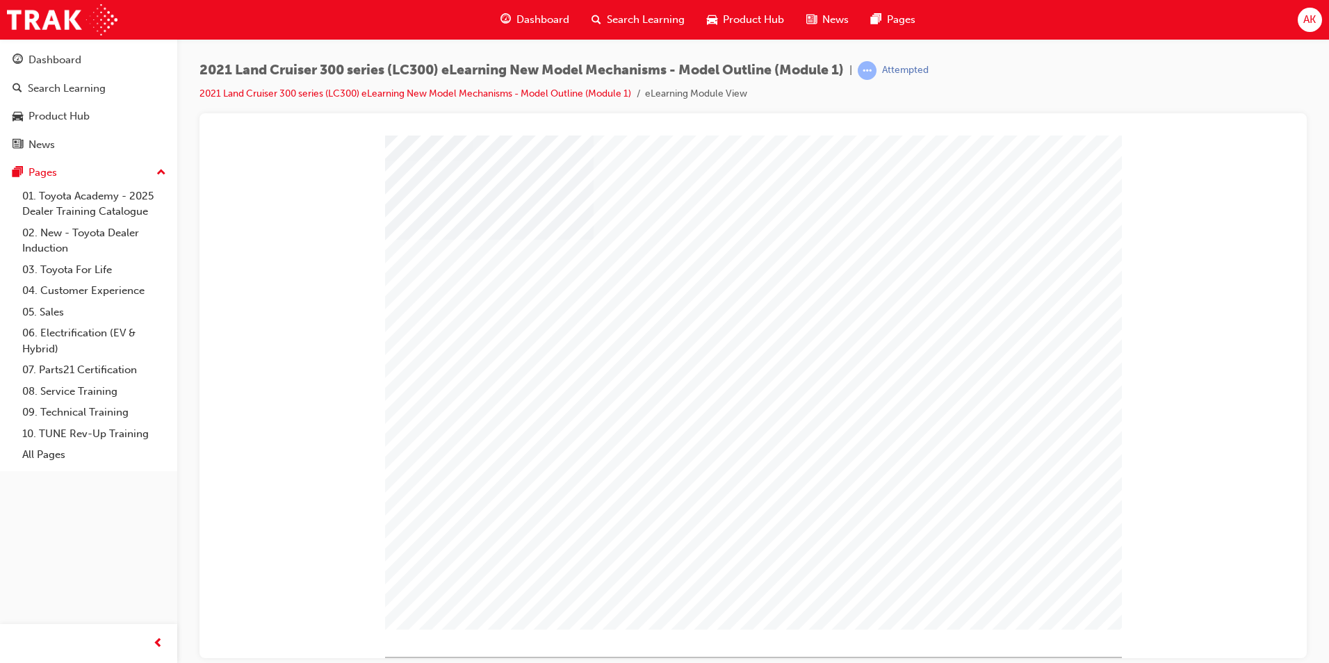
drag, startPoint x: 1035, startPoint y: 592, endPoint x: 1042, endPoint y: 591, distance: 7.0
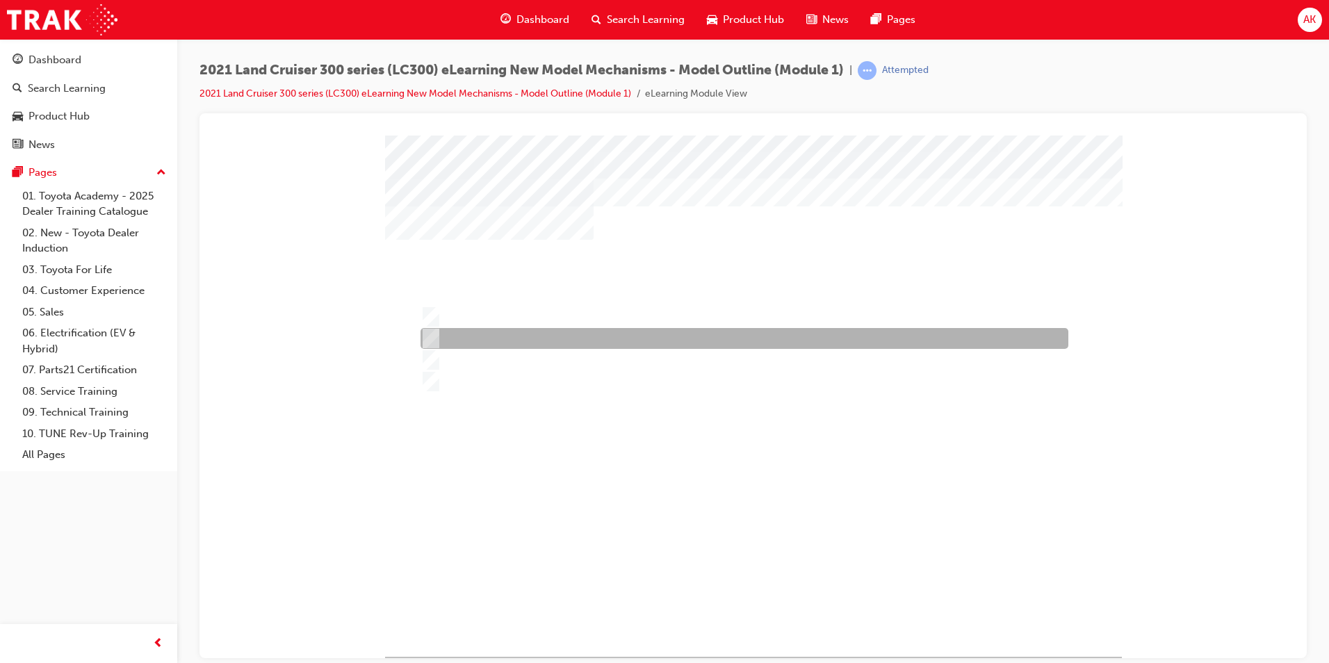
click at [491, 332] on div at bounding box center [741, 338] width 648 height 21
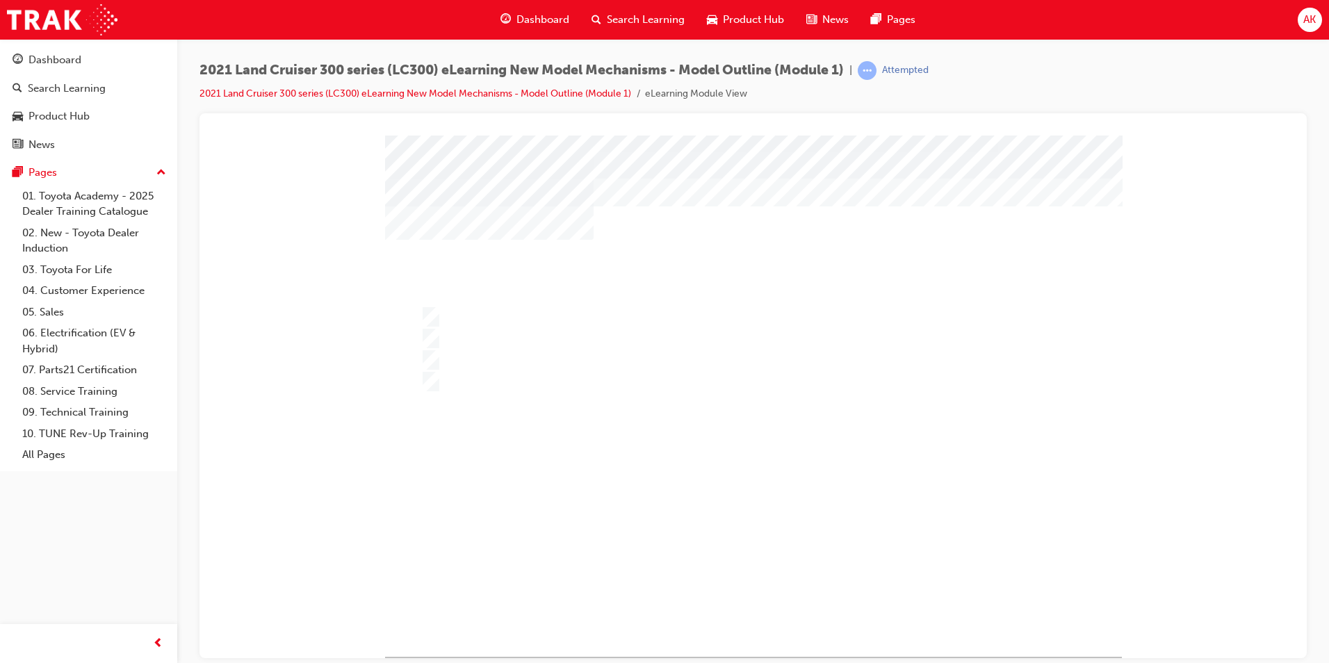
click at [466, 351] on div at bounding box center [753, 395] width 737 height 521
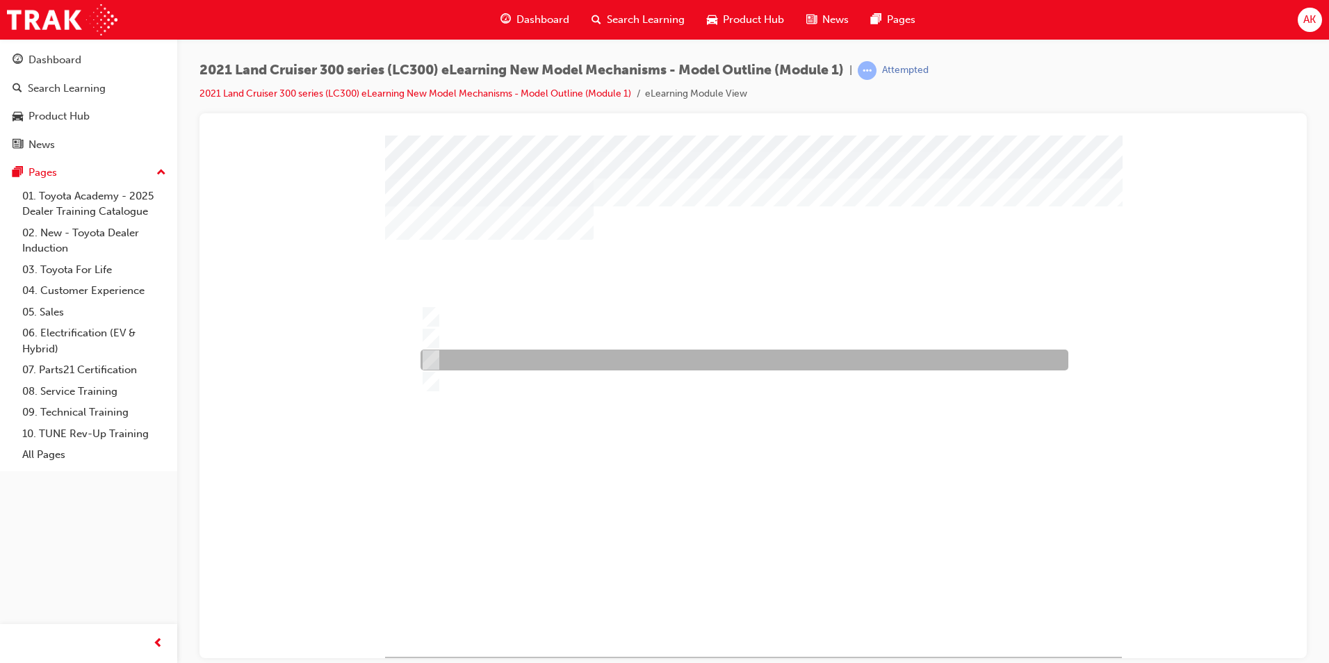
click at [500, 358] on div at bounding box center [741, 360] width 648 height 21
radio input "false"
radio input "true"
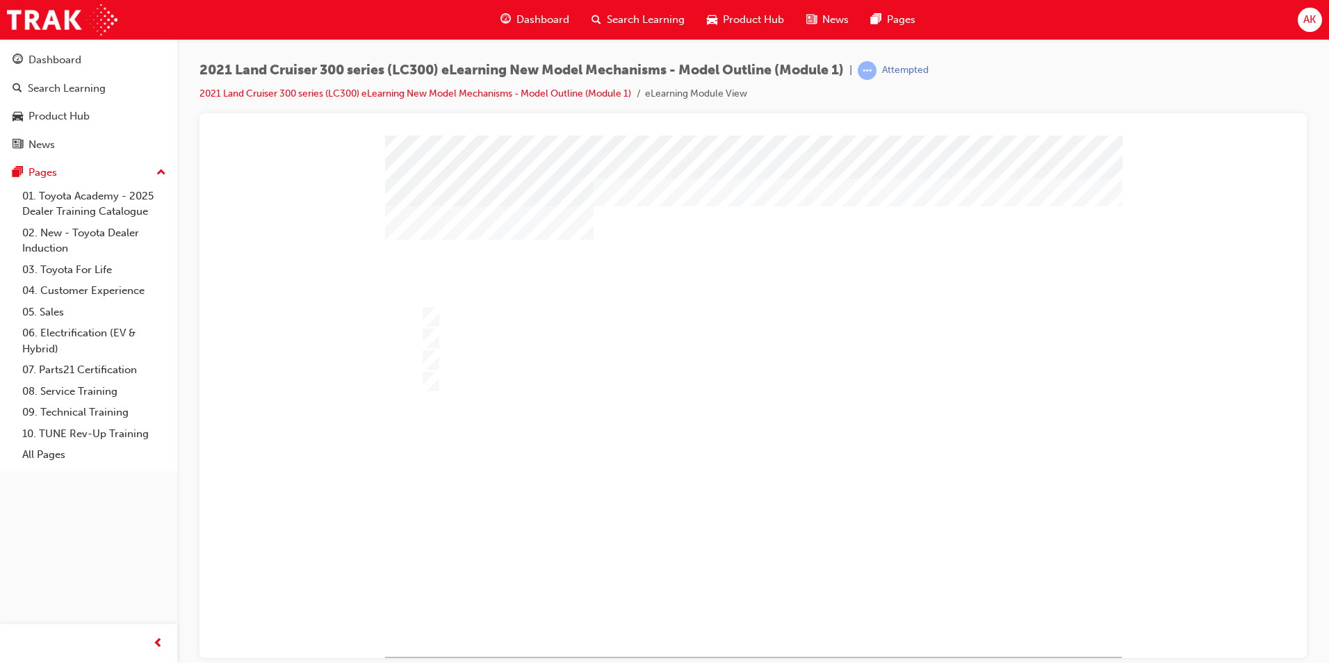
click at [758, 582] on div at bounding box center [753, 395] width 737 height 521
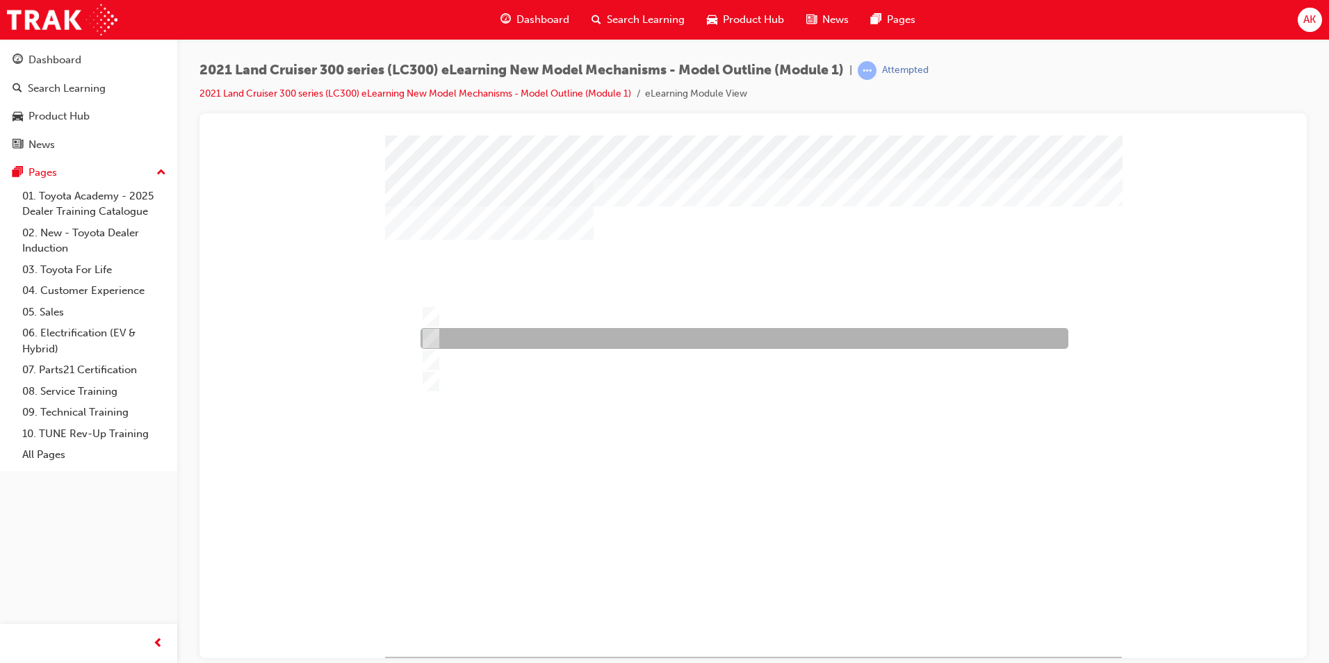
click at [486, 333] on div at bounding box center [741, 338] width 648 height 21
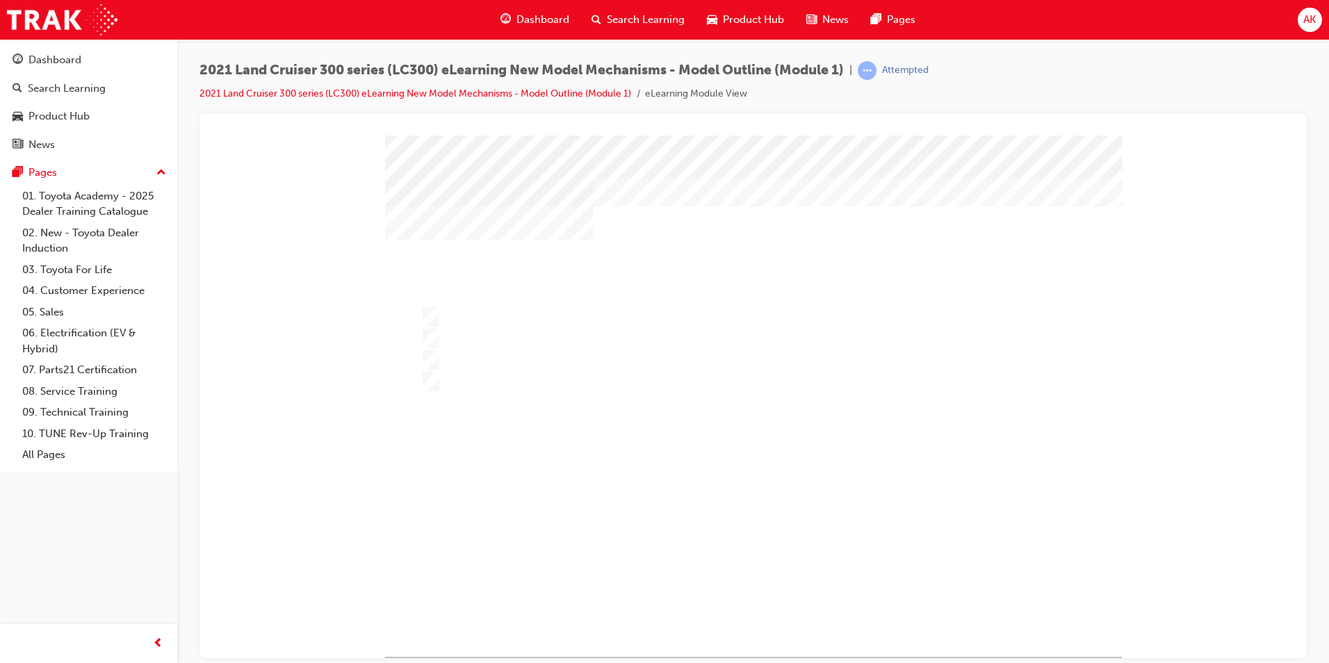
click at [456, 363] on div at bounding box center [753, 395] width 737 height 521
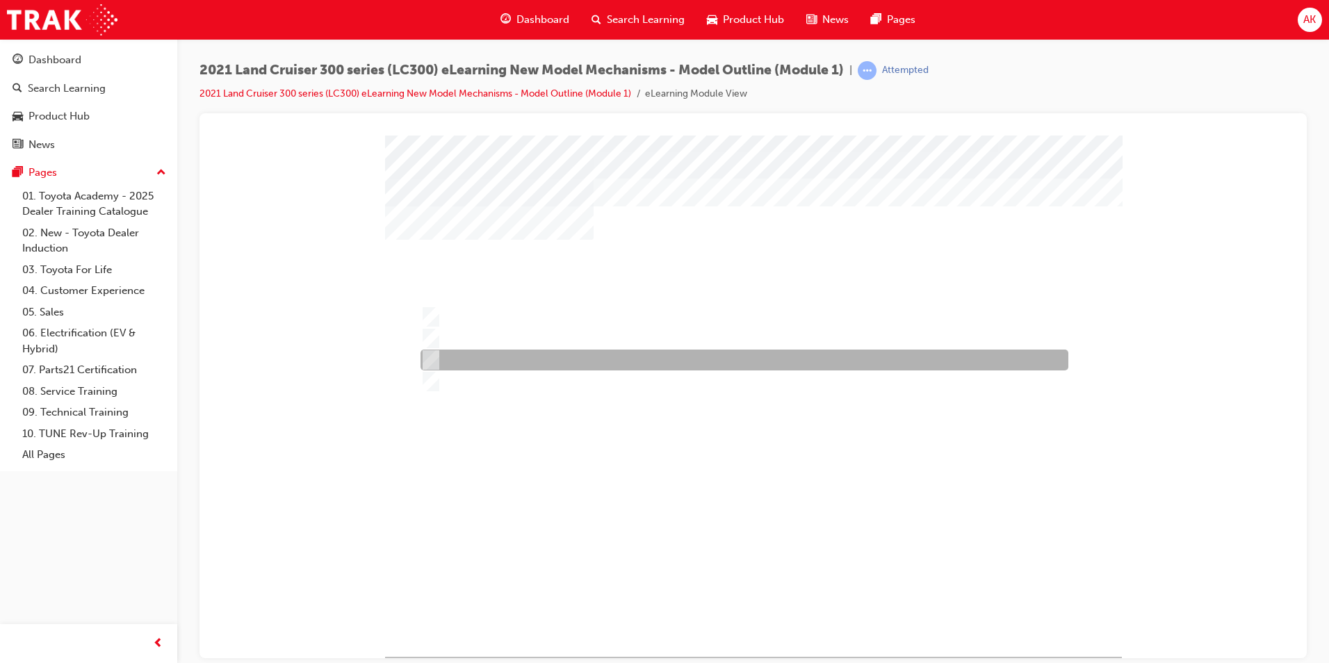
click at [468, 359] on div at bounding box center [741, 360] width 648 height 21
radio input "false"
radio input "true"
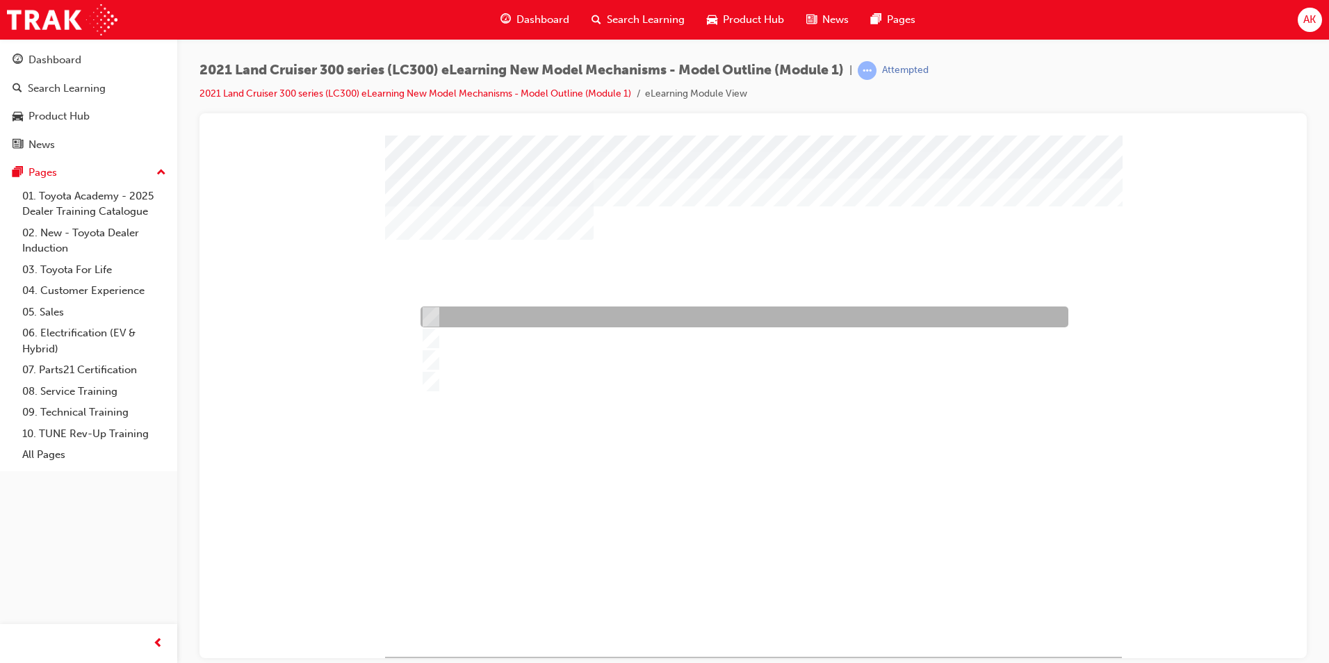
click at [455, 315] on div at bounding box center [741, 316] width 648 height 21
radio input "true"
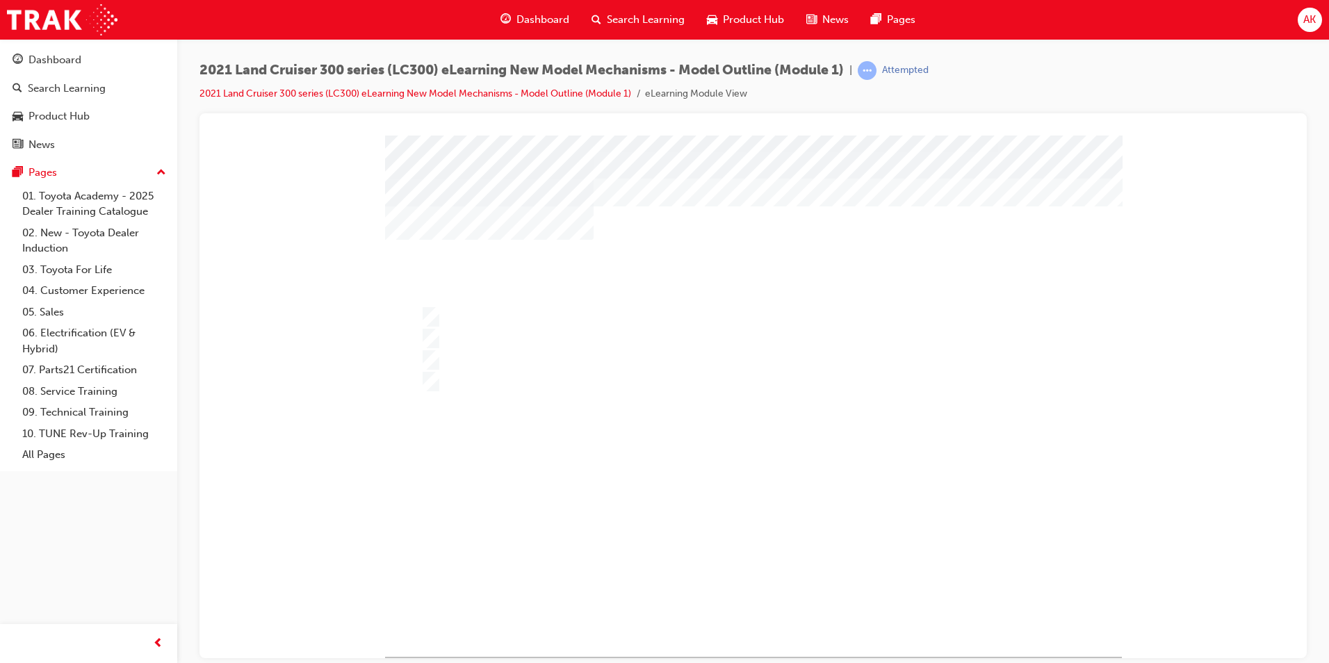
click at [761, 567] on div at bounding box center [753, 395] width 737 height 521
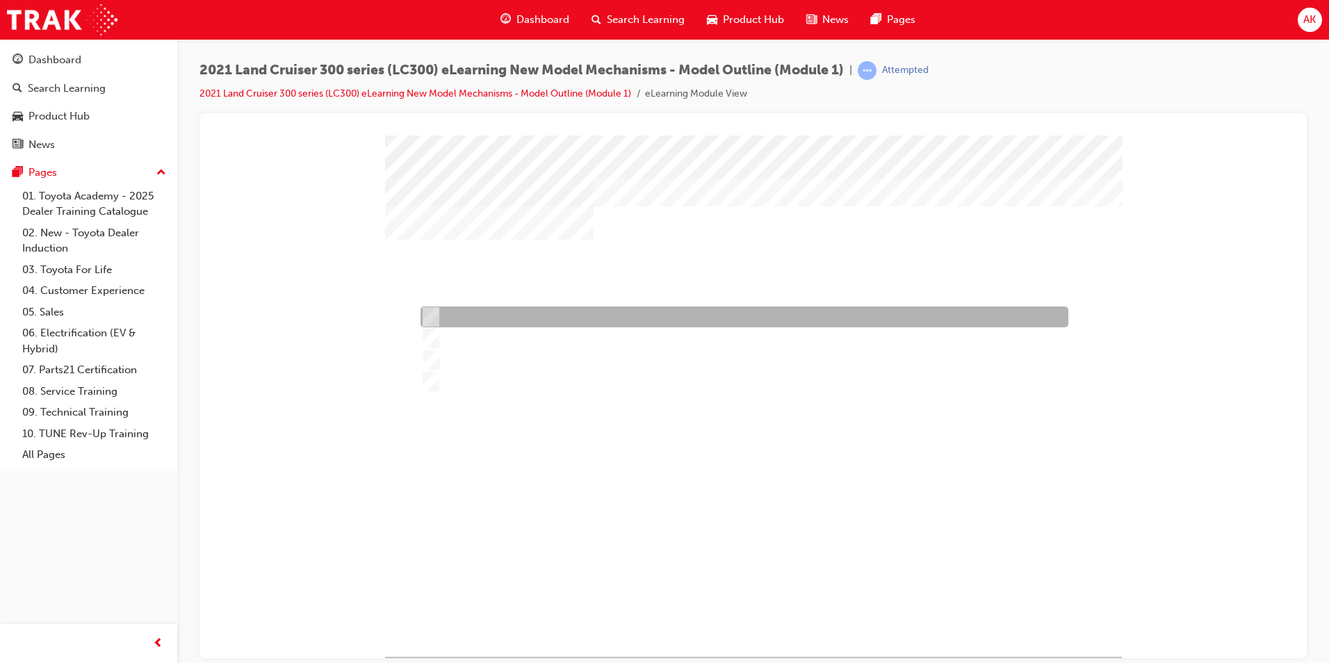
click at [502, 313] on div at bounding box center [741, 316] width 648 height 21
radio input "true"
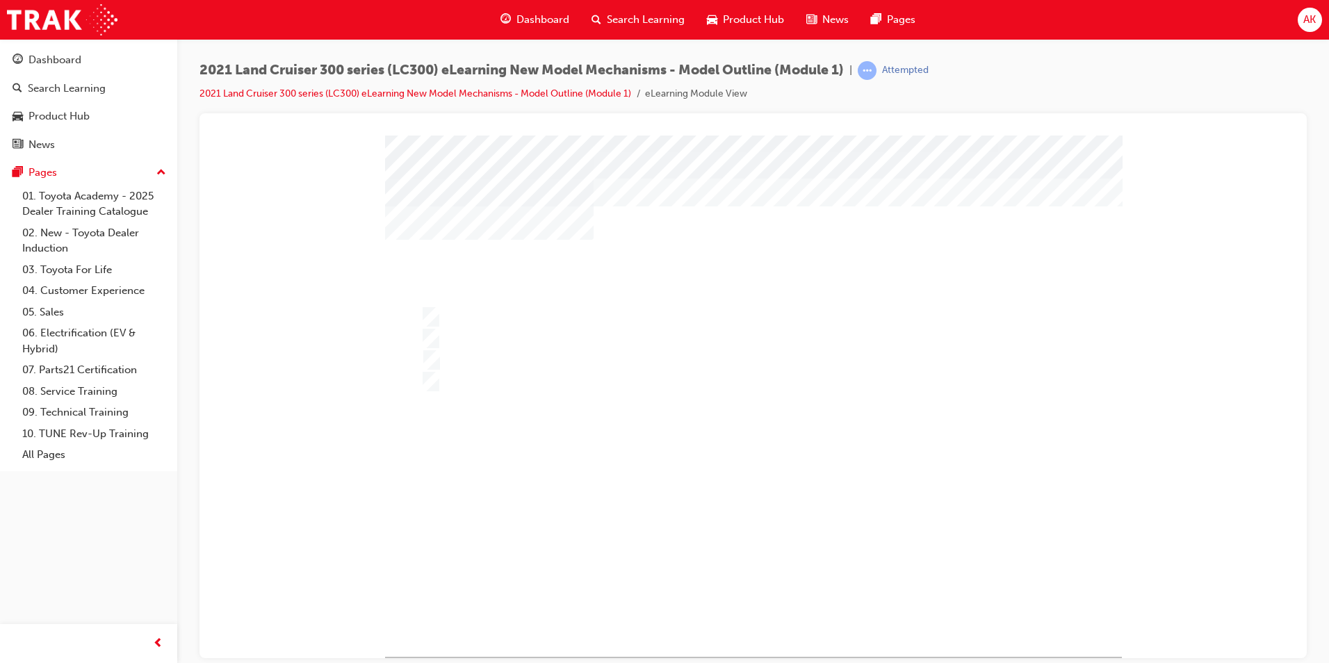
click at [739, 567] on div at bounding box center [753, 395] width 737 height 521
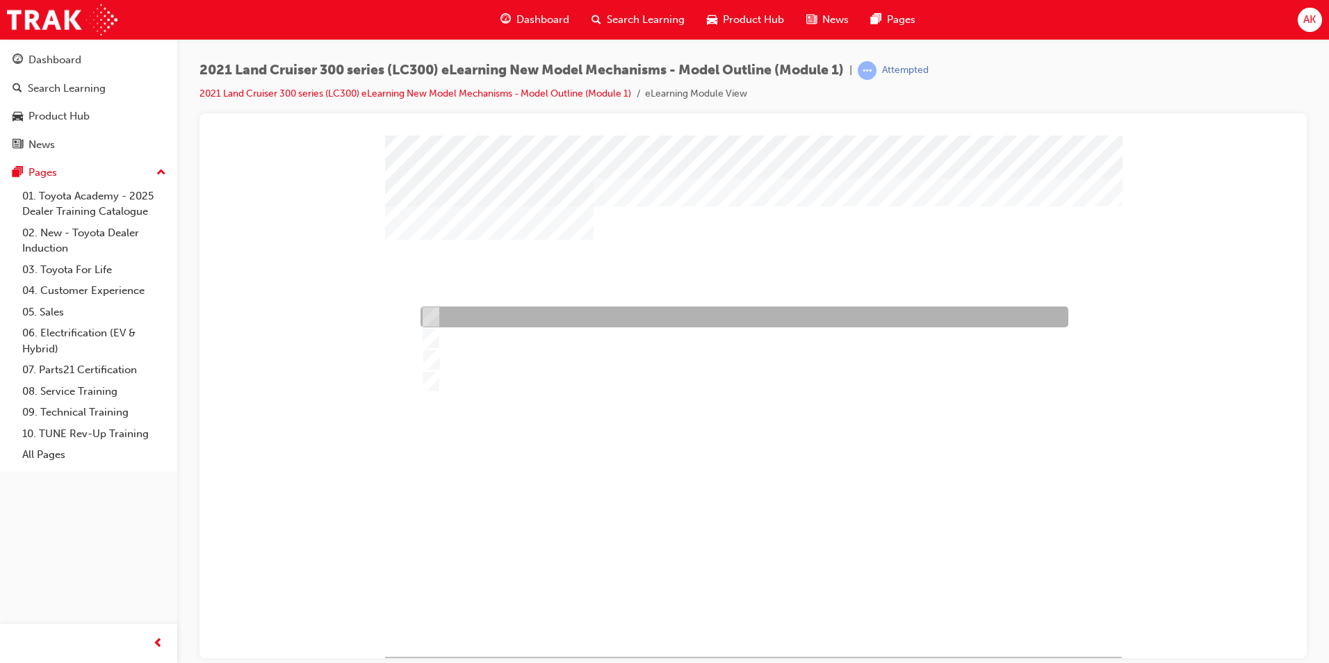
drag, startPoint x: 486, startPoint y: 306, endPoint x: 614, endPoint y: 388, distance: 151.3
click at [486, 306] on div at bounding box center [741, 316] width 648 height 21
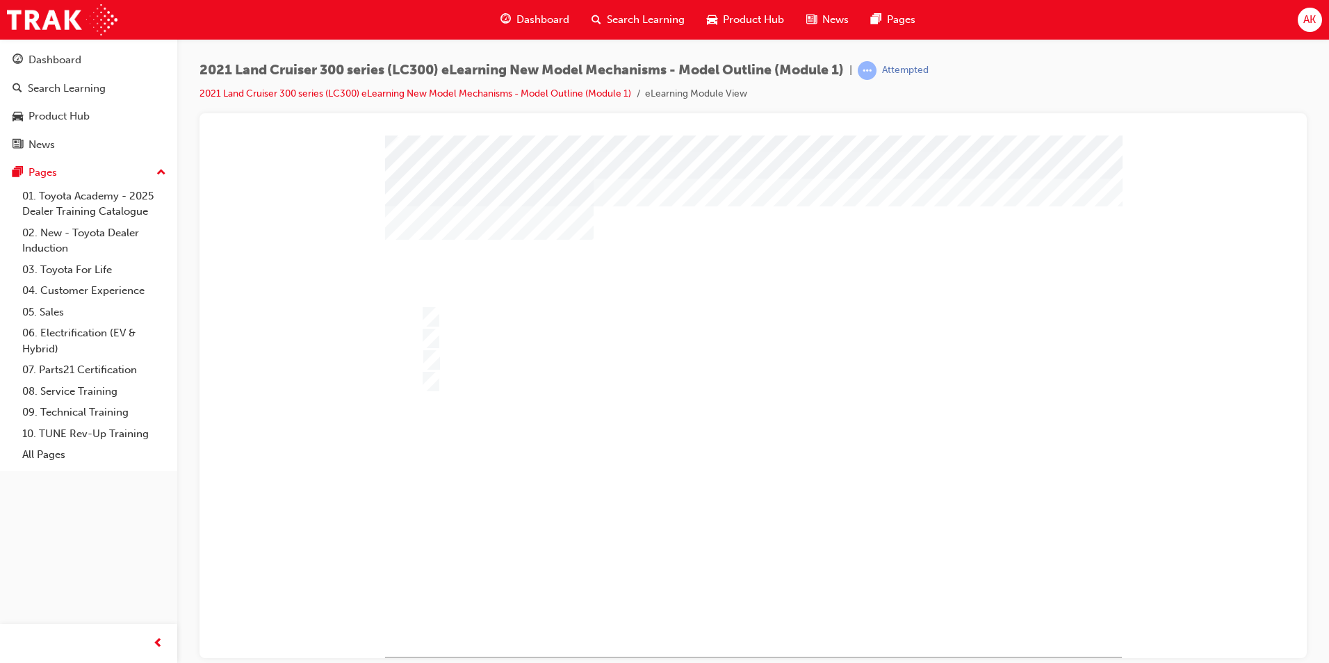
click at [500, 336] on div at bounding box center [753, 395] width 737 height 521
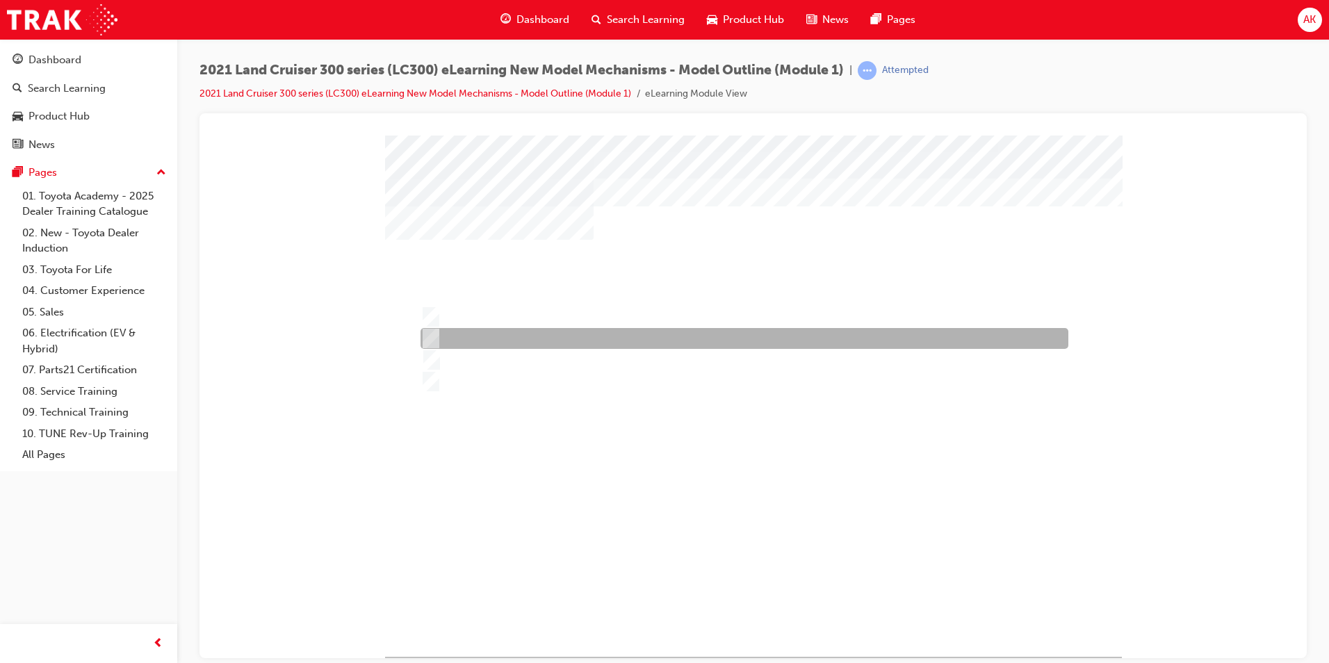
click at [486, 337] on div at bounding box center [741, 338] width 648 height 21
radio input "false"
radio input "true"
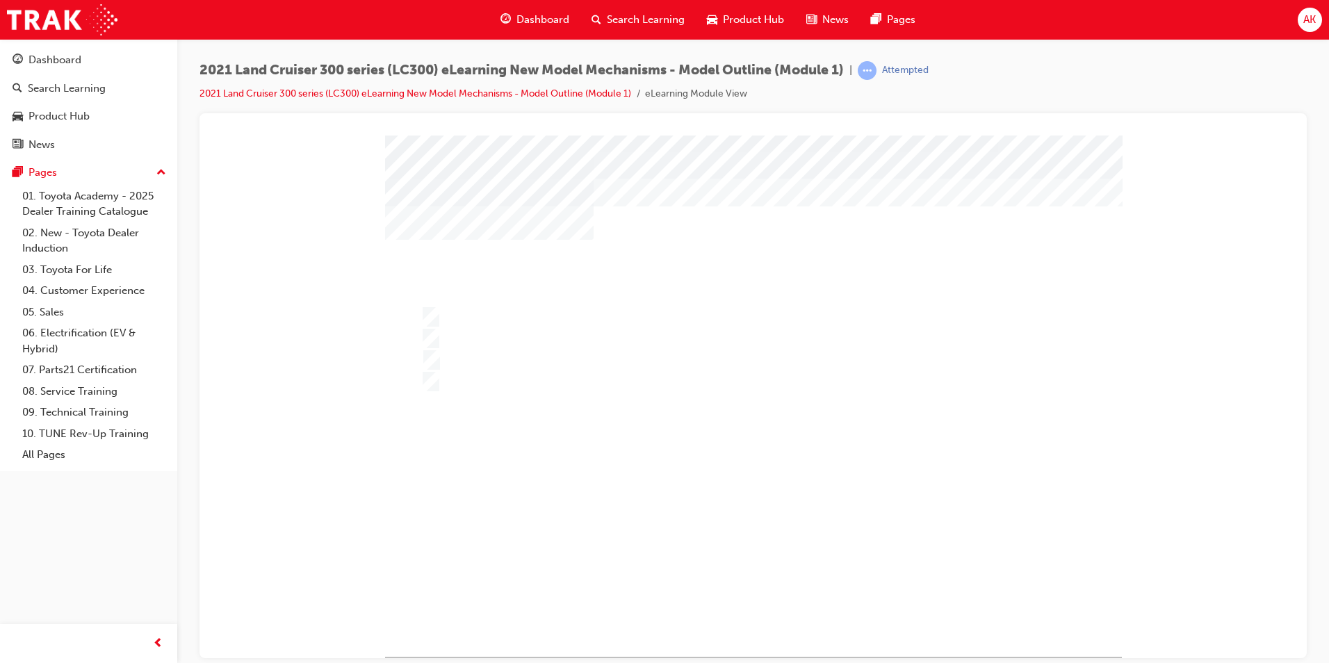
click at [770, 578] on div at bounding box center [753, 395] width 737 height 521
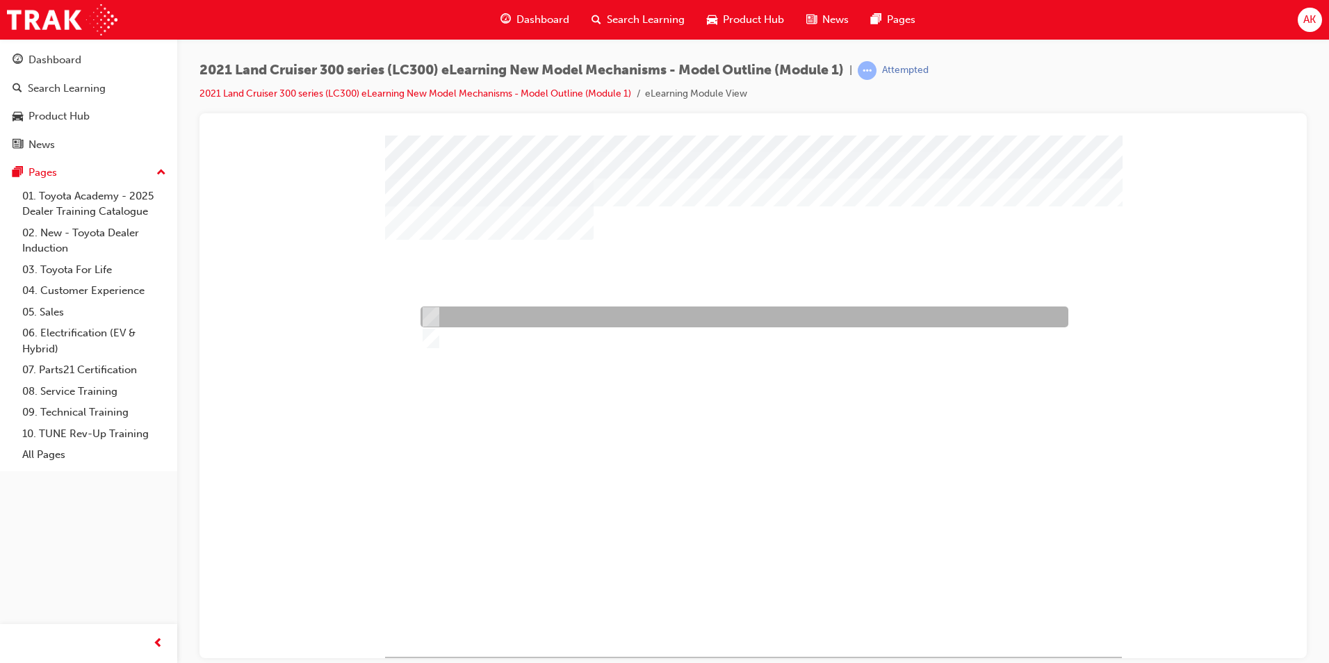
click at [473, 318] on div at bounding box center [741, 316] width 648 height 21
radio input "true"
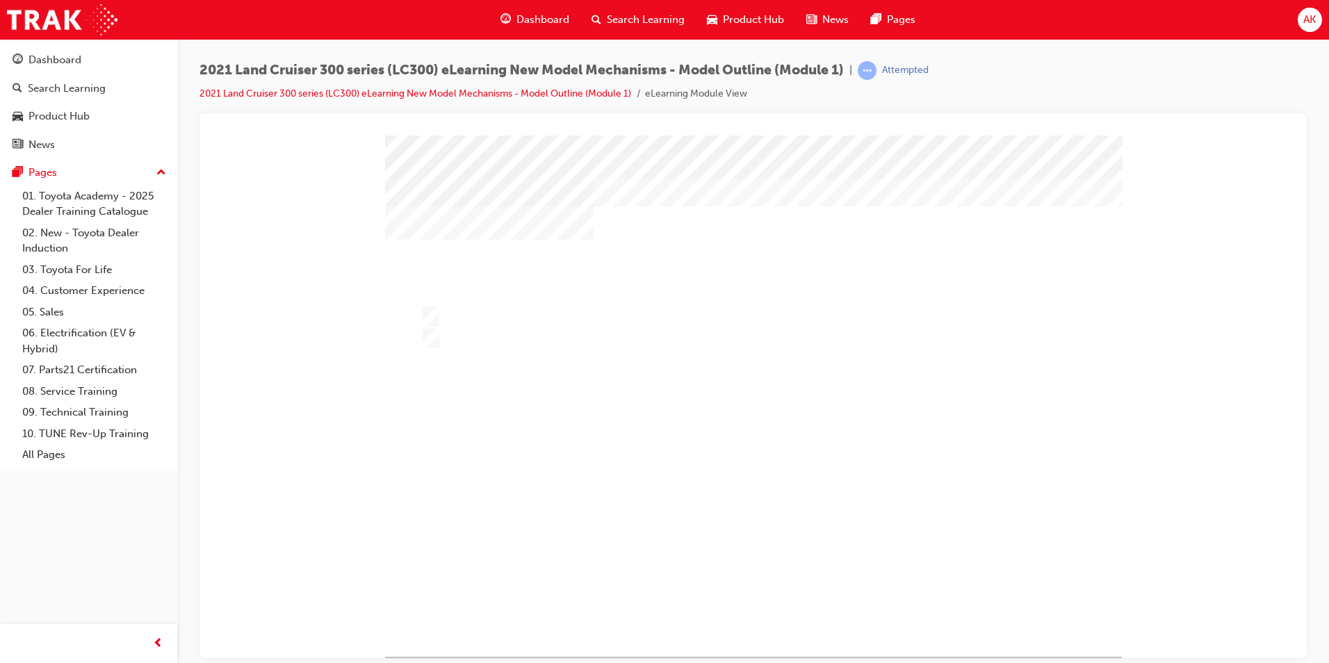
click at [749, 573] on div at bounding box center [753, 395] width 737 height 521
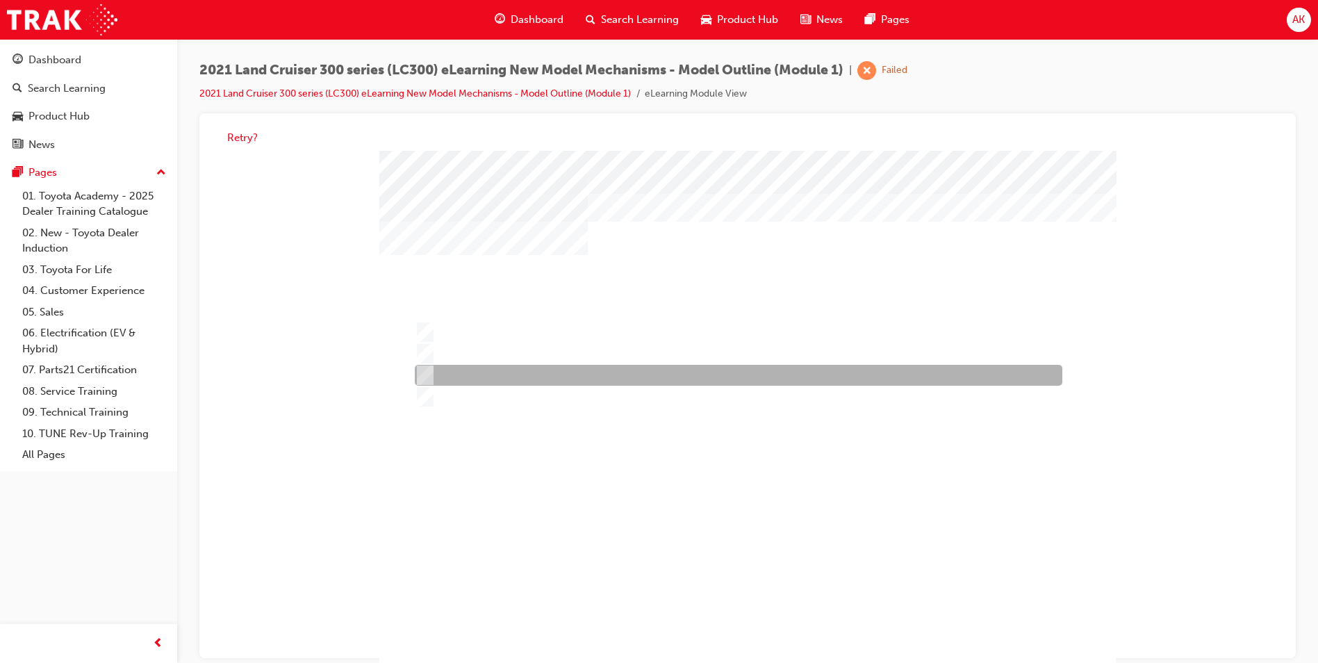
click at [520, 375] on div at bounding box center [735, 376] width 648 height 21
radio input "true"
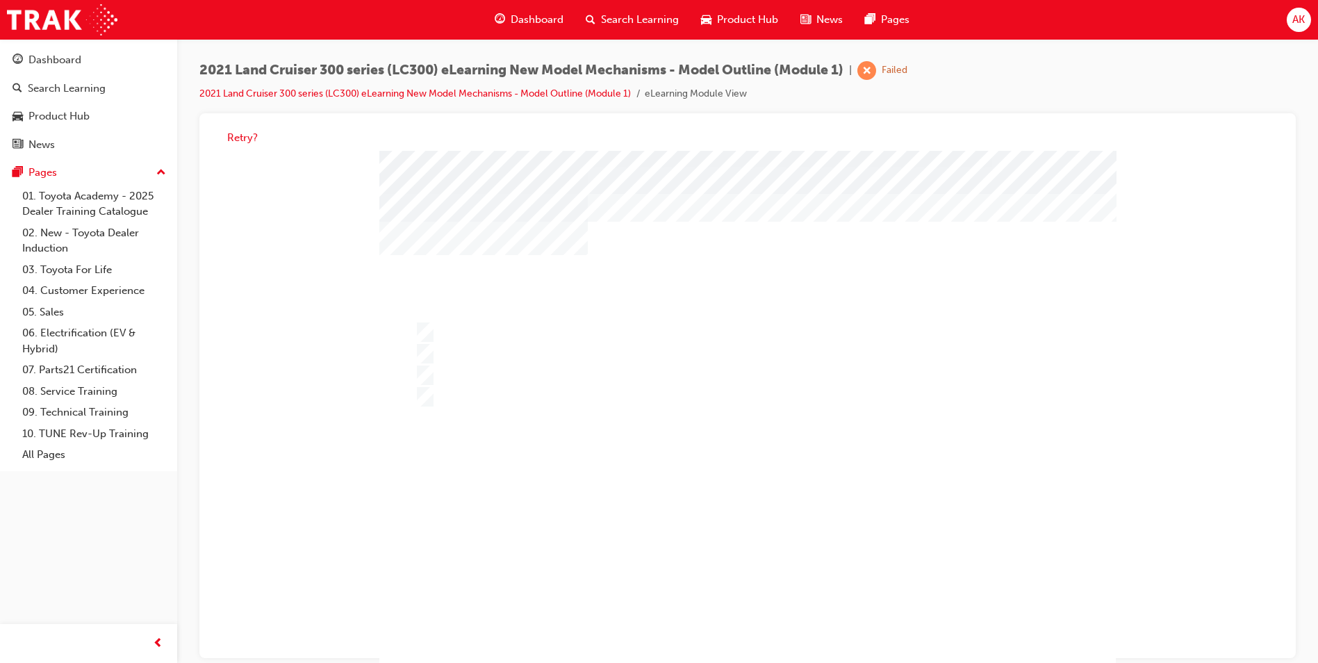
click at [752, 598] on div at bounding box center [747, 411] width 737 height 521
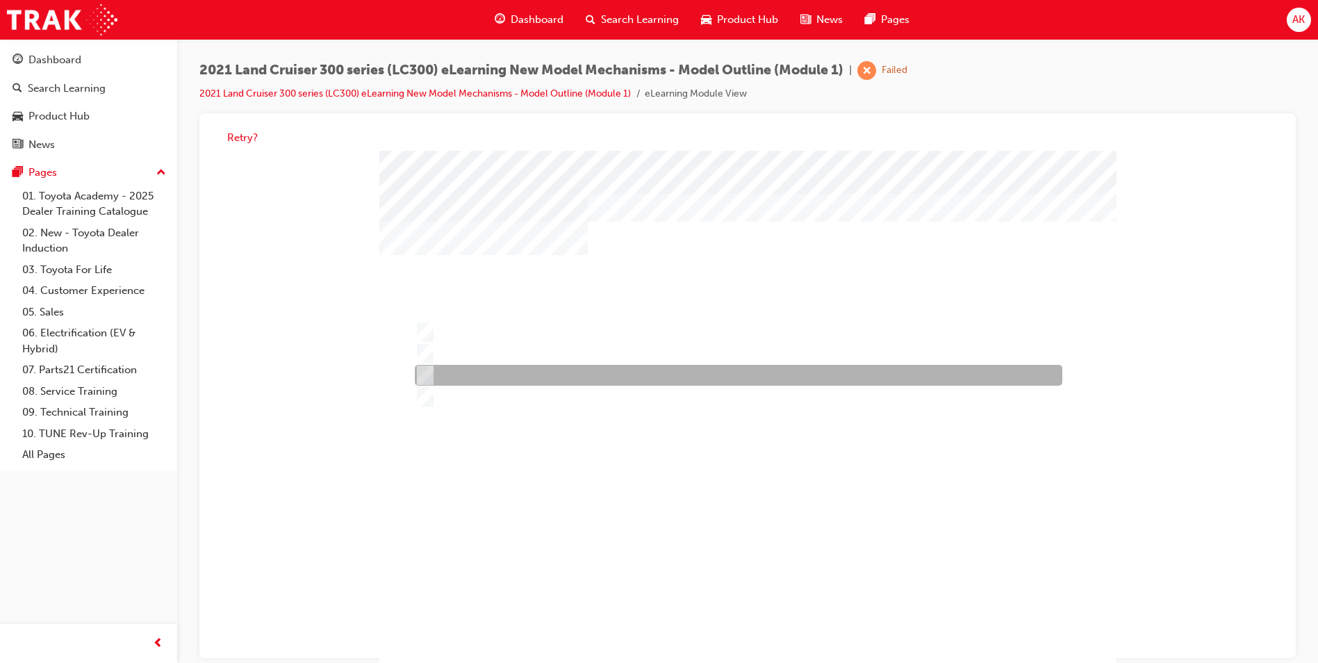
click at [479, 372] on div at bounding box center [735, 376] width 648 height 21
radio input "true"
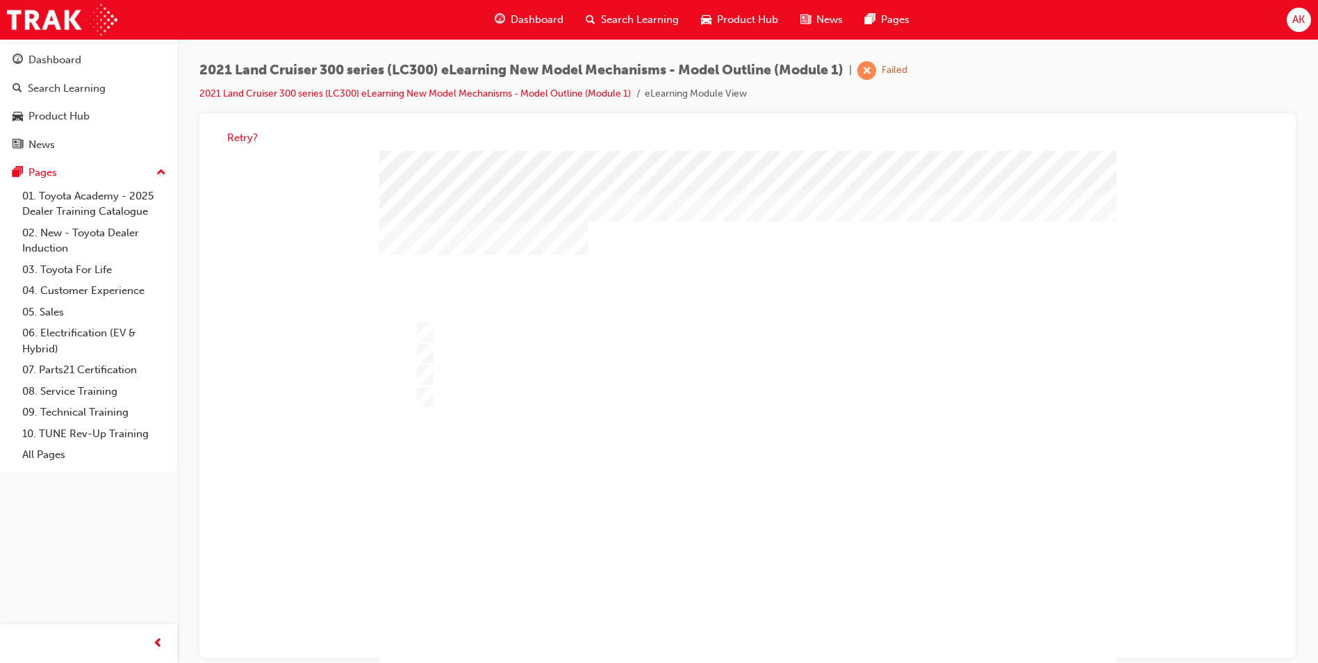
click at [786, 607] on div "" at bounding box center [747, 411] width 737 height 521
click at [760, 599] on div at bounding box center [747, 411] width 737 height 521
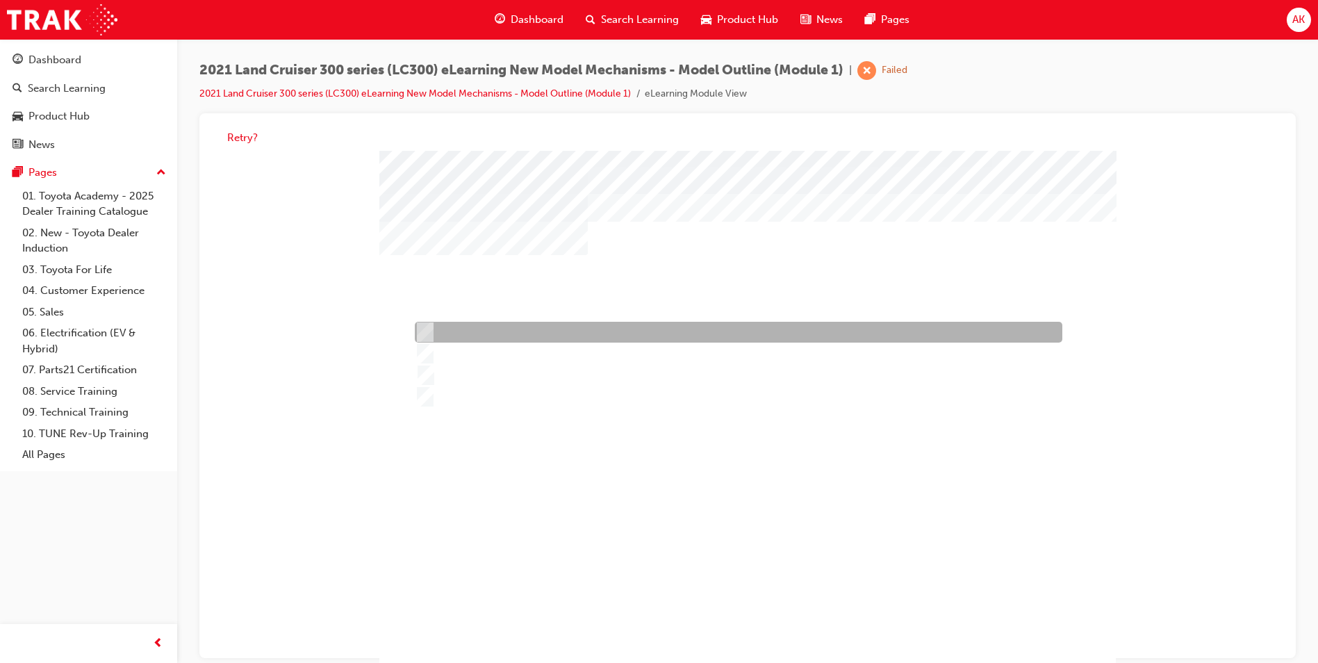
click at [559, 325] on div at bounding box center [735, 332] width 648 height 21
radio input "true"
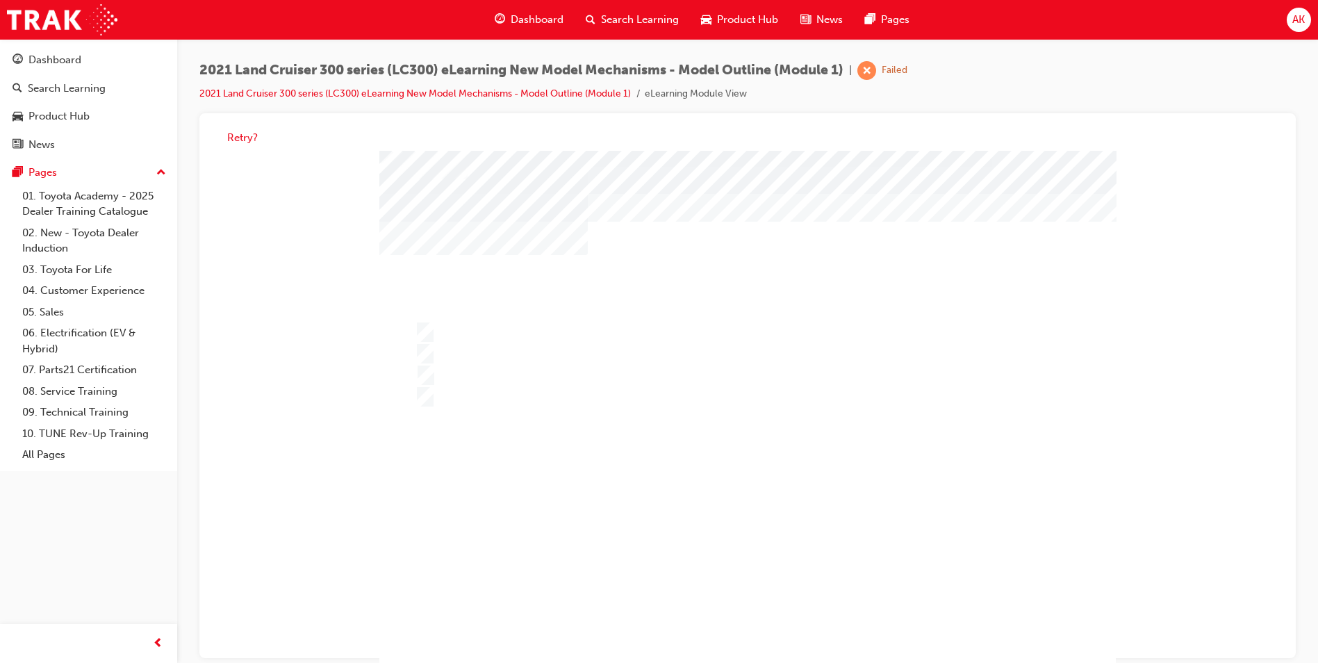
click at [753, 588] on div at bounding box center [747, 411] width 737 height 521
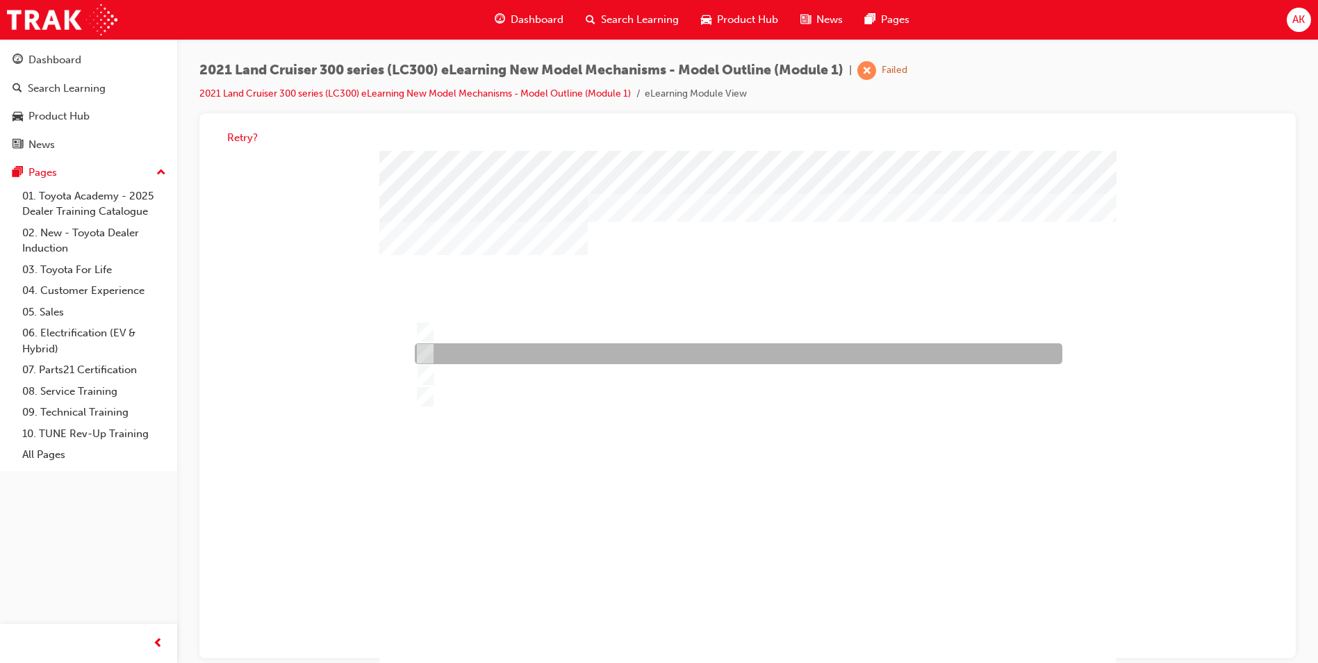
click at [519, 350] on div at bounding box center [735, 354] width 648 height 21
radio input "true"
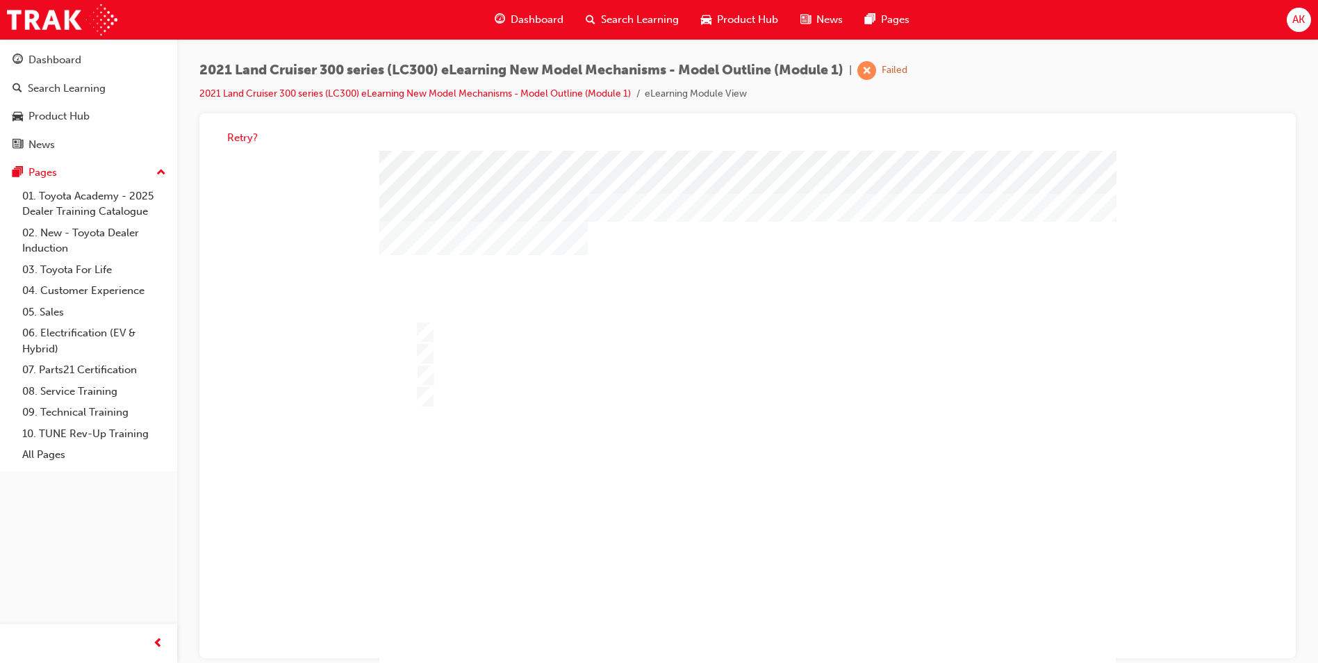
click at [755, 592] on div at bounding box center [747, 411] width 737 height 521
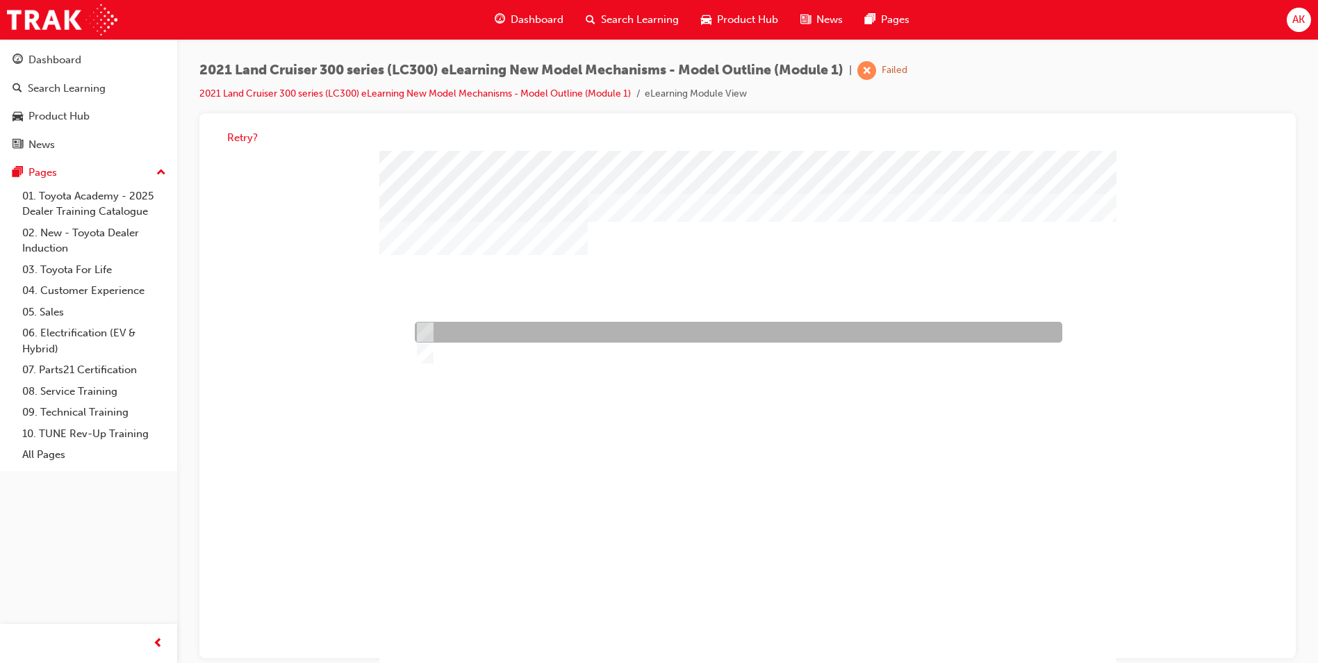
click at [456, 335] on div at bounding box center [735, 332] width 648 height 21
radio input "true"
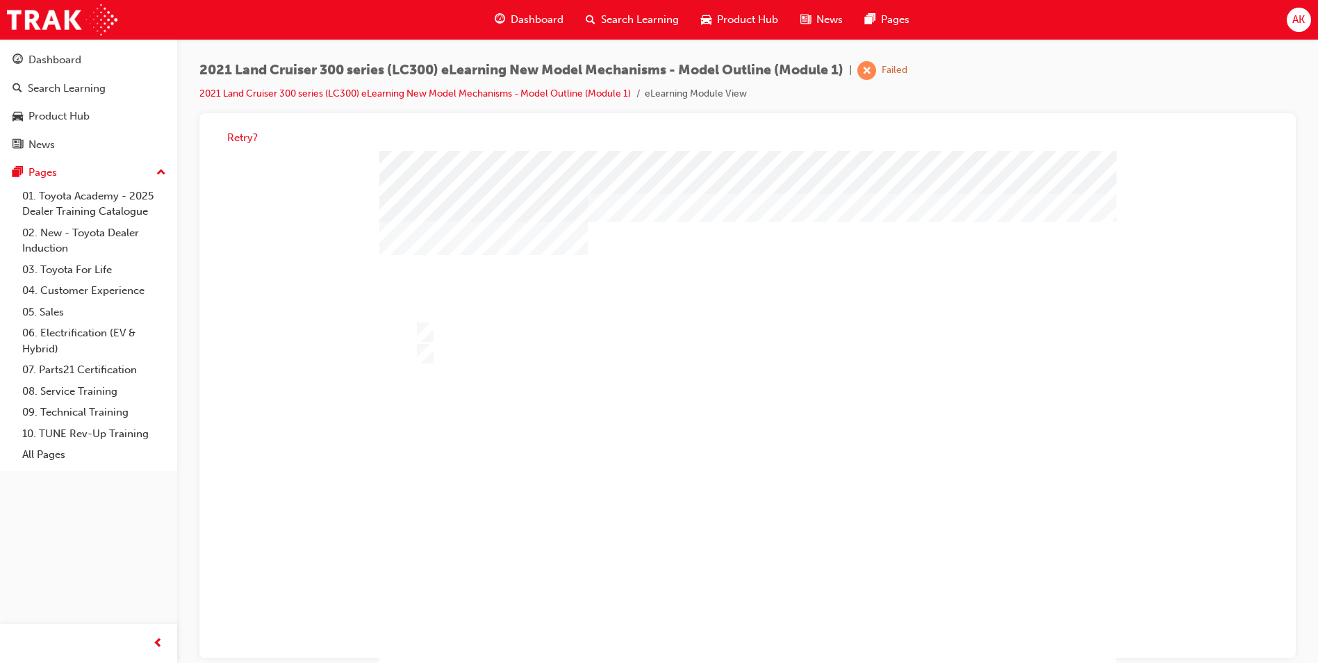
click at [742, 584] on div at bounding box center [747, 411] width 737 height 521
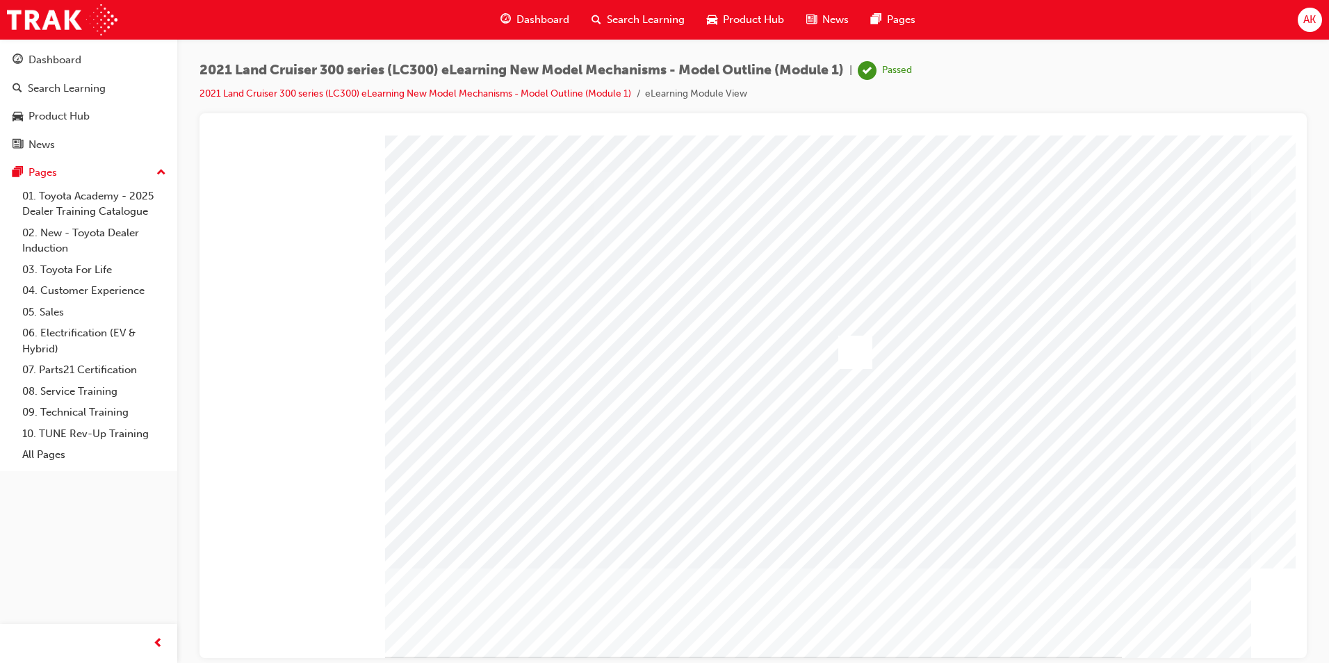
click at [1315, 21] on span "AK" at bounding box center [1309, 20] width 13 height 16
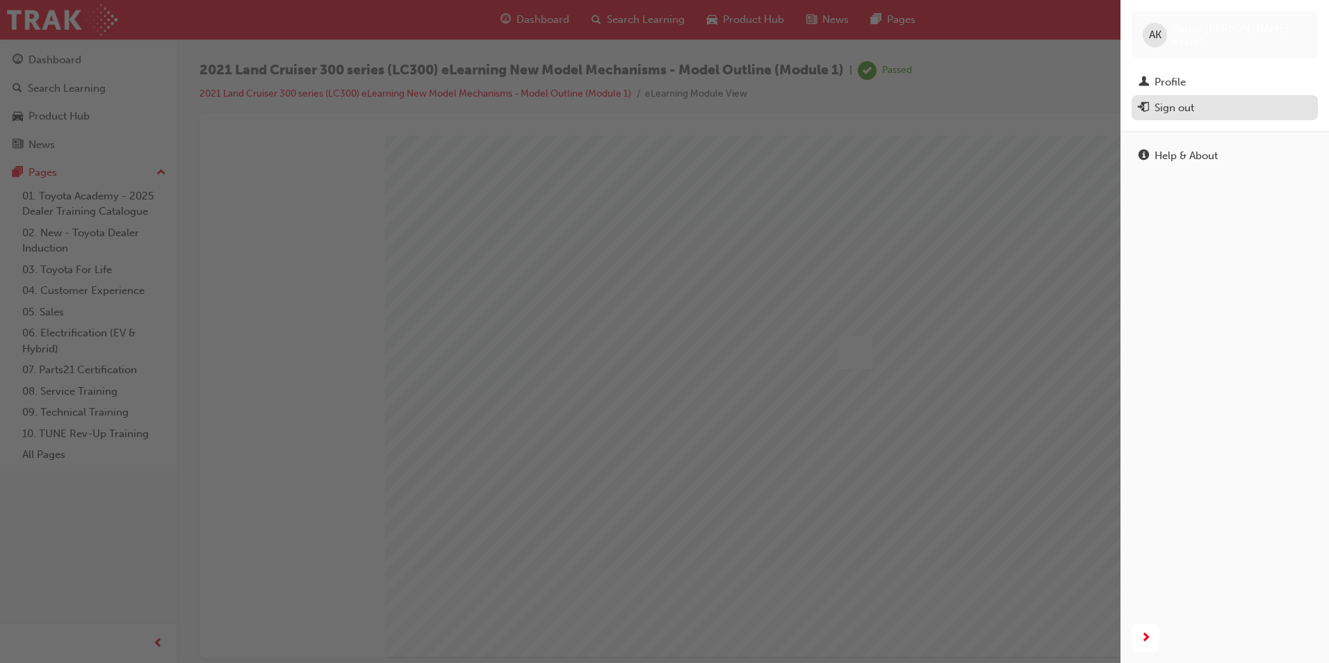
click at [1190, 102] on div "Sign out" at bounding box center [1174, 108] width 40 height 16
